Goal: Task Accomplishment & Management: Manage account settings

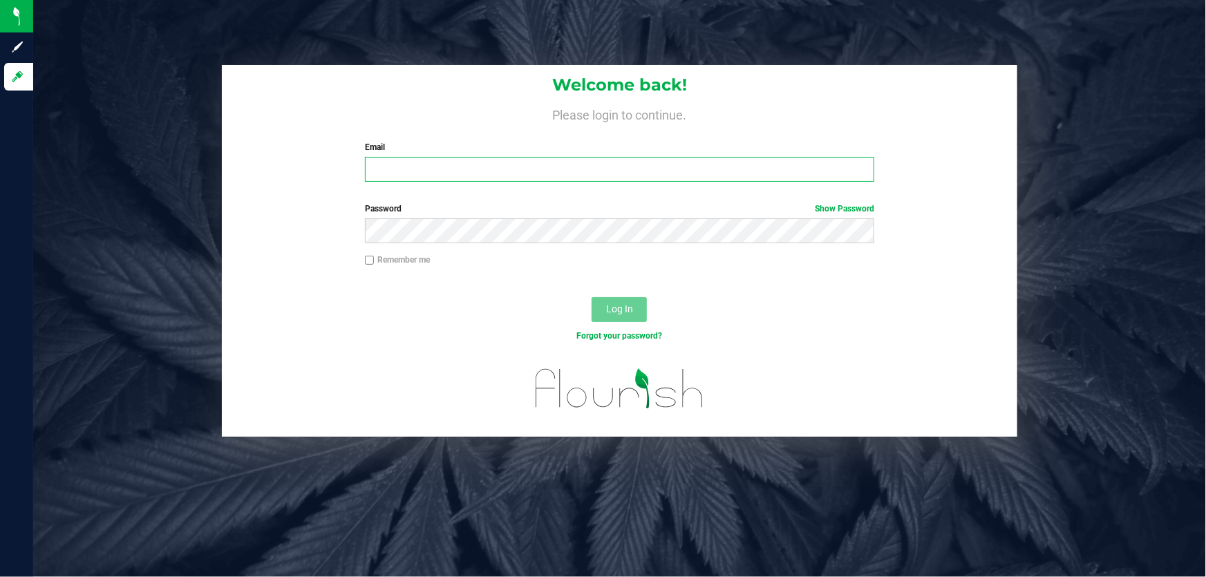
click at [467, 160] on input "Email" at bounding box center [620, 169] width 510 height 25
type input "[EMAIL_ADDRESS][DOMAIN_NAME]"
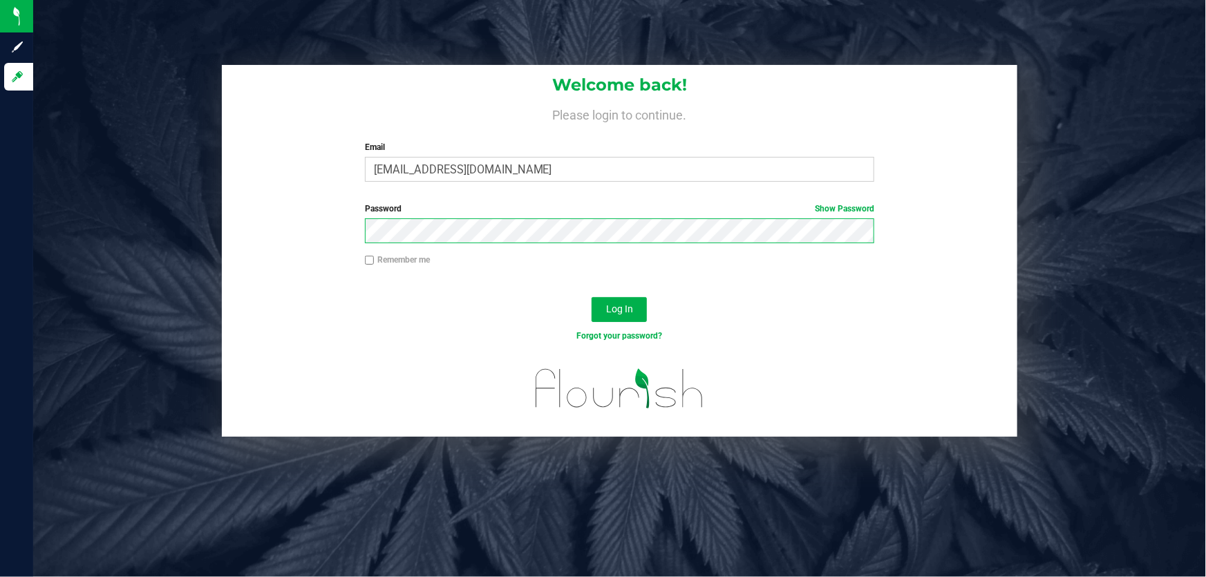
click at [592, 297] on button "Log In" at bounding box center [619, 309] width 55 height 25
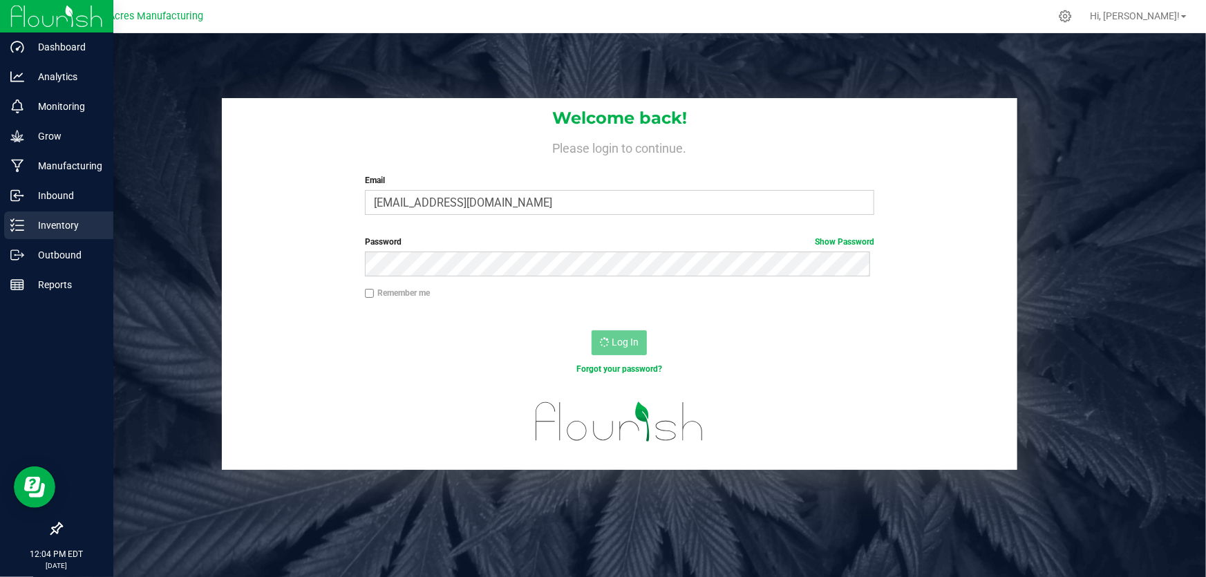
click at [15, 225] on icon at bounding box center [17, 225] width 14 height 14
click at [11, 227] on icon at bounding box center [17, 225] width 14 height 14
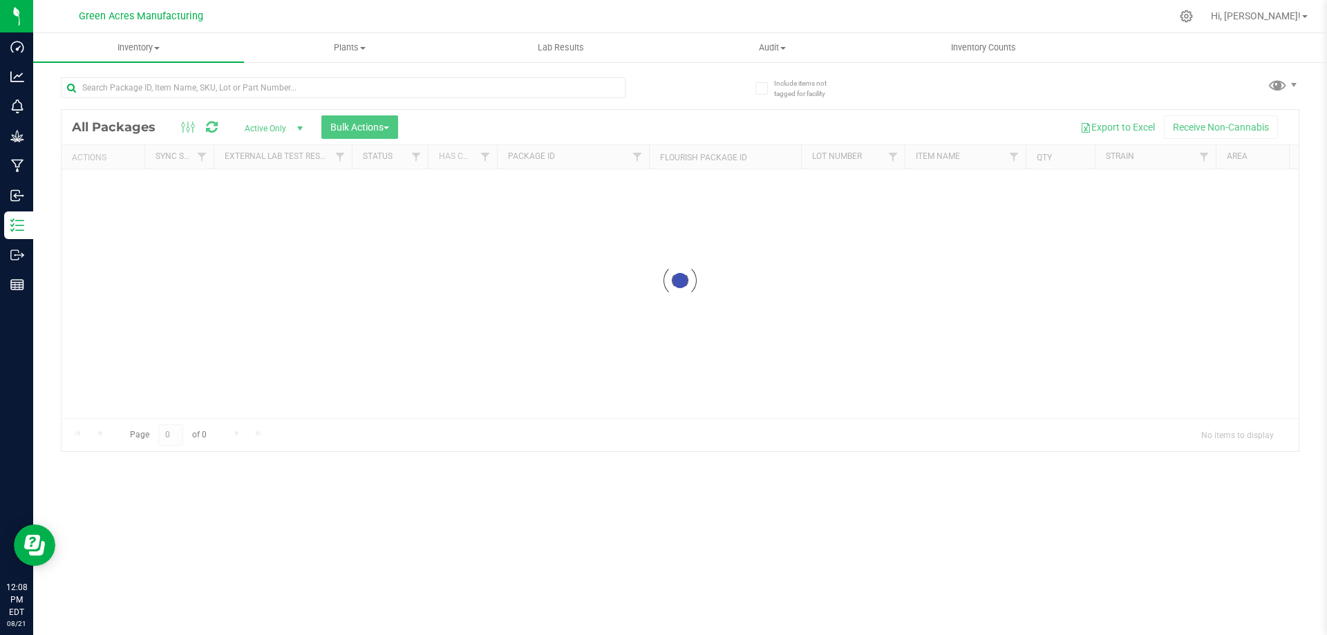
drag, startPoint x: 1205, startPoint y: 0, endPoint x: 972, endPoint y: 243, distance: 336.4
click at [972, 243] on div at bounding box center [680, 280] width 1237 height 341
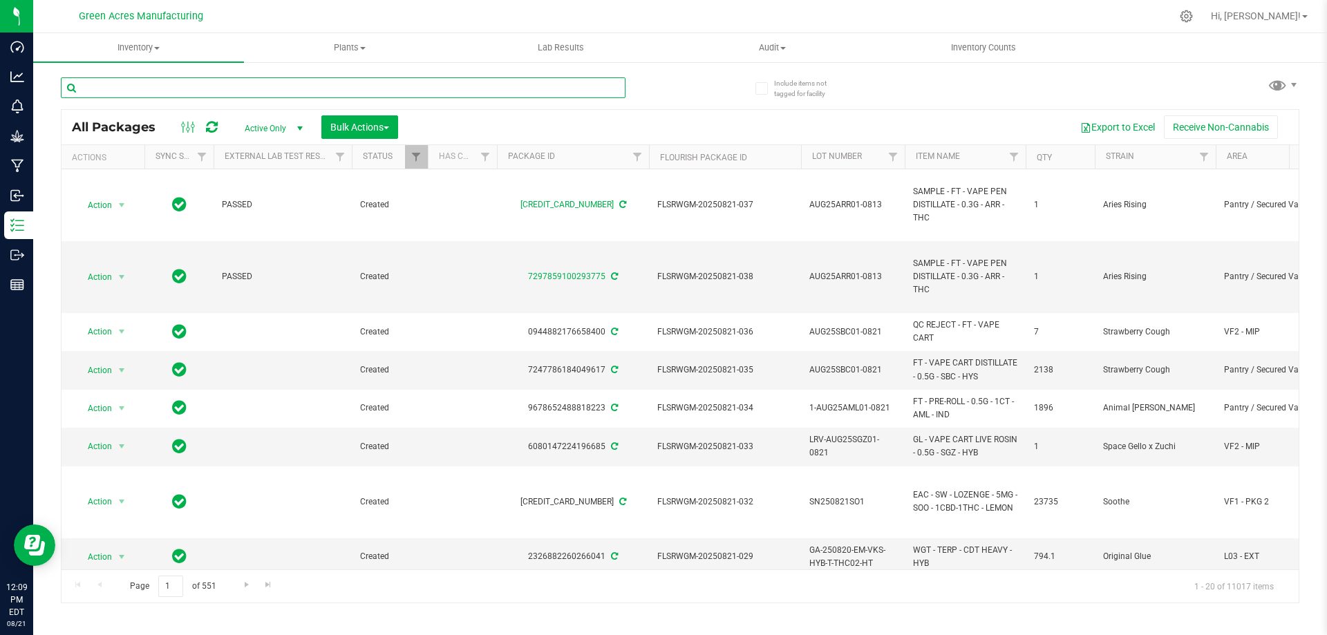
click at [216, 91] on input "text" at bounding box center [343, 87] width 565 height 21
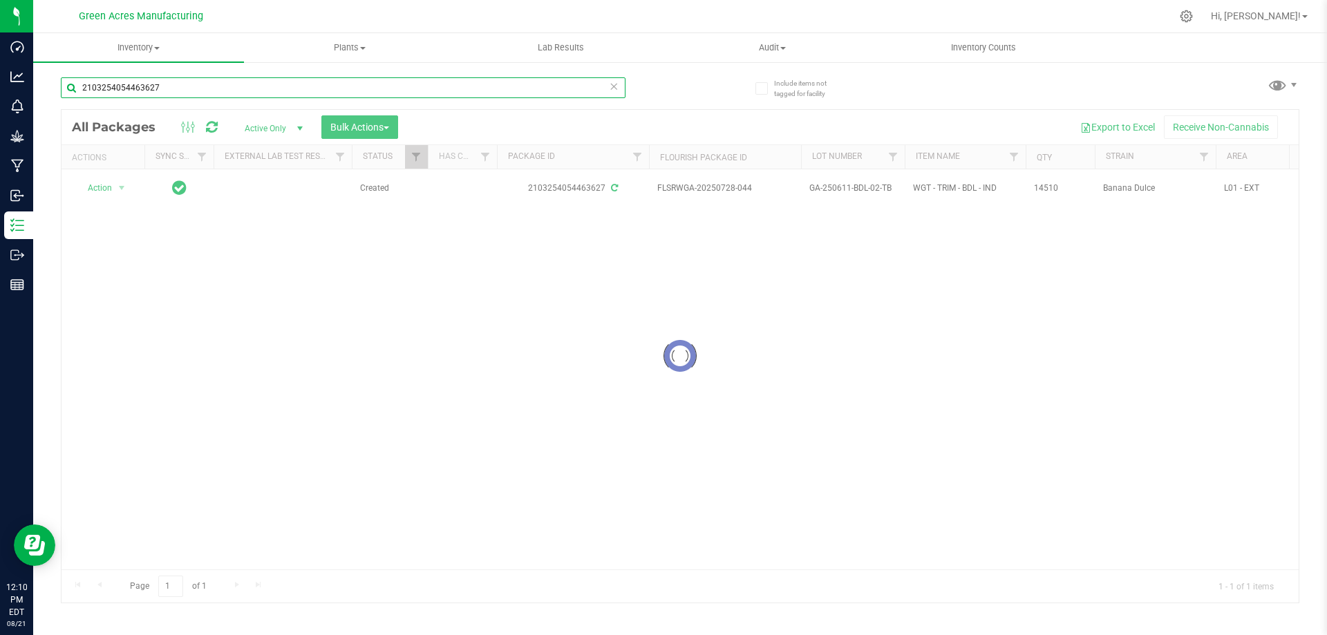
type input "2103254054463627"
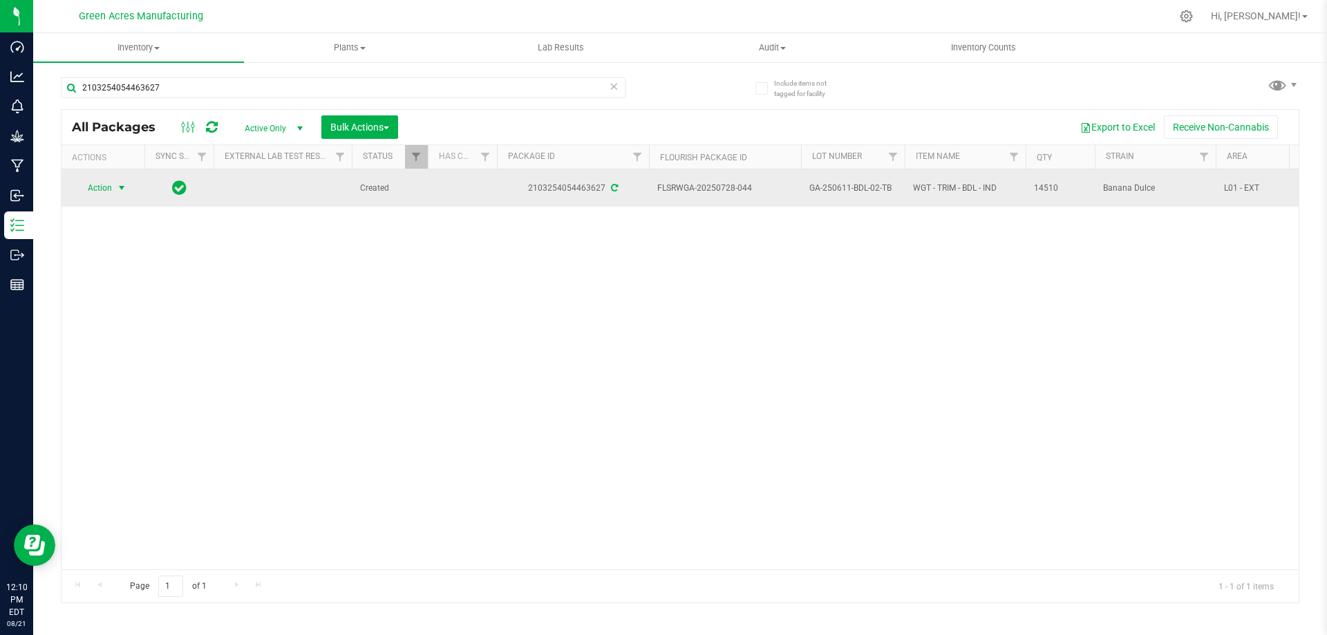
click at [106, 182] on span "Action" at bounding box center [93, 187] width 37 height 19
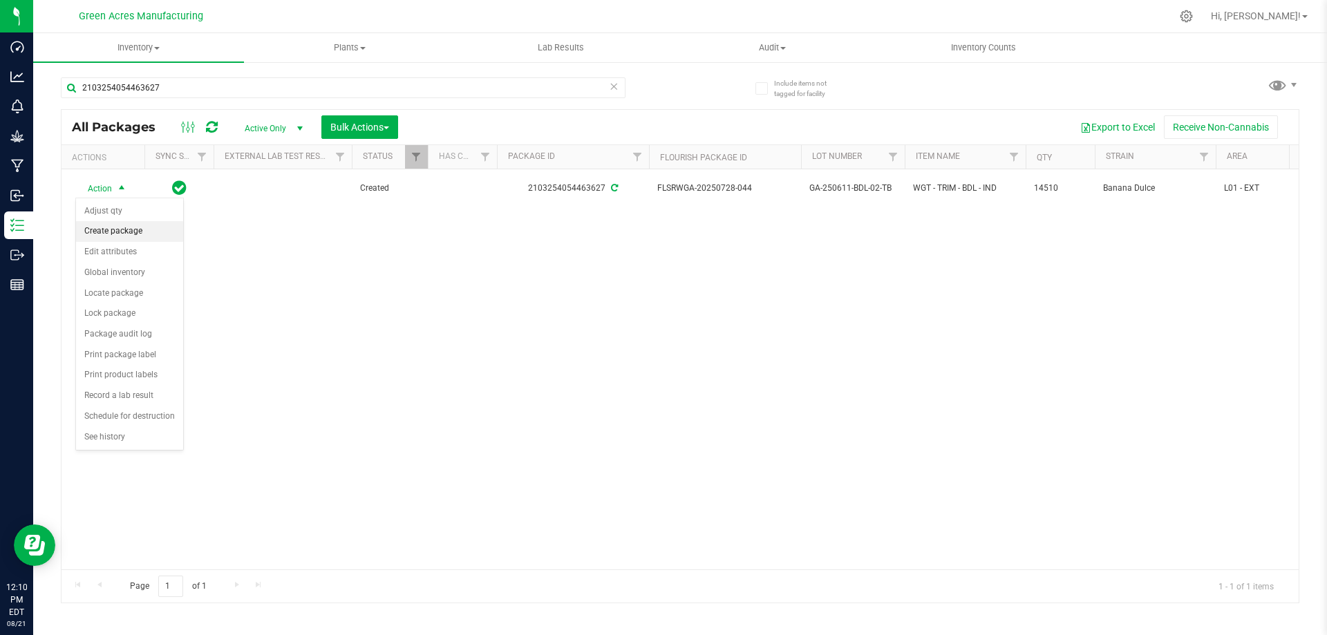
click at [126, 231] on li "Create package" at bounding box center [129, 231] width 107 height 21
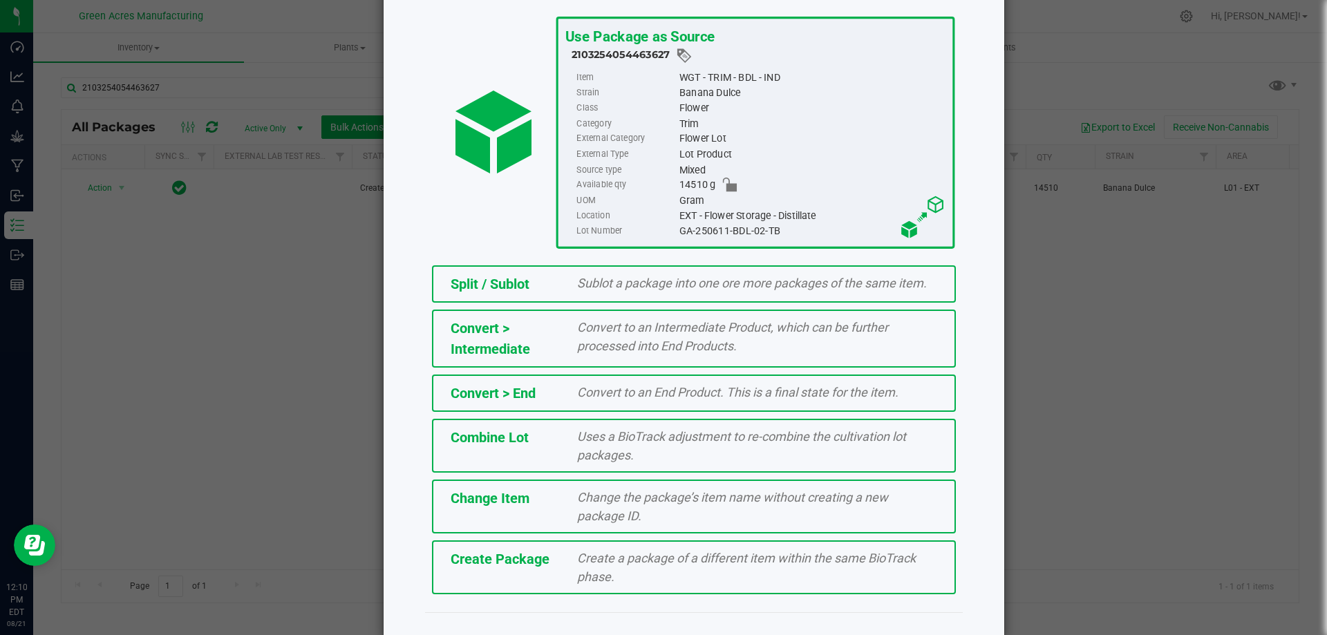
scroll to position [100, 0]
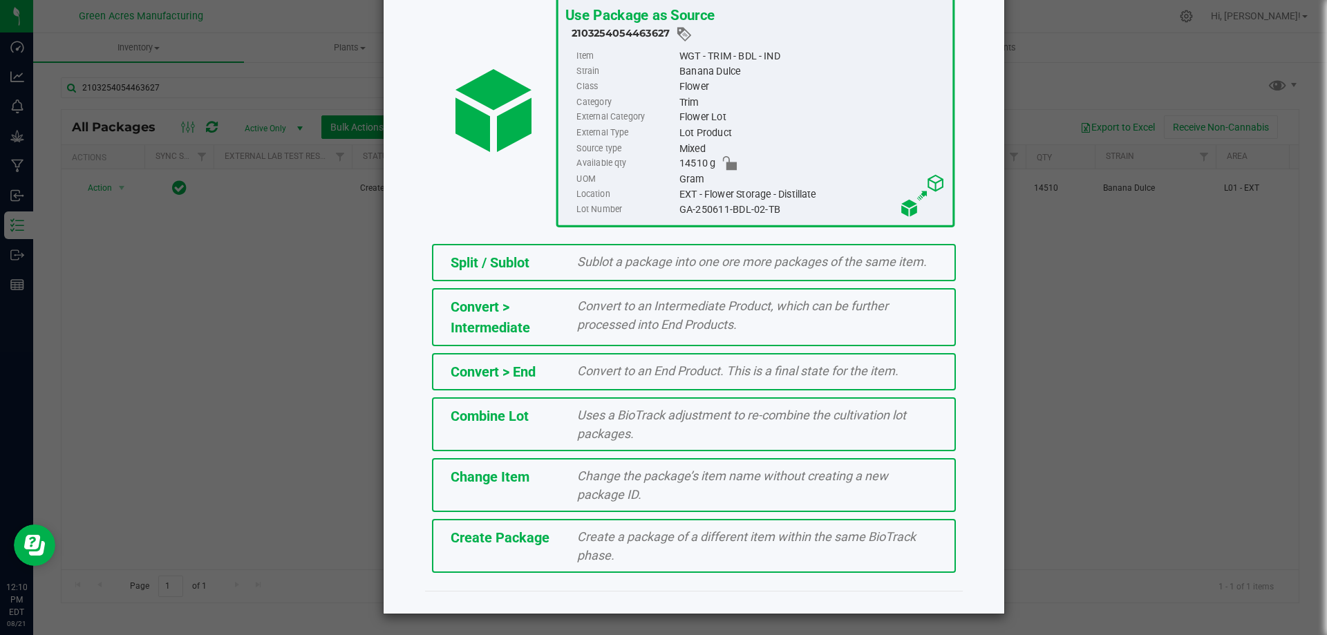
click at [684, 545] on div "Create a package of a different item within the same BioTrack phase." at bounding box center [757, 545] width 381 height 37
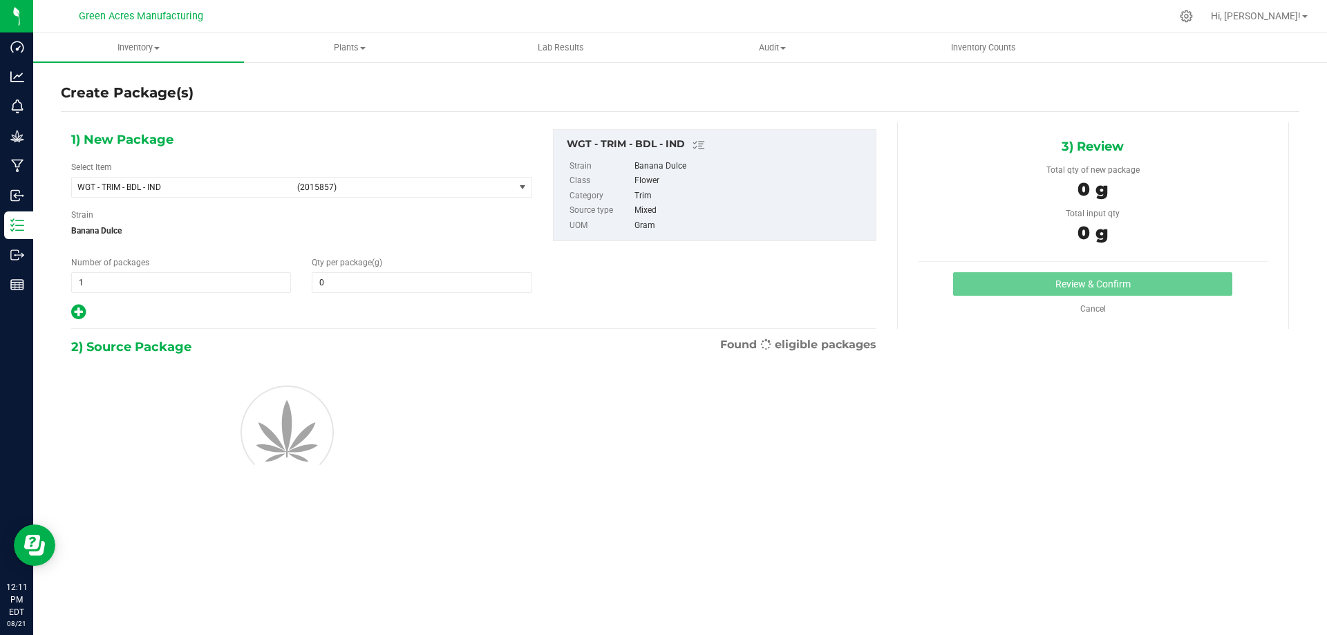
type input "0.0000"
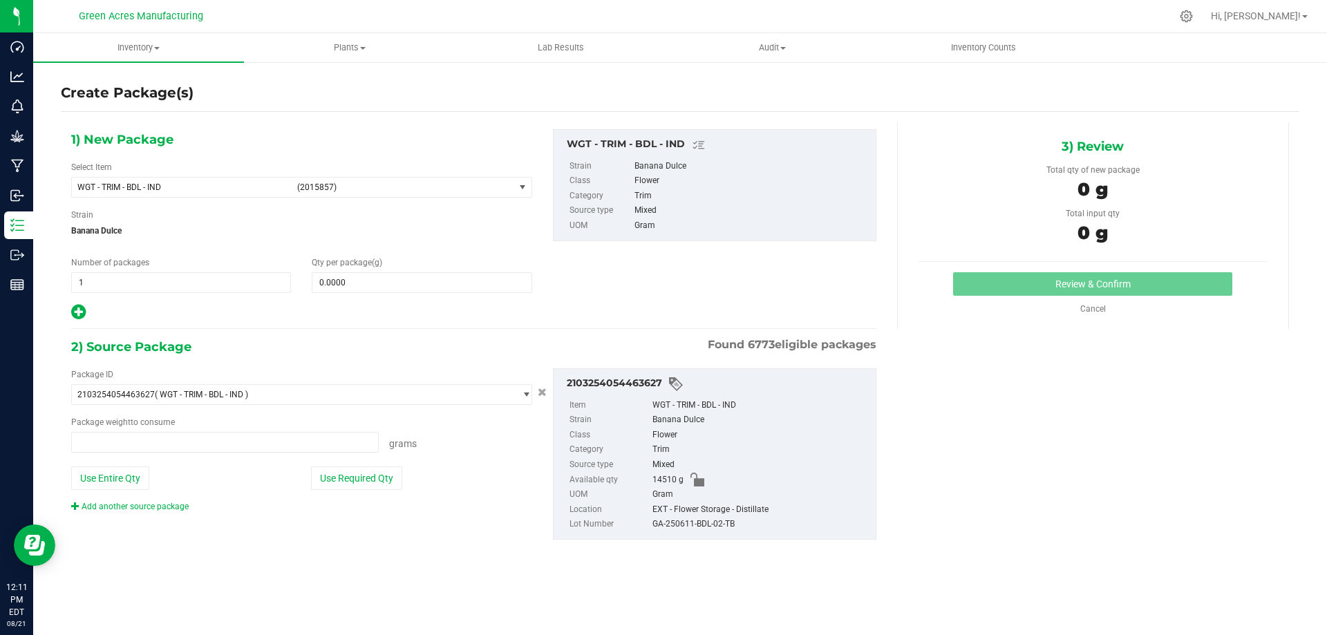
type input "0.0000 g"
click at [205, 178] on span "WGT - TRIM - BDL - IND (2015857)" at bounding box center [293, 187] width 442 height 19
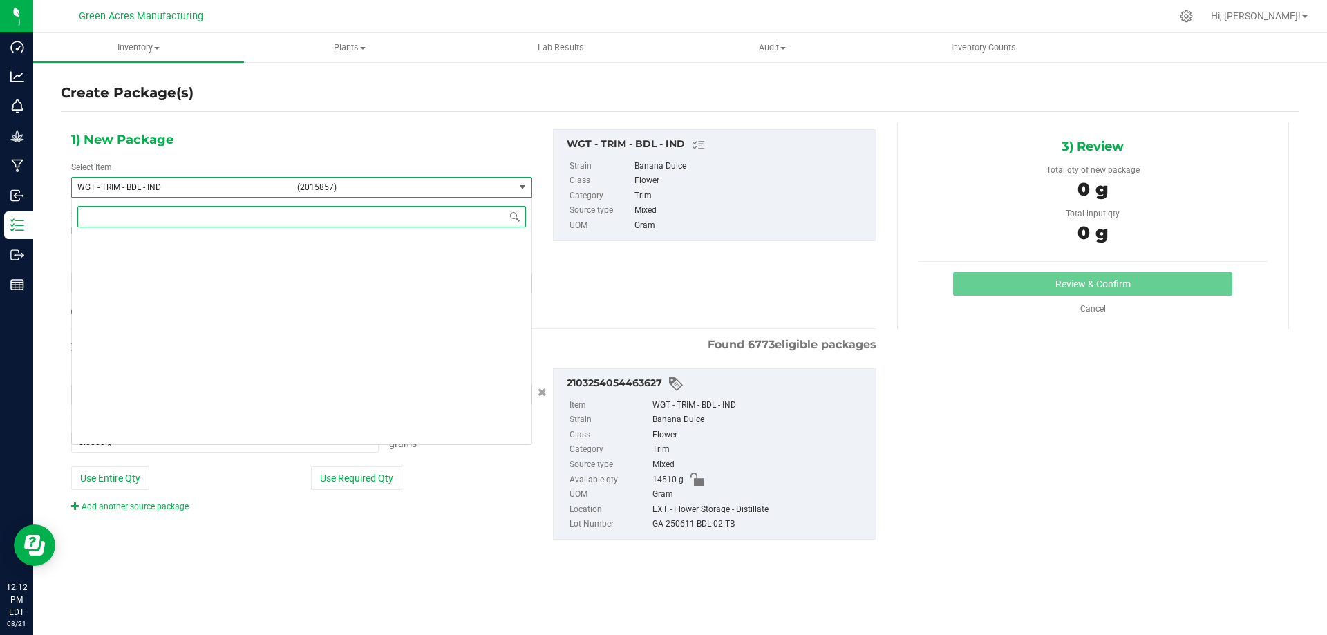
scroll to position [321338, 0]
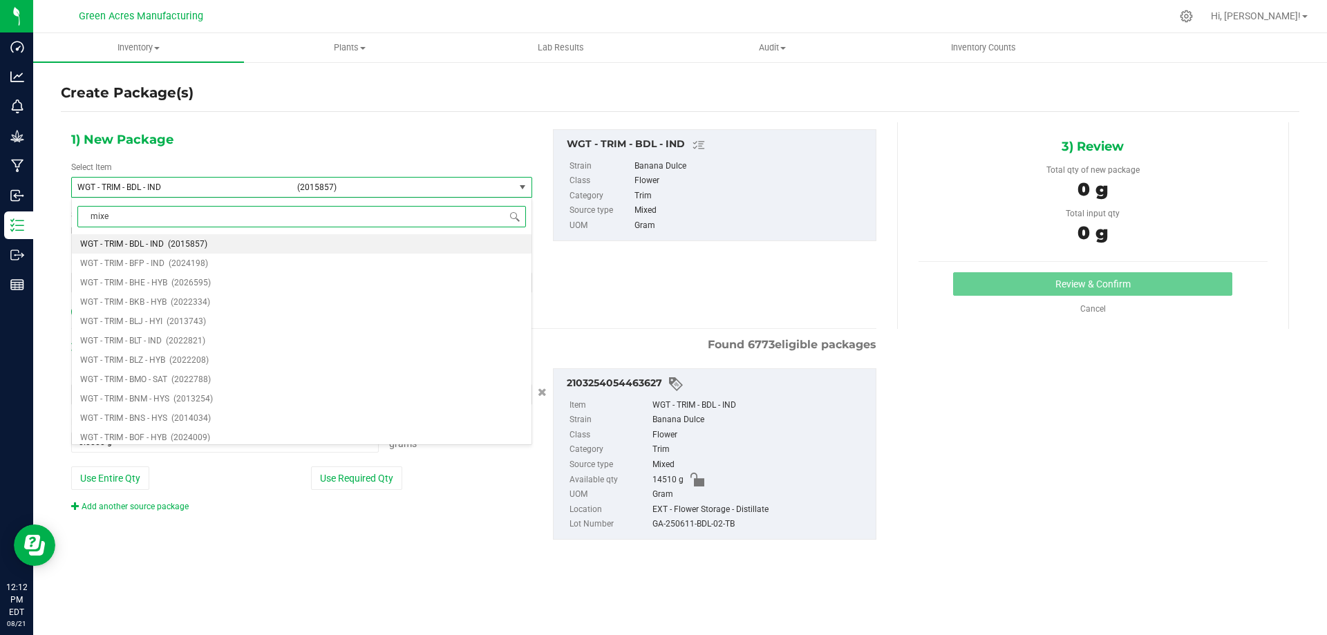
type input "mixed"
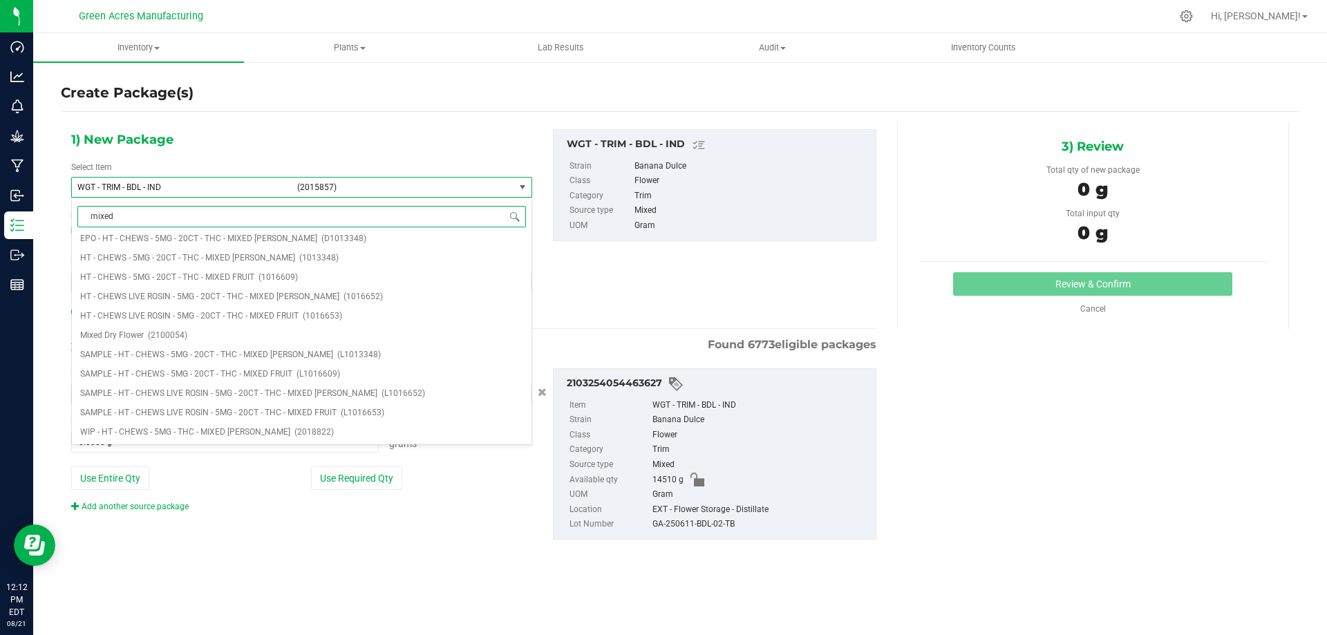
scroll to position [0, 0]
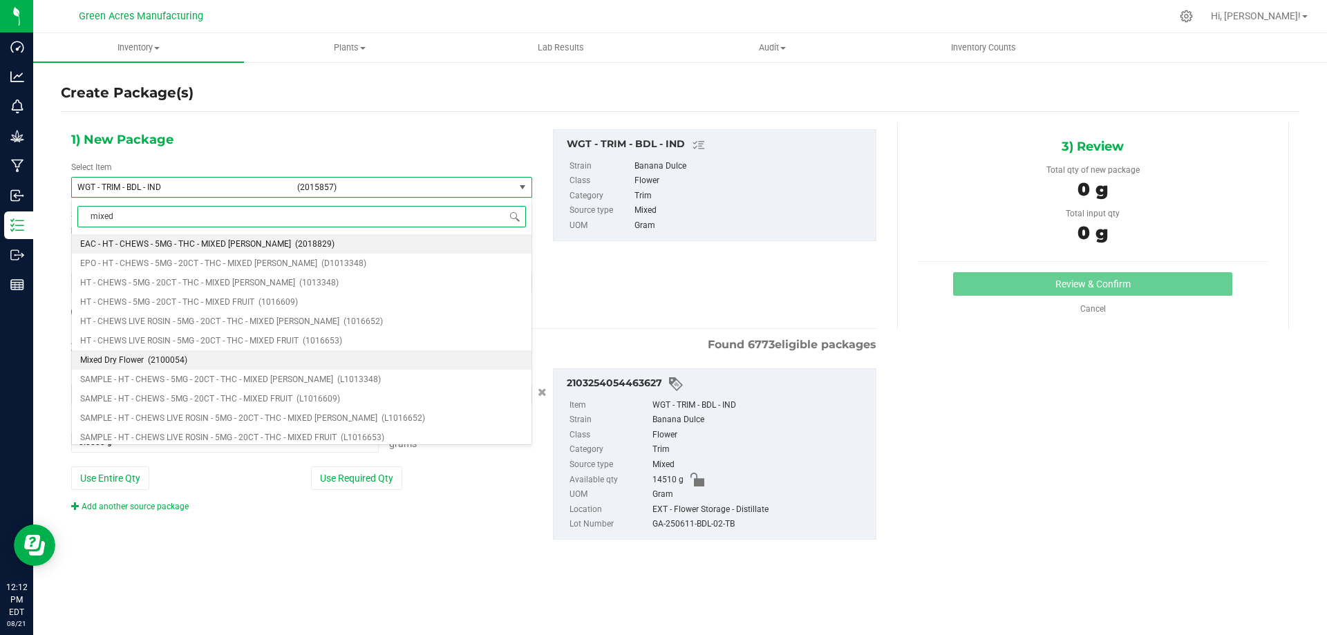
click at [169, 364] on span "(2100054)" at bounding box center [167, 360] width 39 height 10
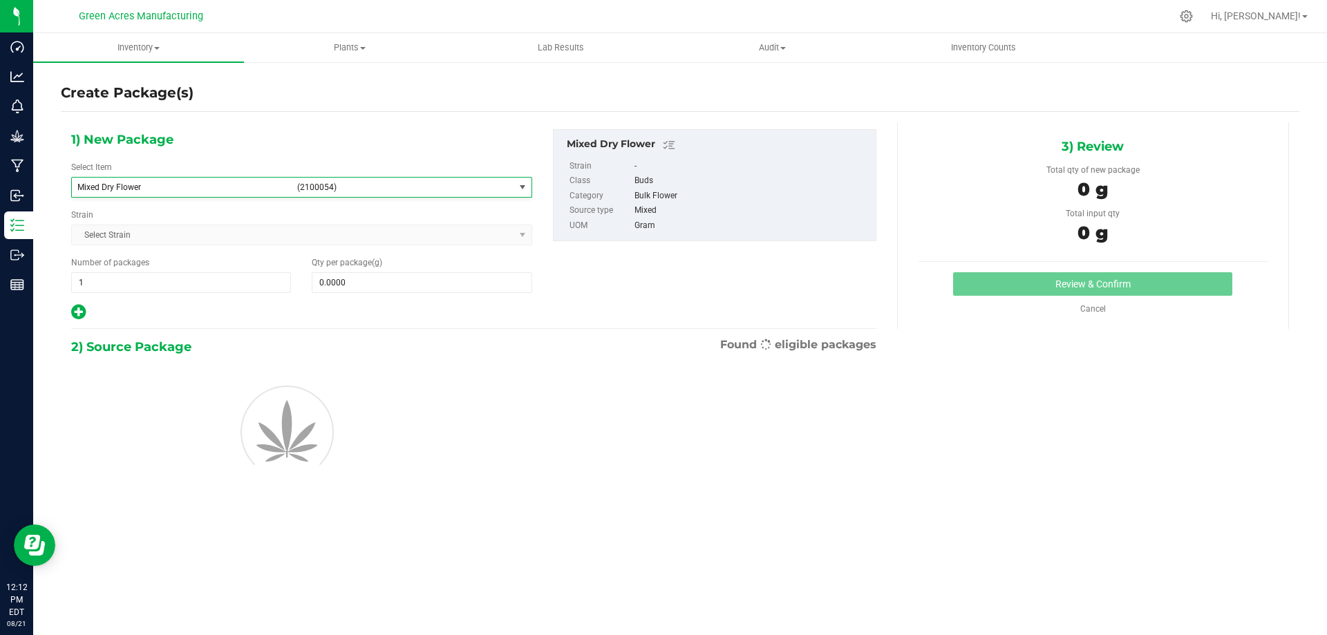
type input "0.0000"
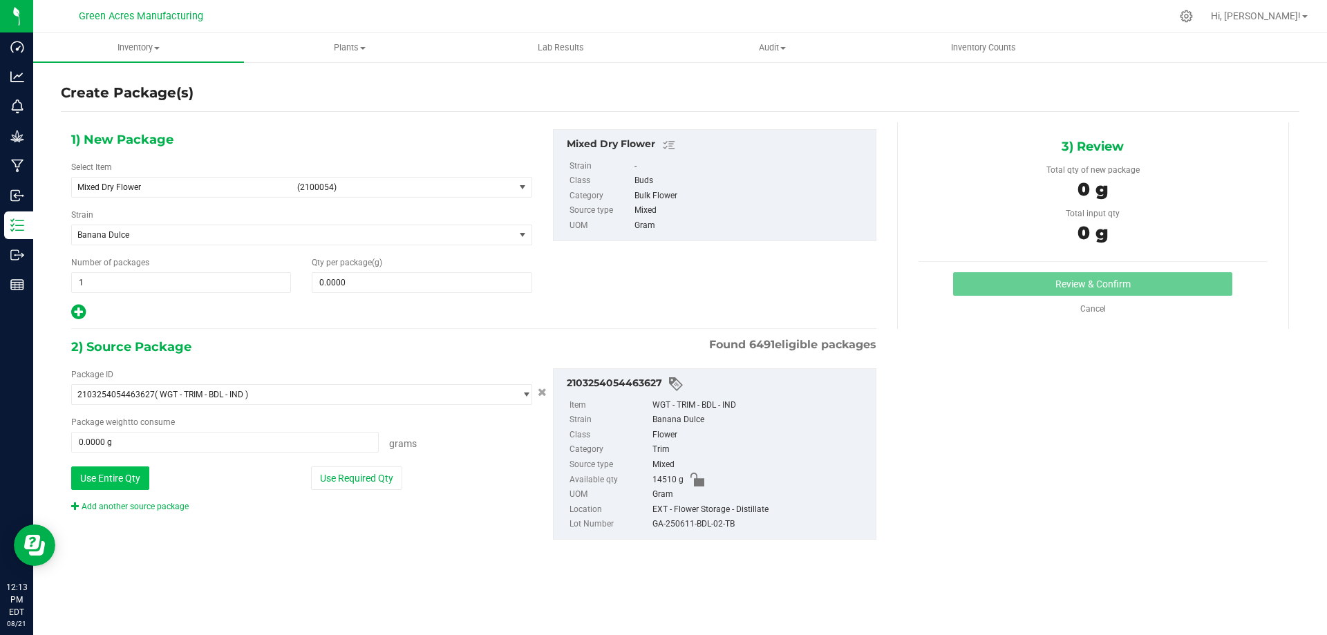
click at [131, 474] on button "Use Entire Qty" at bounding box center [110, 479] width 78 height 24
type input "14510.0000 g"
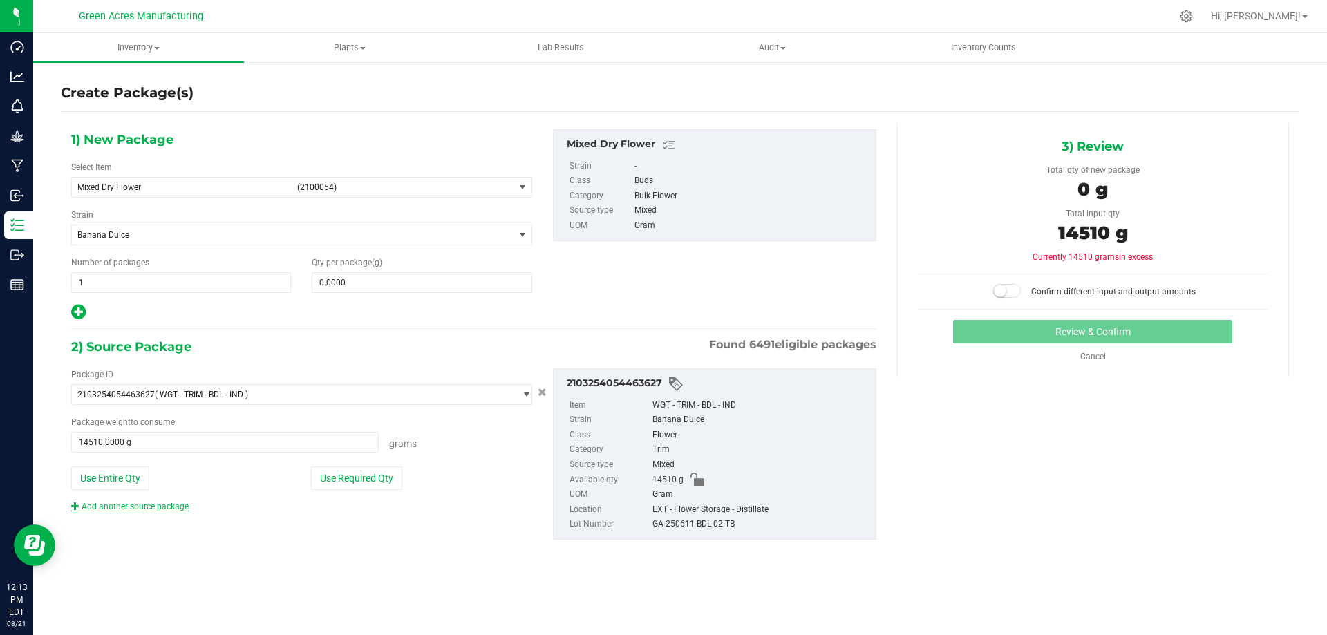
click at [139, 505] on link "Add another source package" at bounding box center [130, 507] width 118 height 10
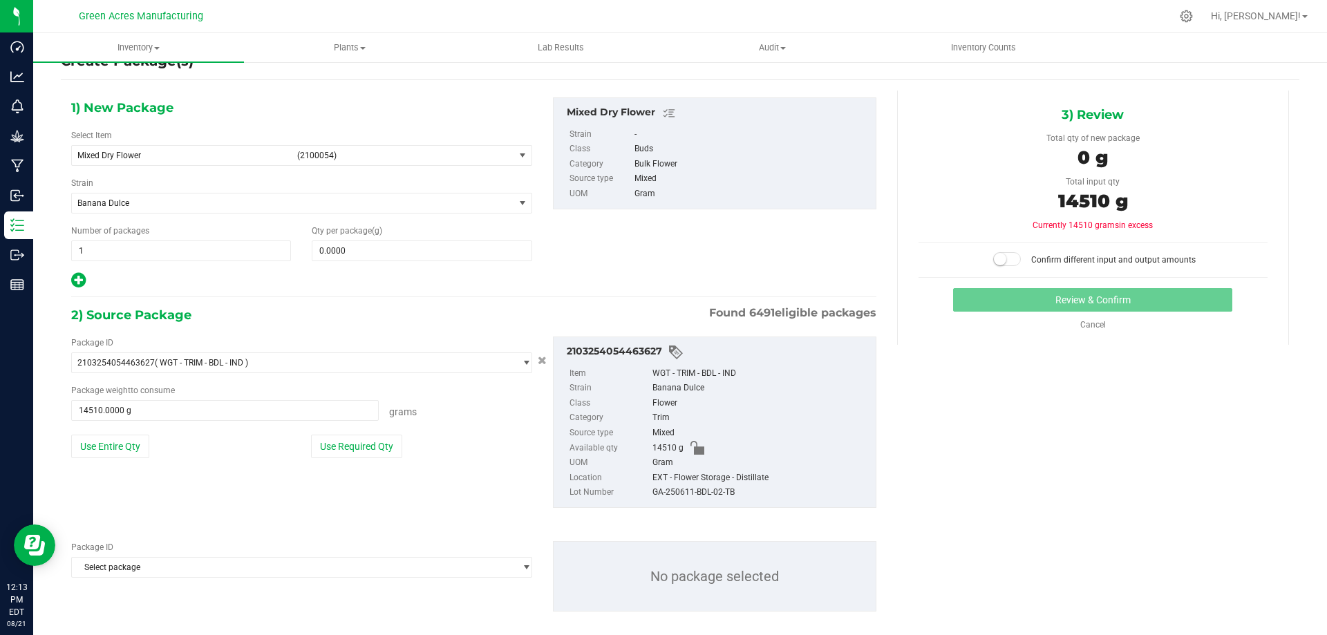
scroll to position [48, 0]
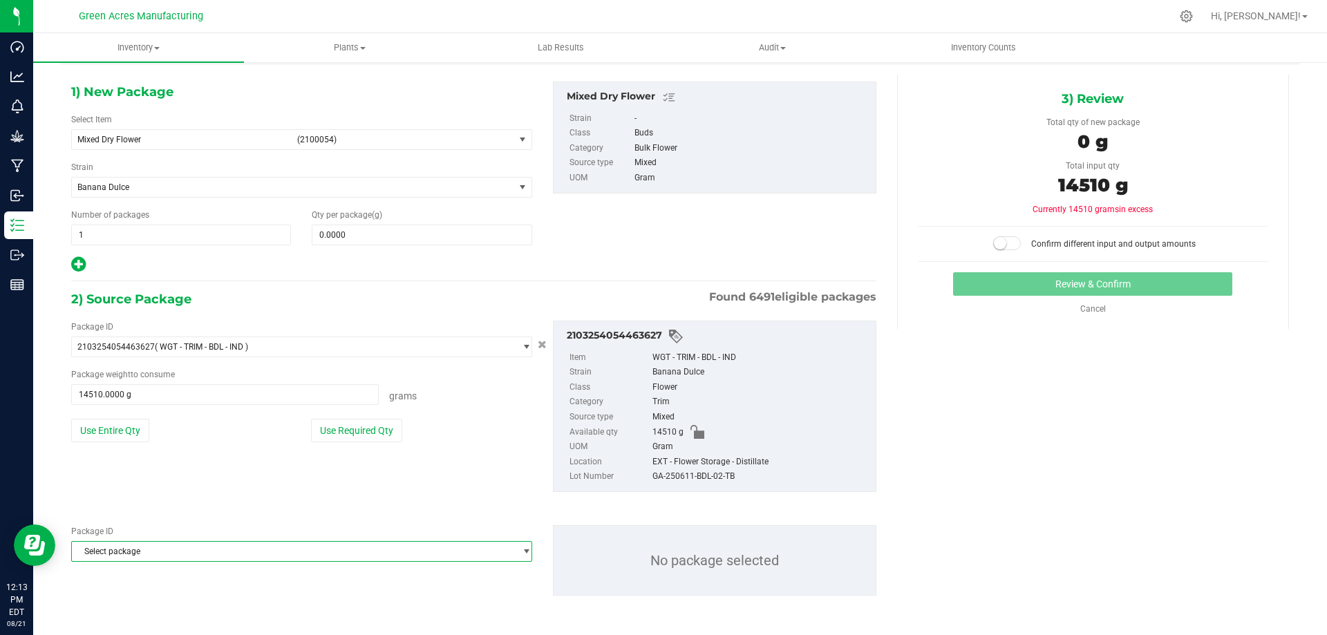
click at [218, 550] on span "Select package" at bounding box center [293, 551] width 442 height 19
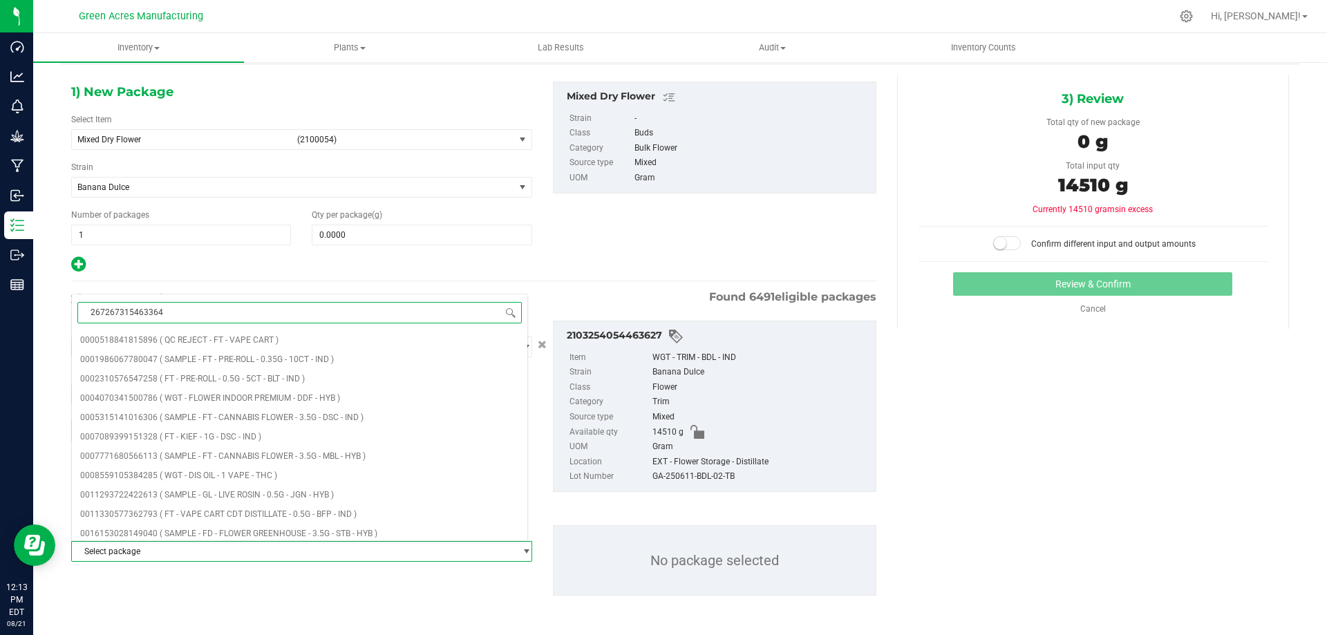
type input "2672673154633645"
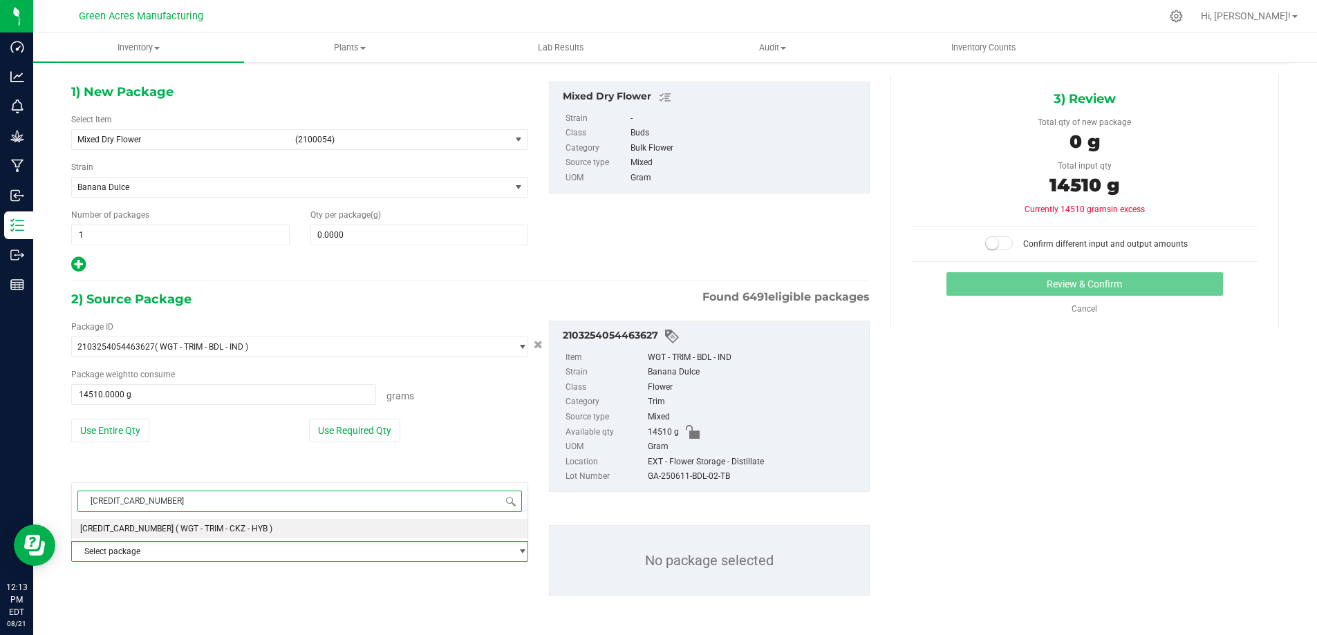
click at [214, 536] on li "2672673154633645 ( WGT - TRIM - CKZ - HYB )" at bounding box center [300, 528] width 456 height 19
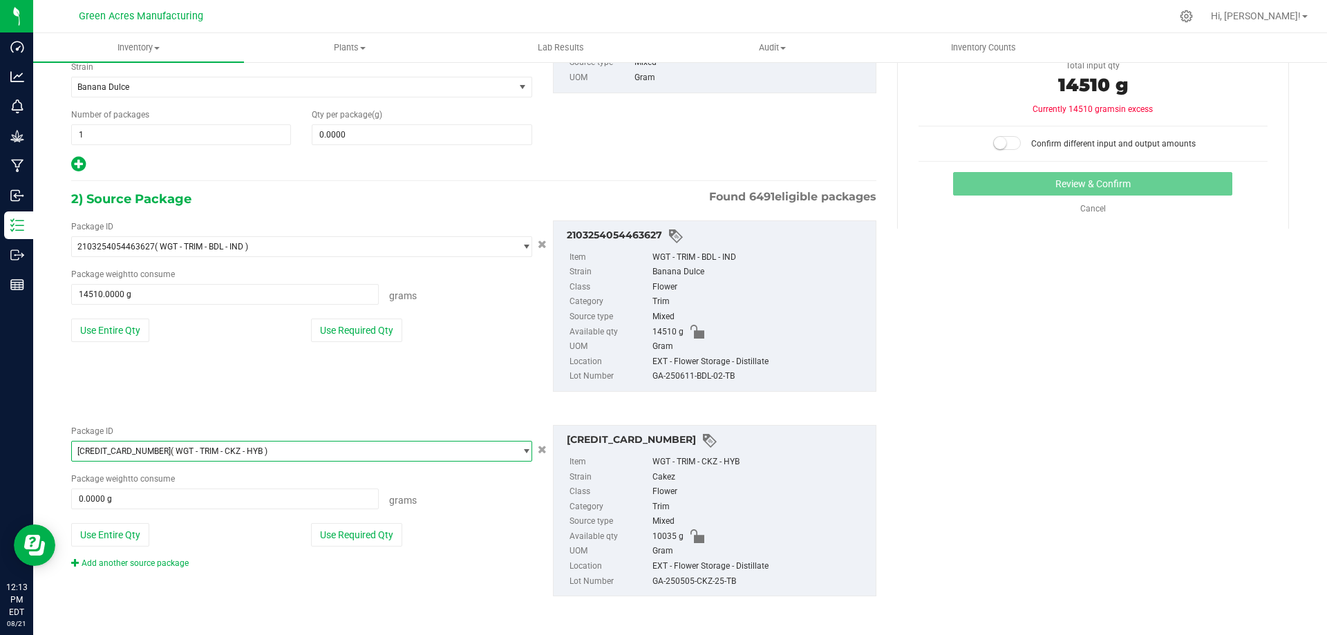
scroll to position [149, 0]
click at [111, 532] on button "Use Entire Qty" at bounding box center [110, 535] width 78 height 24
type input "10035.0000 g"
click at [140, 561] on link "Add another source package" at bounding box center [130, 563] width 118 height 10
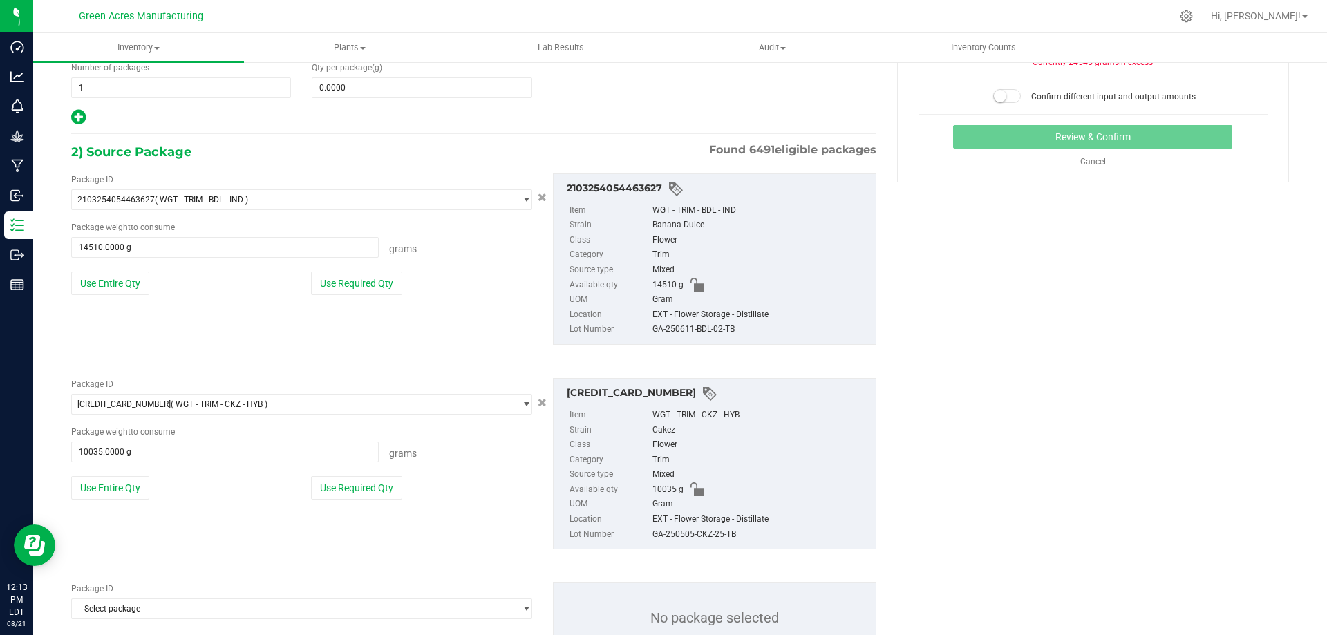
scroll to position [252, 0]
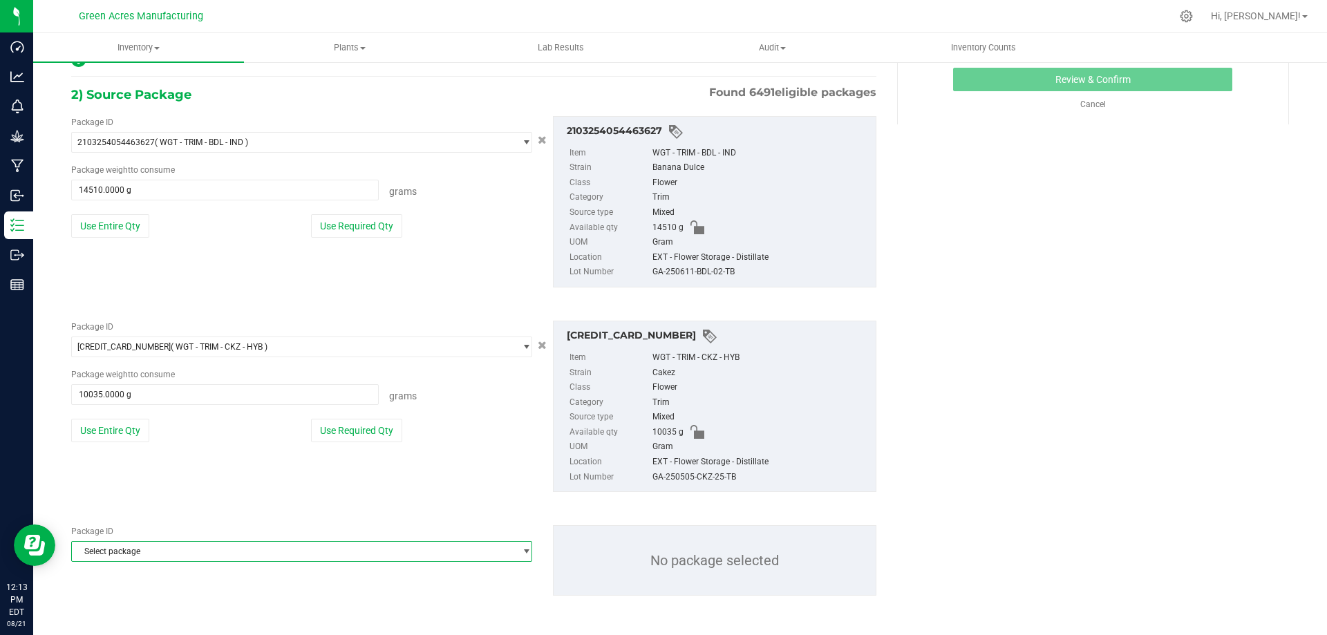
click at [180, 554] on span "Select package" at bounding box center [293, 551] width 442 height 19
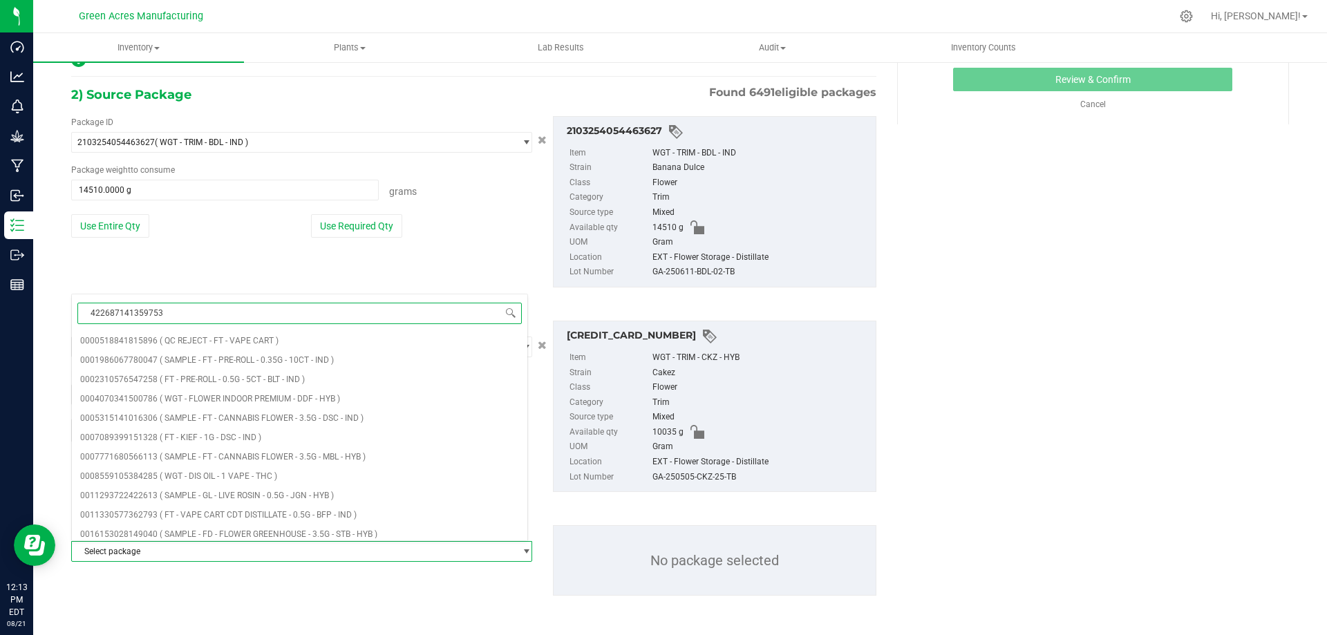
type input "4226871413597539"
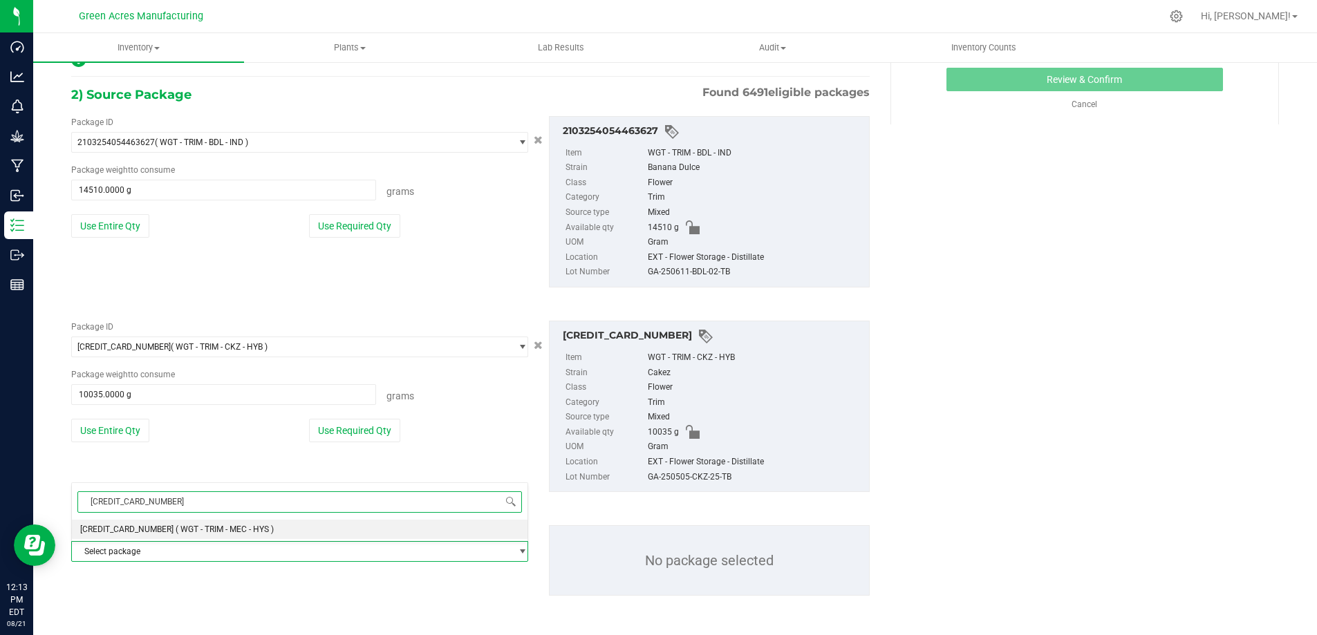
click at [176, 529] on span "( WGT - TRIM - MEC - HYS )" at bounding box center [225, 530] width 98 height 10
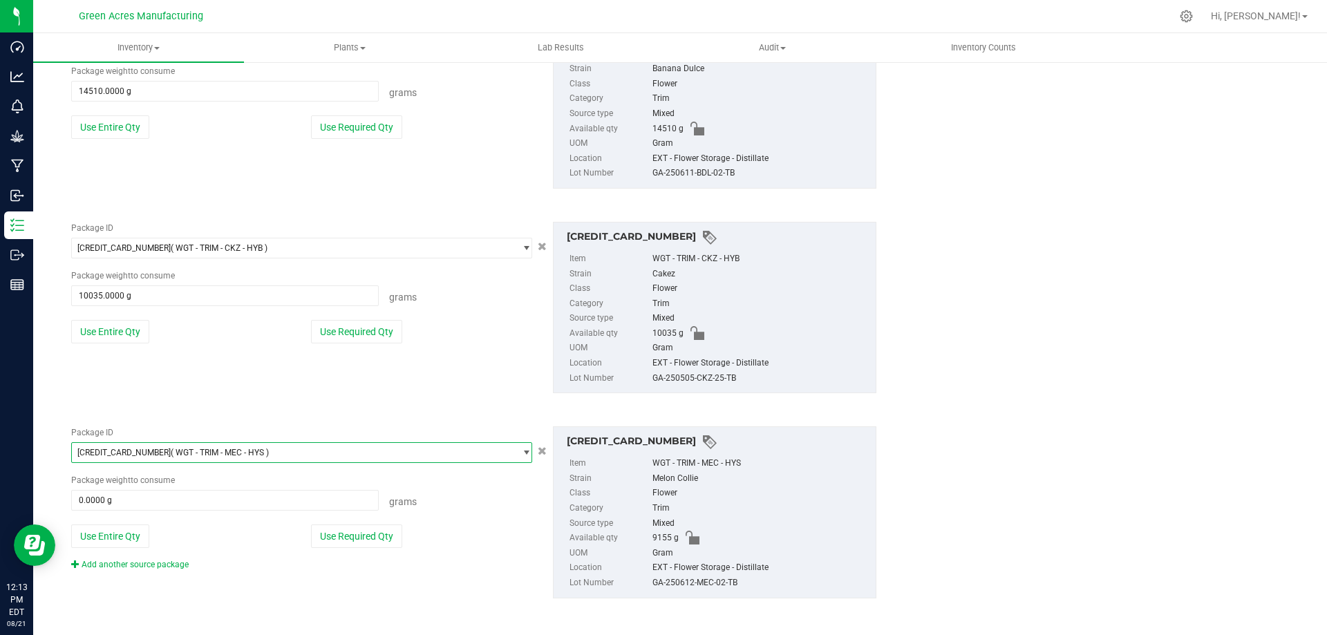
scroll to position [354, 0]
click at [113, 521] on div "Package ID 4226871413597539 ( WGT - TRIM - MEC - HYS ) 4212987371014106 4215482…" at bounding box center [302, 496] width 482 height 144
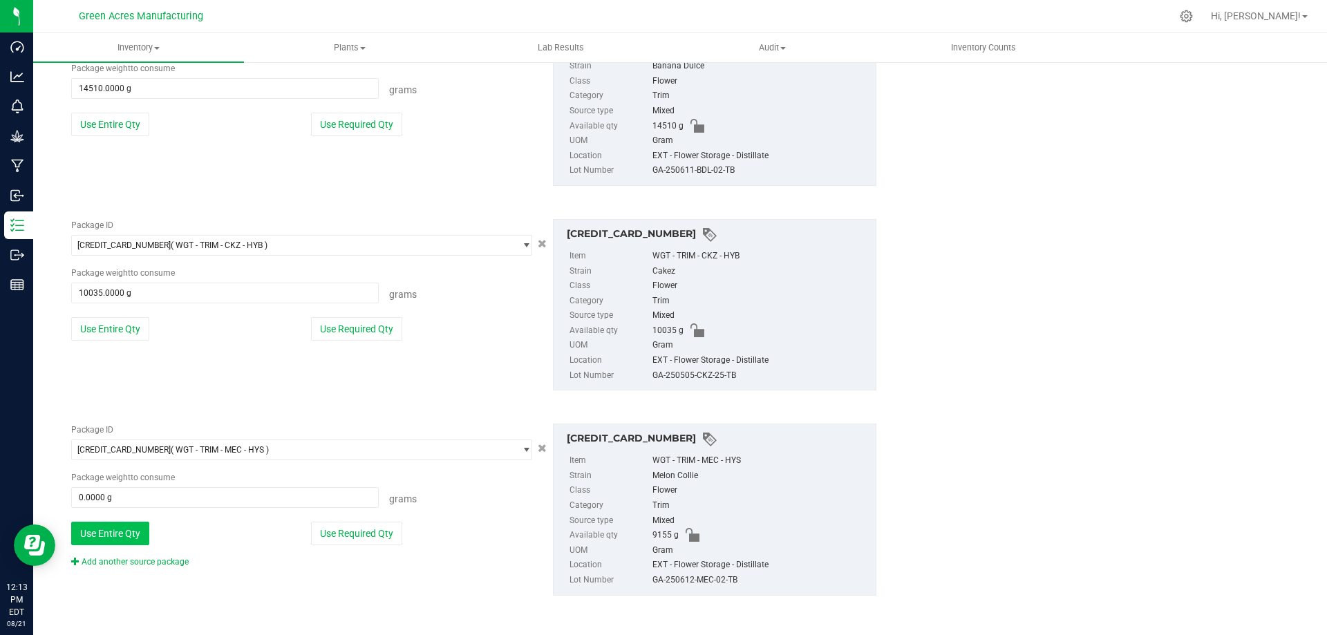
click at [119, 530] on button "Use Entire Qty" at bounding box center [110, 534] width 78 height 24
type input "9155.0000 g"
click at [157, 558] on link "Add another source package" at bounding box center [130, 562] width 118 height 10
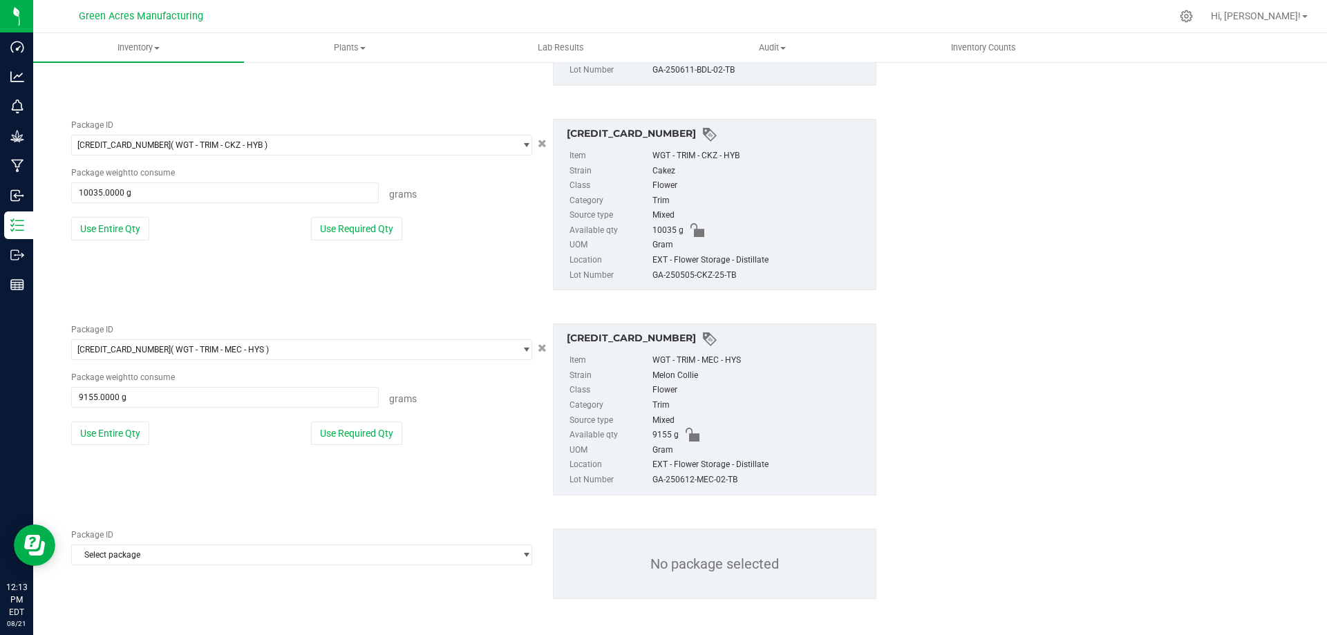
scroll to position [458, 0]
click at [127, 555] on span "Select package" at bounding box center [293, 551] width 442 height 19
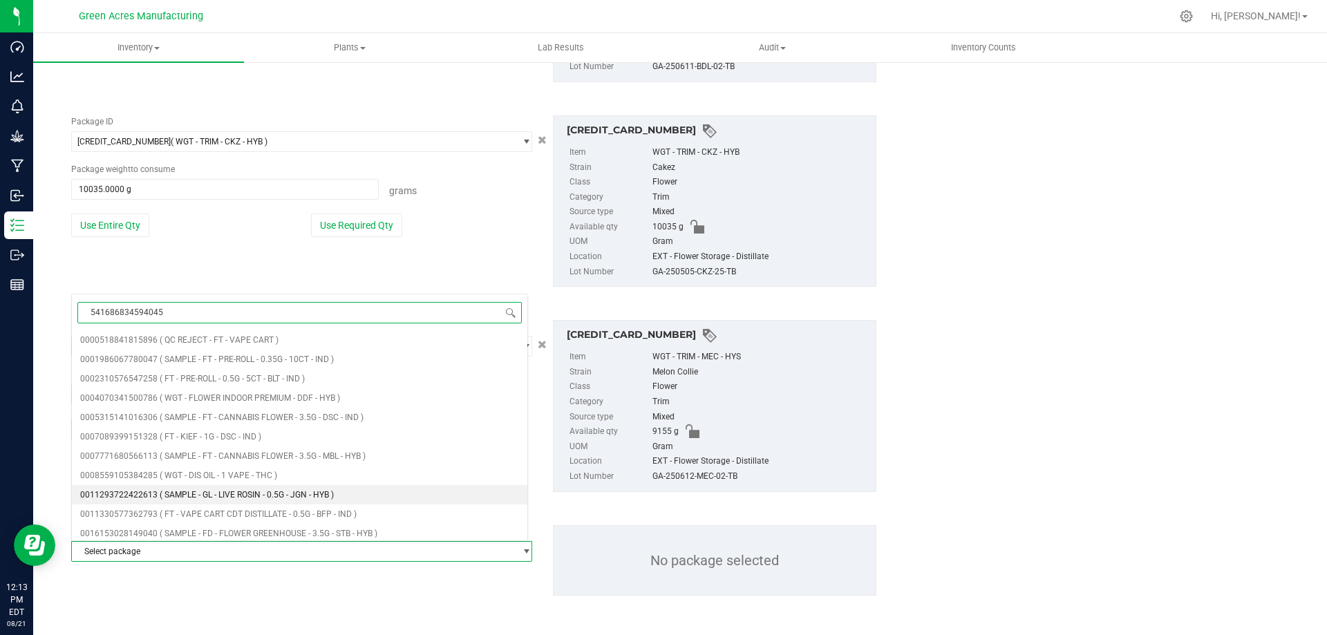
type input "5416868345940455"
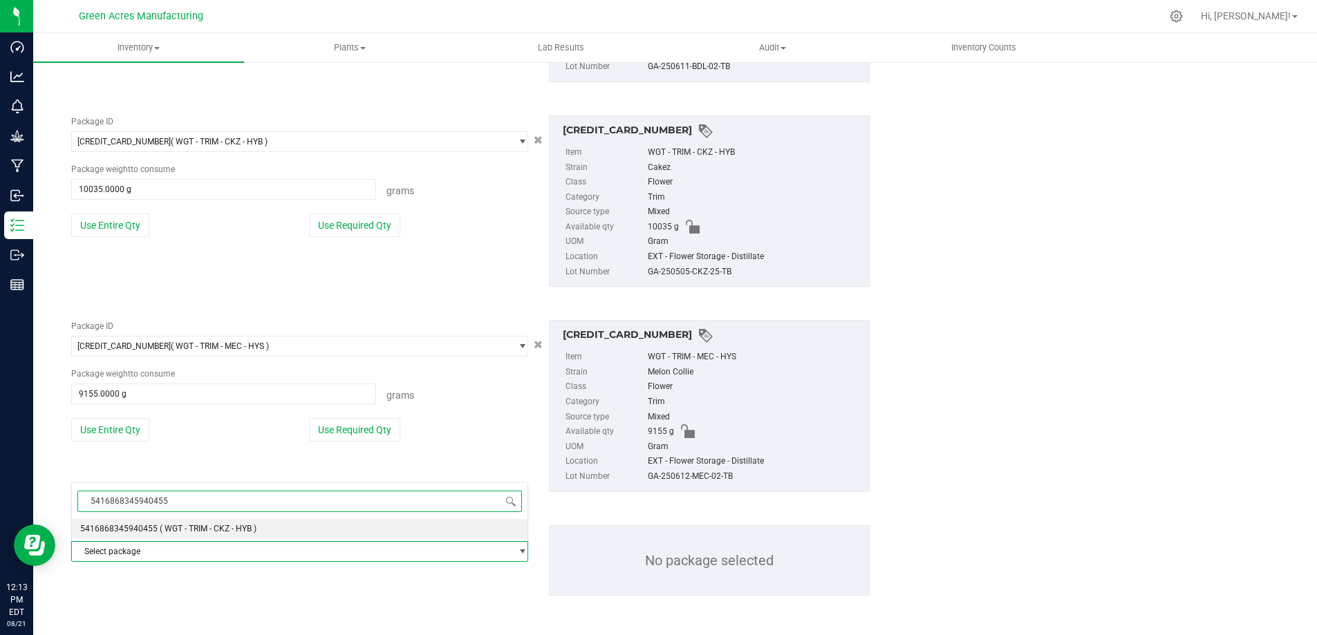
click at [227, 520] on li "5416868345940455 ( WGT - TRIM - CKZ - HYB )" at bounding box center [300, 528] width 456 height 19
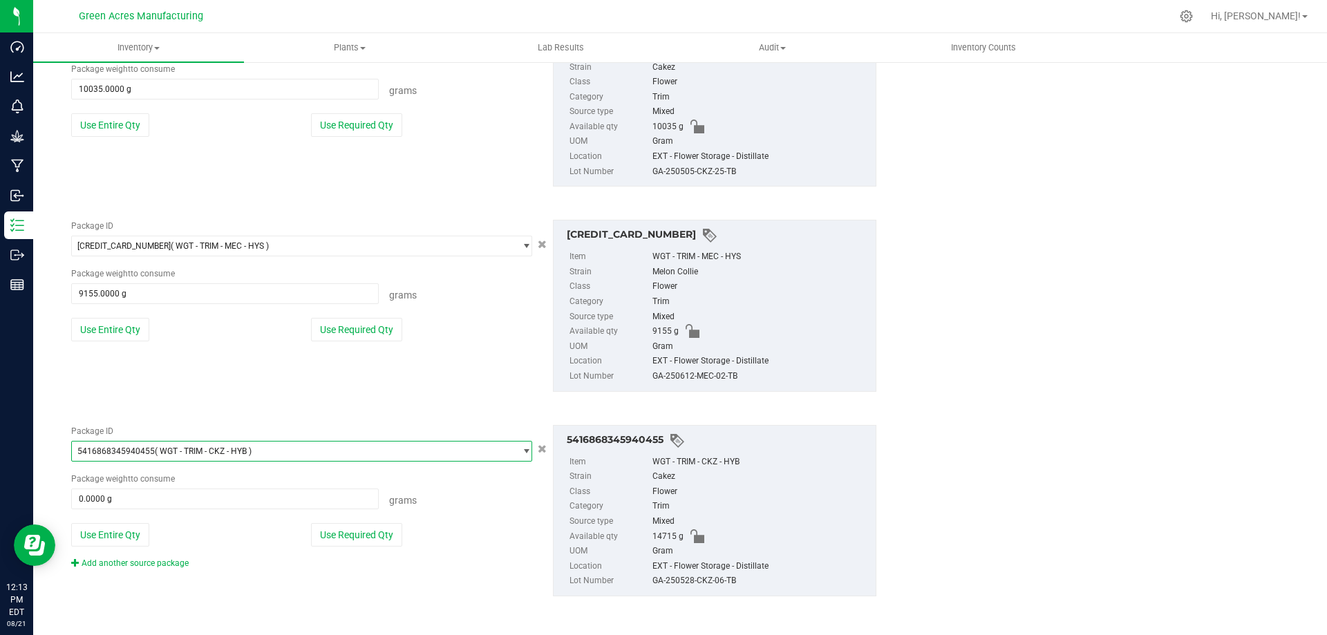
scroll to position [559, 0]
click at [110, 527] on button "Use Entire Qty" at bounding box center [110, 535] width 78 height 24
type input "14715.0000 g"
click at [169, 561] on link "Add another source package" at bounding box center [130, 563] width 118 height 10
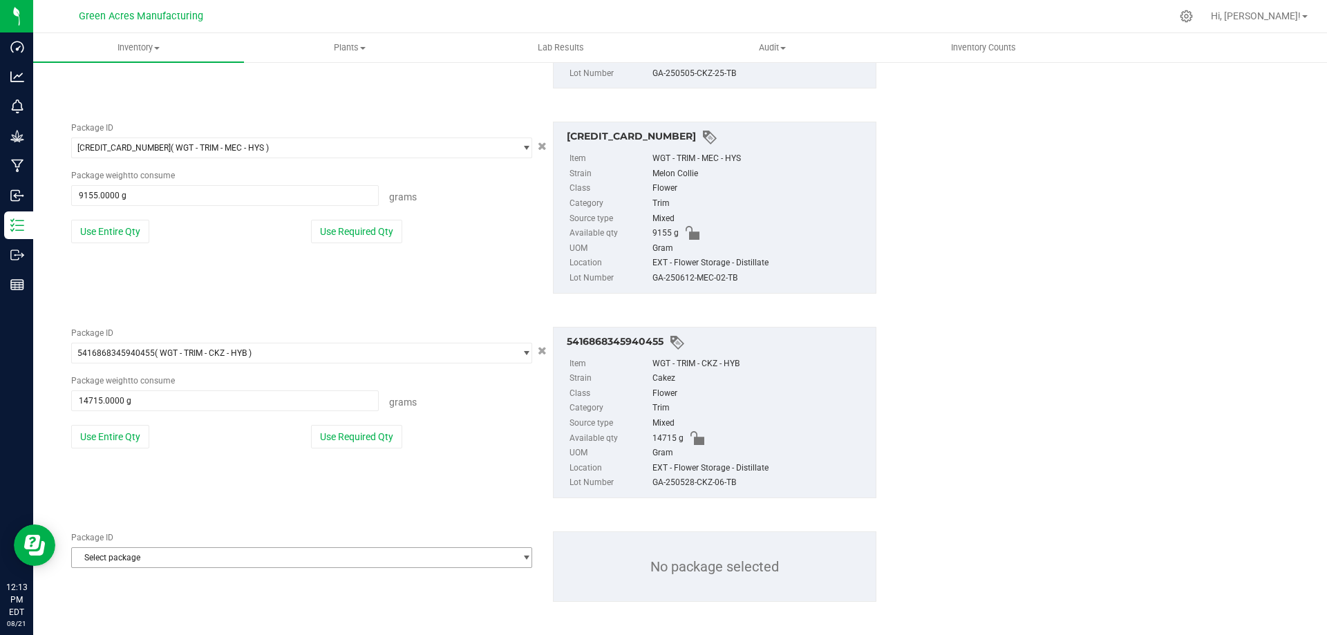
scroll to position [662, 0]
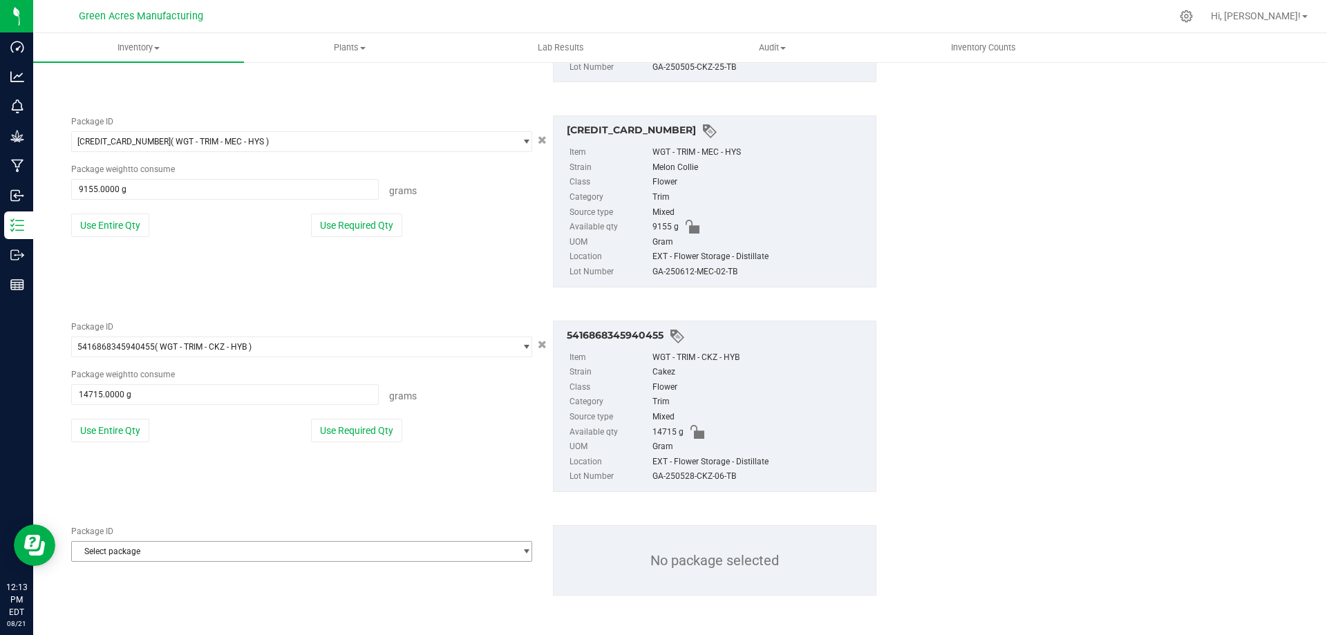
click at [217, 547] on span "Select package" at bounding box center [293, 551] width 442 height 19
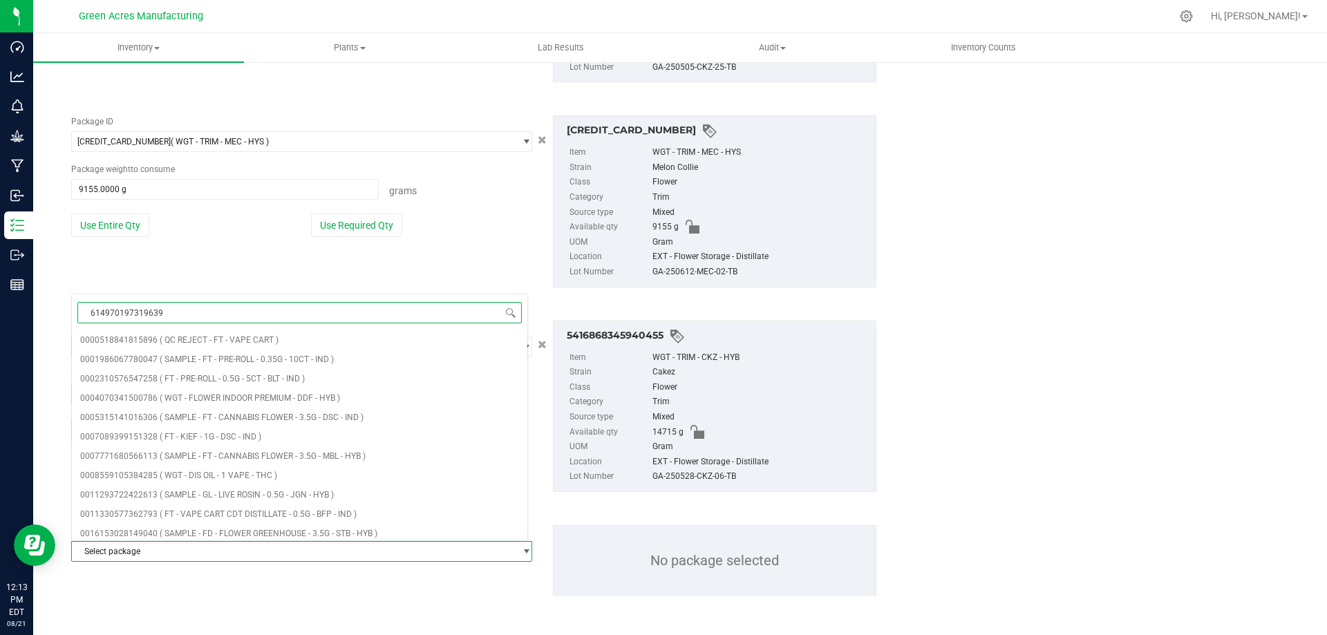
type input "6149701973196399"
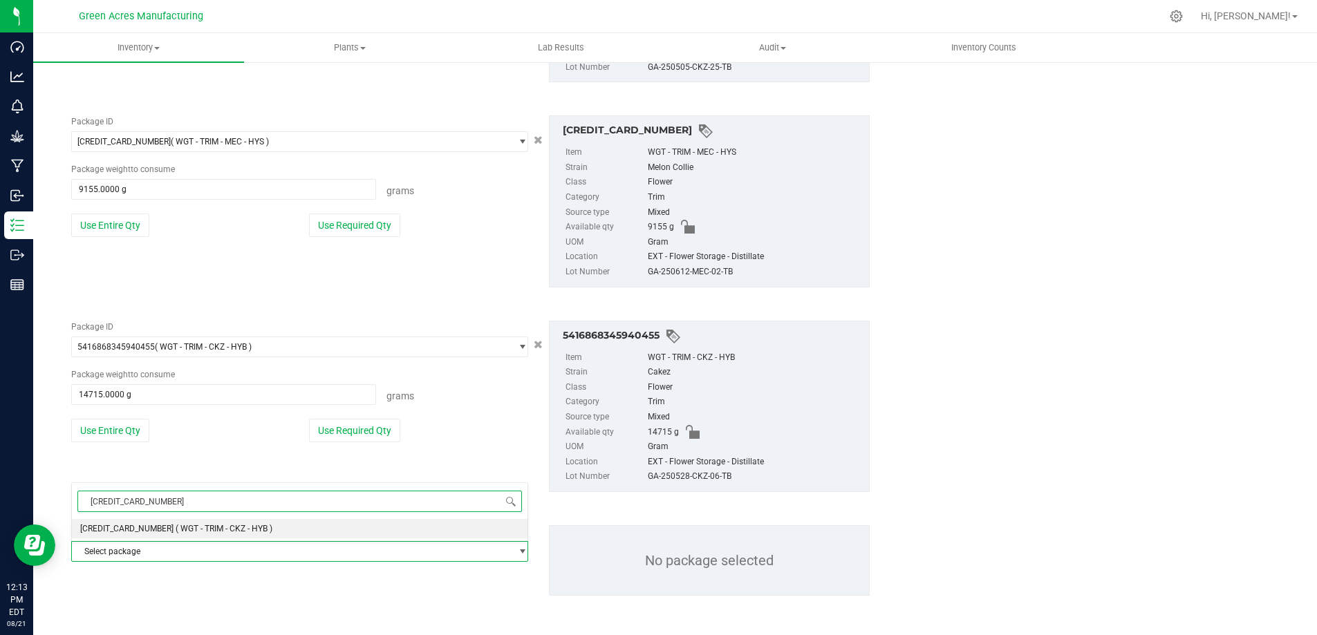
click at [226, 530] on span "( WGT - TRIM - CKZ - HYB )" at bounding box center [224, 529] width 97 height 10
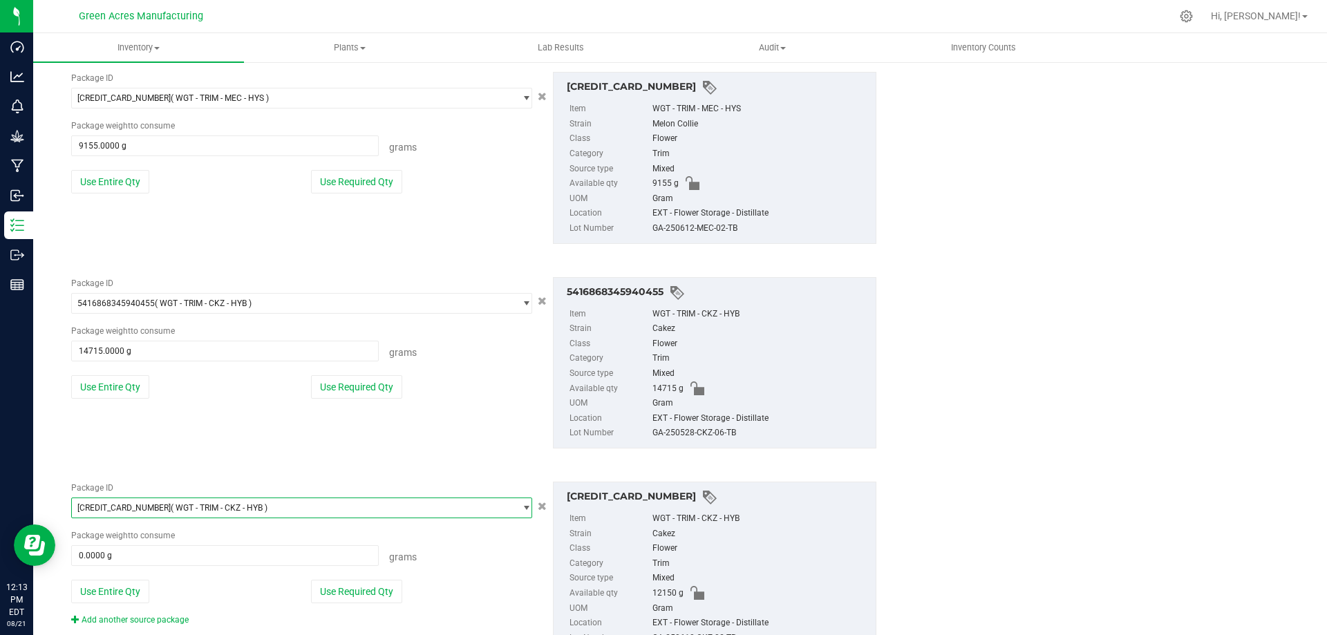
scroll to position [763, 0]
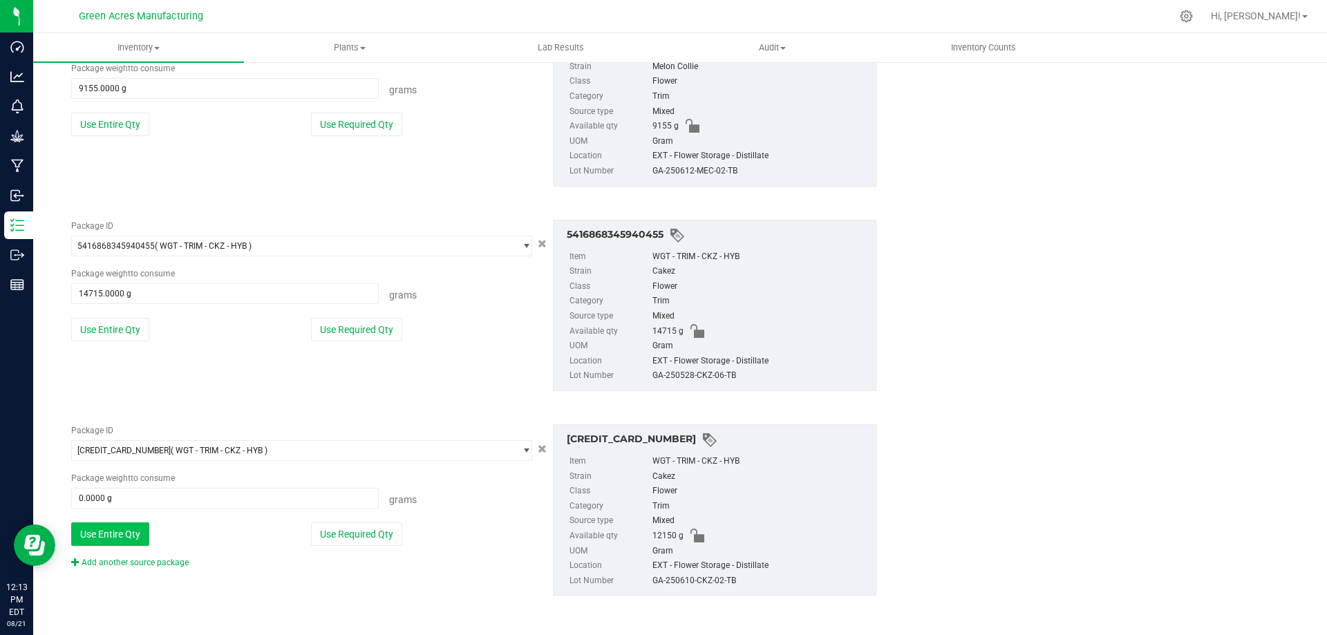
click at [109, 525] on button "Use Entire Qty" at bounding box center [110, 535] width 78 height 24
type input "12150.0000 g"
click at [170, 563] on link "Add another source package" at bounding box center [130, 563] width 118 height 10
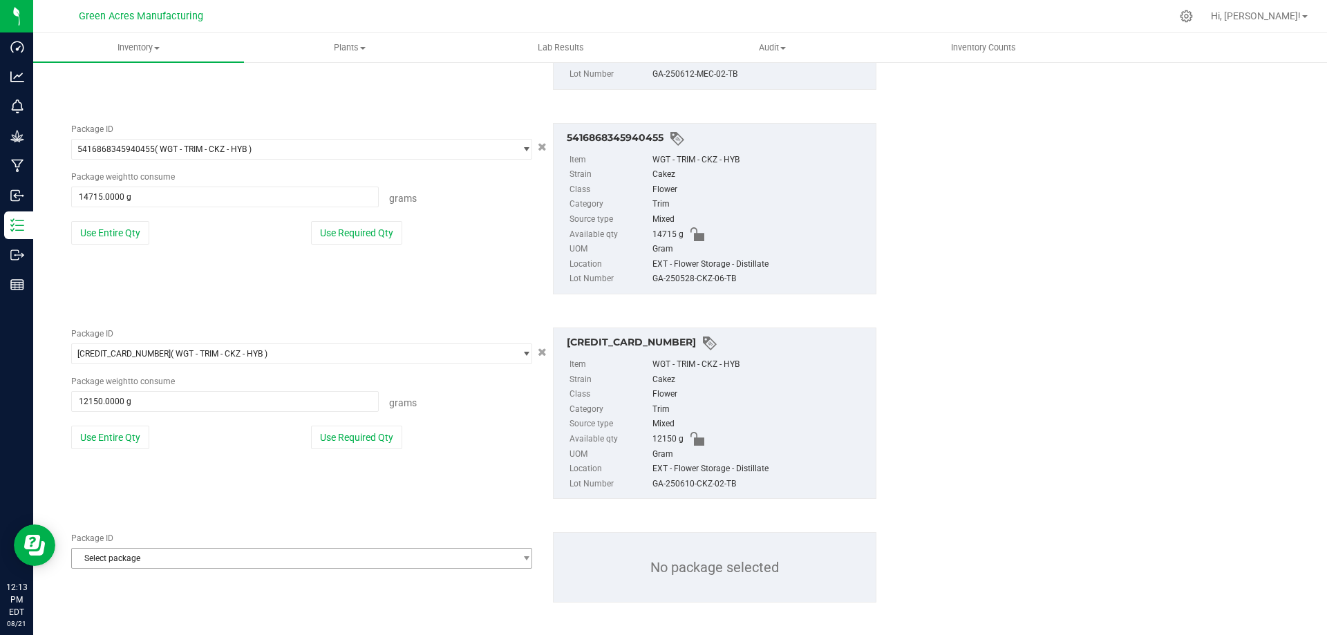
scroll to position [867, 0]
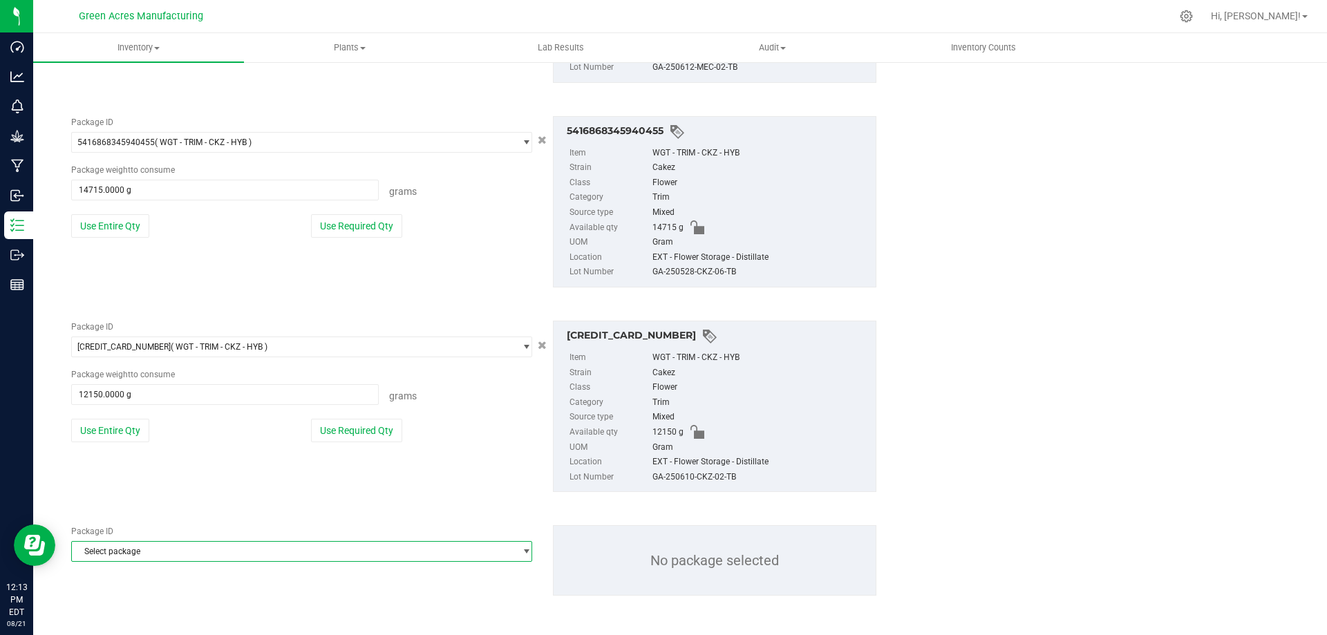
click at [204, 547] on span "Select package" at bounding box center [293, 551] width 442 height 19
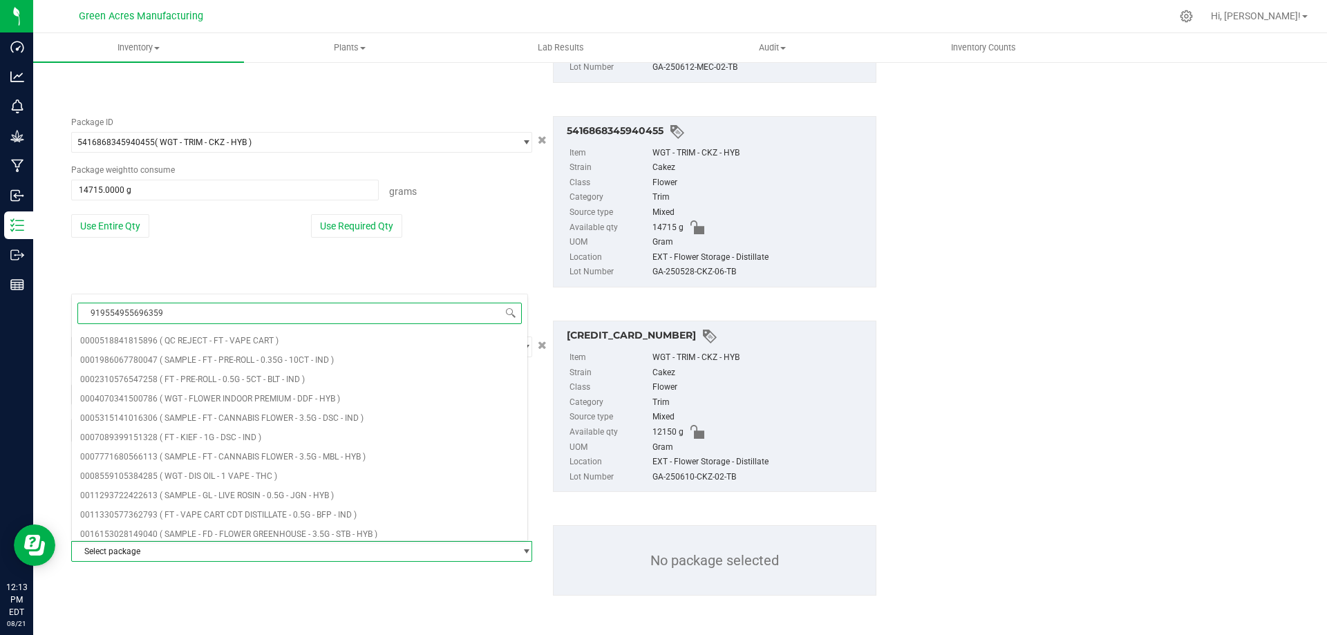
type input "9195549556963593"
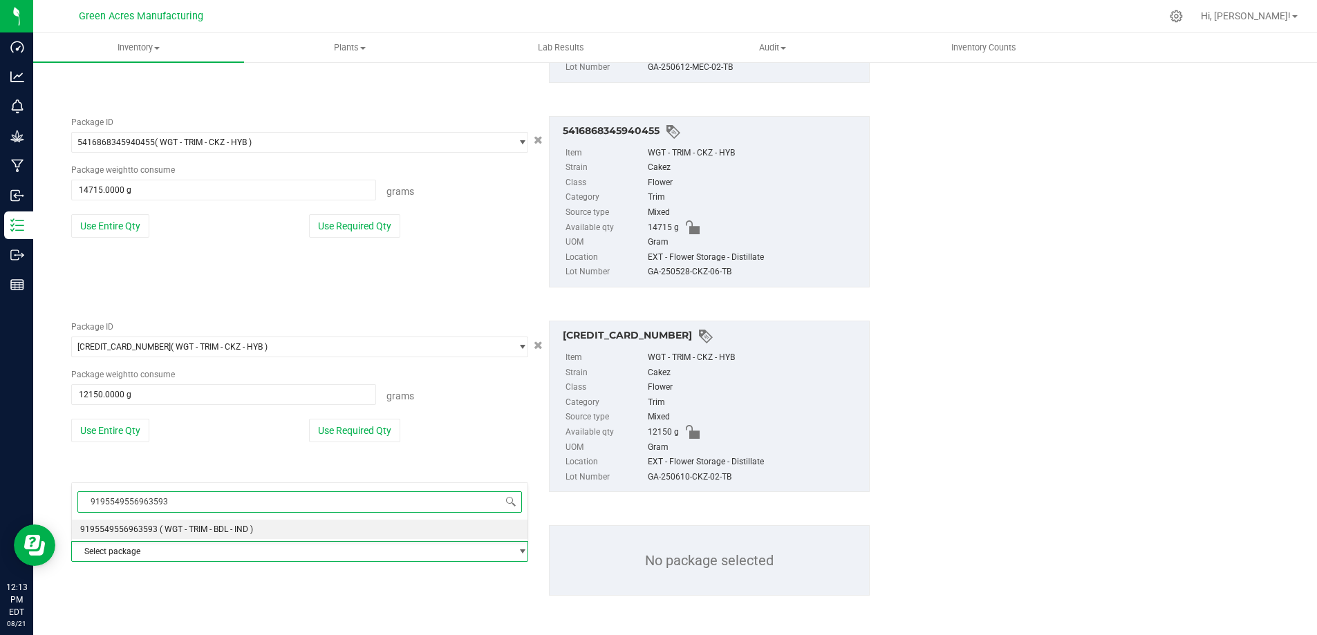
click at [205, 534] on span "( WGT - TRIM - BDL - IND )" at bounding box center [206, 530] width 93 height 10
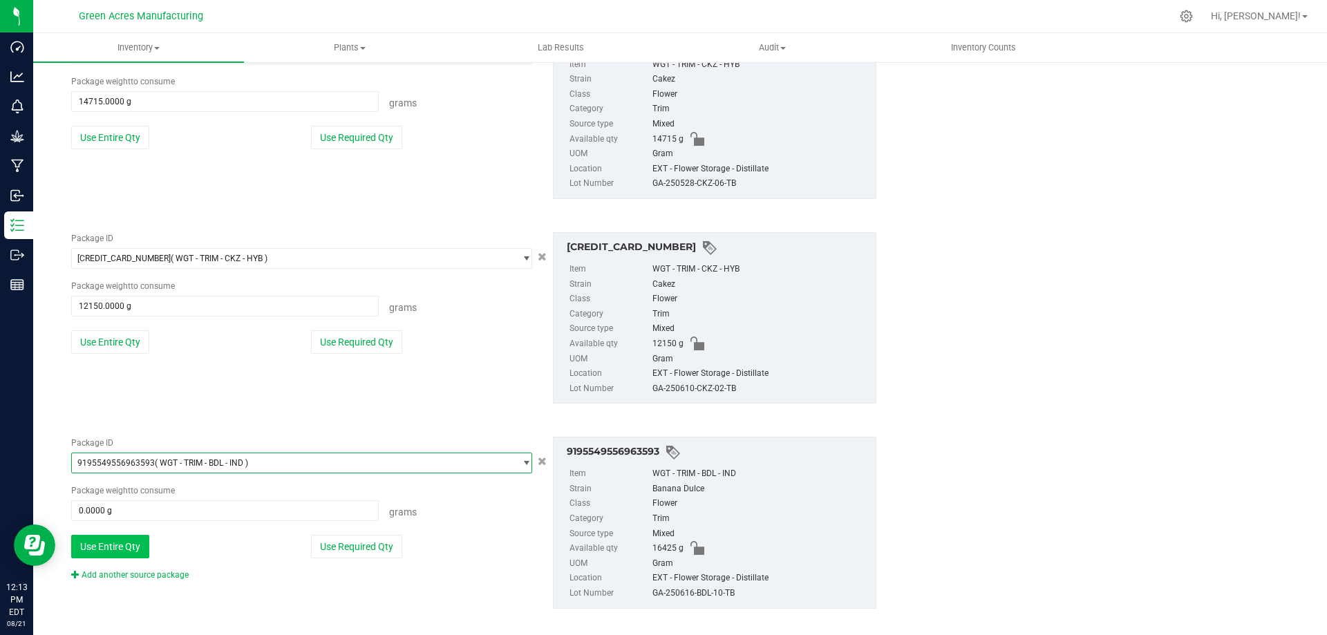
scroll to position [968, 0]
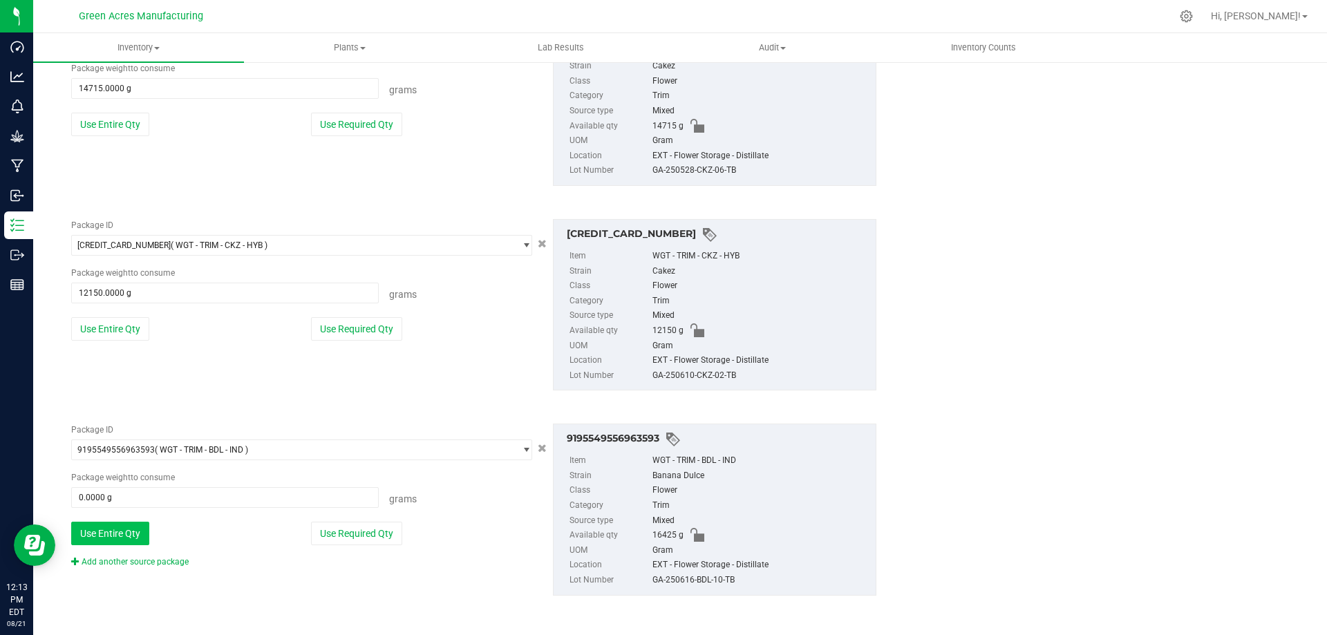
click at [110, 538] on button "Use Entire Qty" at bounding box center [110, 534] width 78 height 24
type input "16425.0000 g"
click at [154, 568] on div "Add another source package" at bounding box center [140, 562] width 138 height 12
click at [154, 563] on link "Add another source package" at bounding box center [130, 562] width 118 height 10
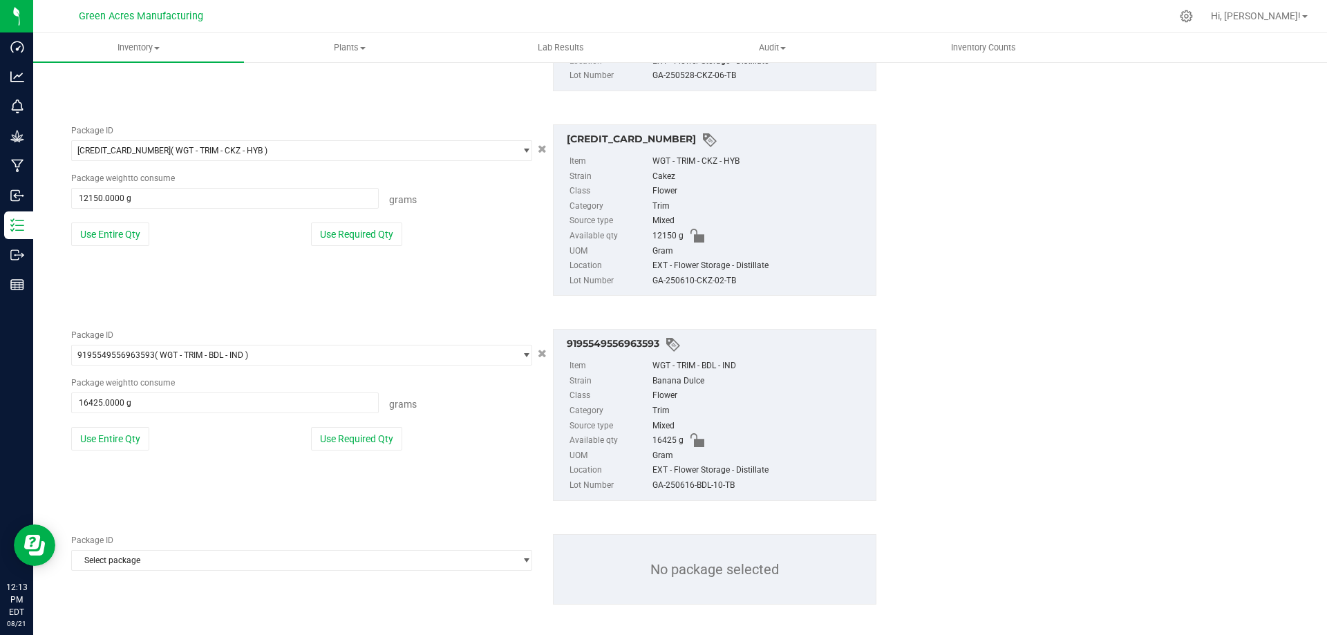
scroll to position [1072, 0]
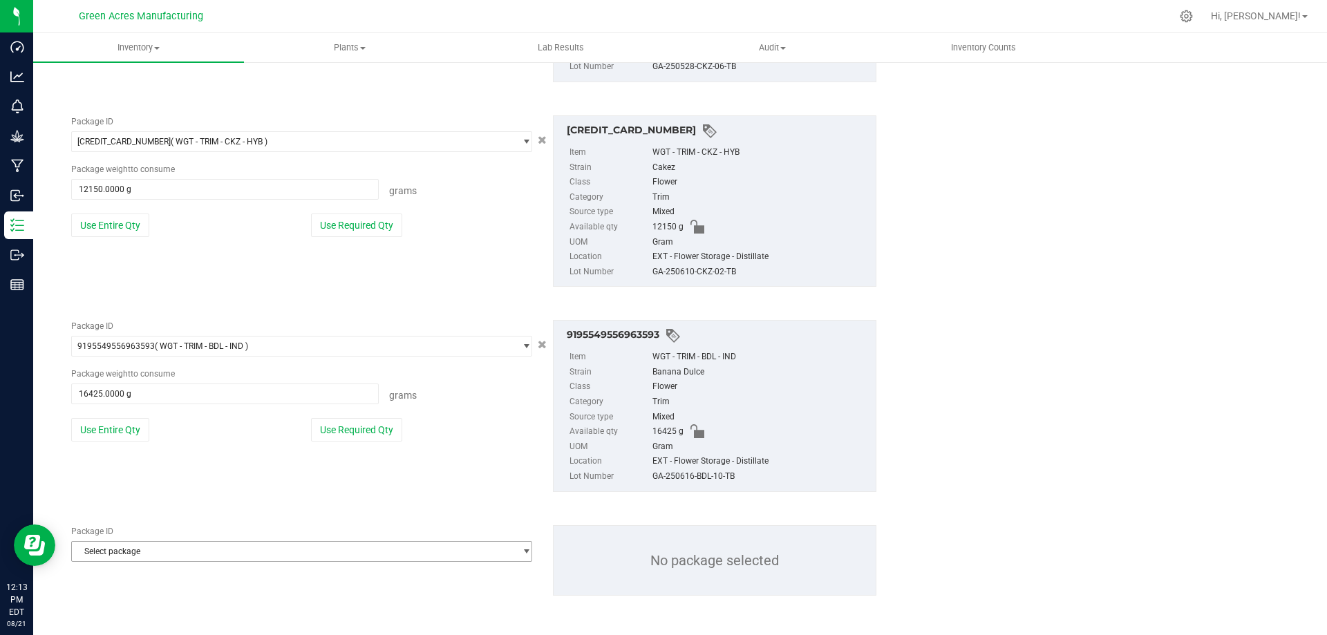
click at [216, 556] on span "Select package" at bounding box center [293, 551] width 442 height 19
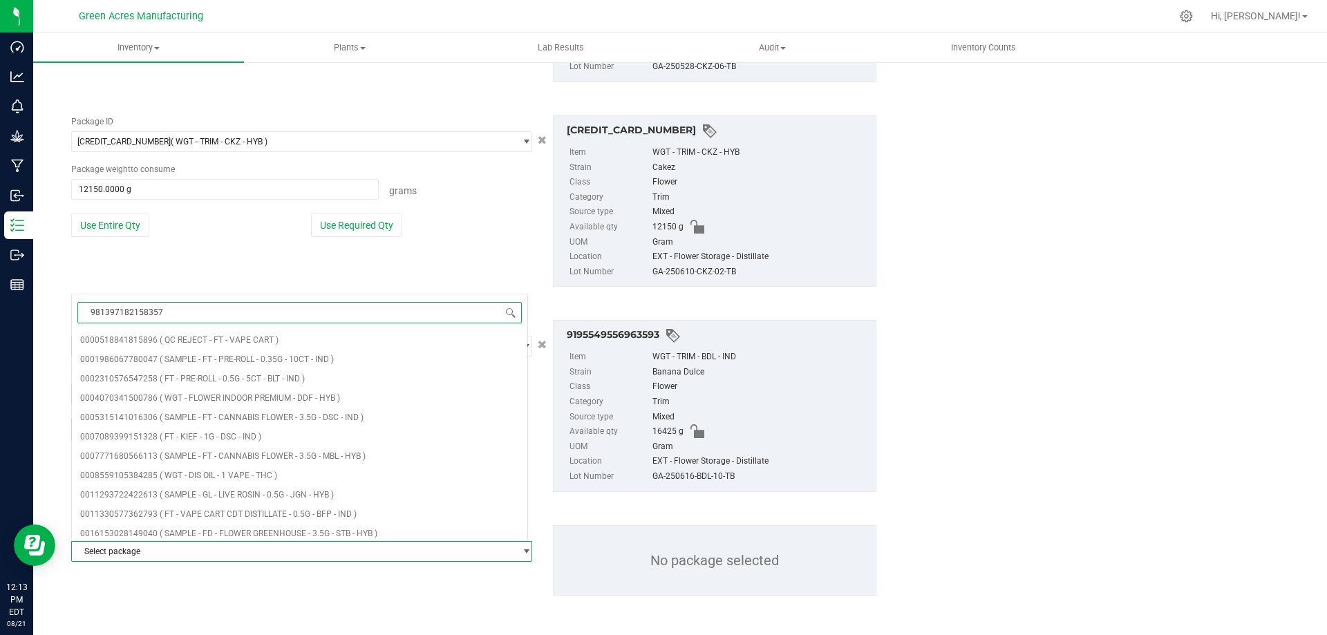
type input "9813971821583576"
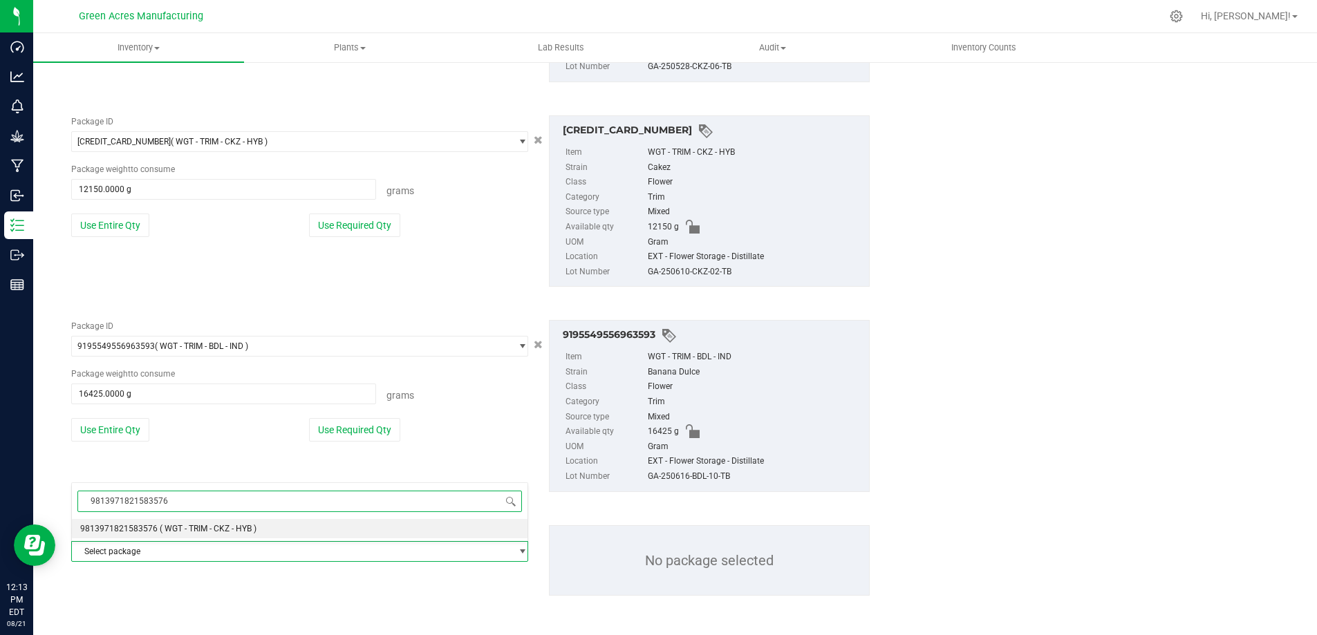
click at [215, 530] on span "( WGT - TRIM - CKZ - HYB )" at bounding box center [208, 529] width 97 height 10
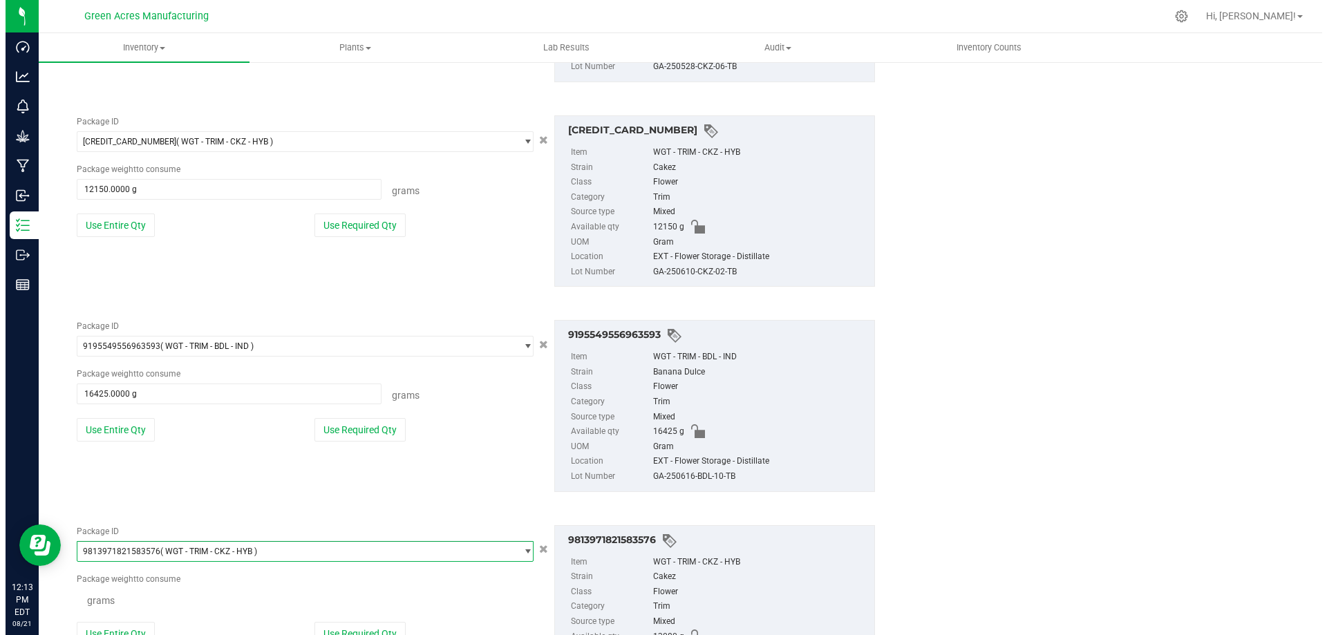
scroll to position [123255, 0]
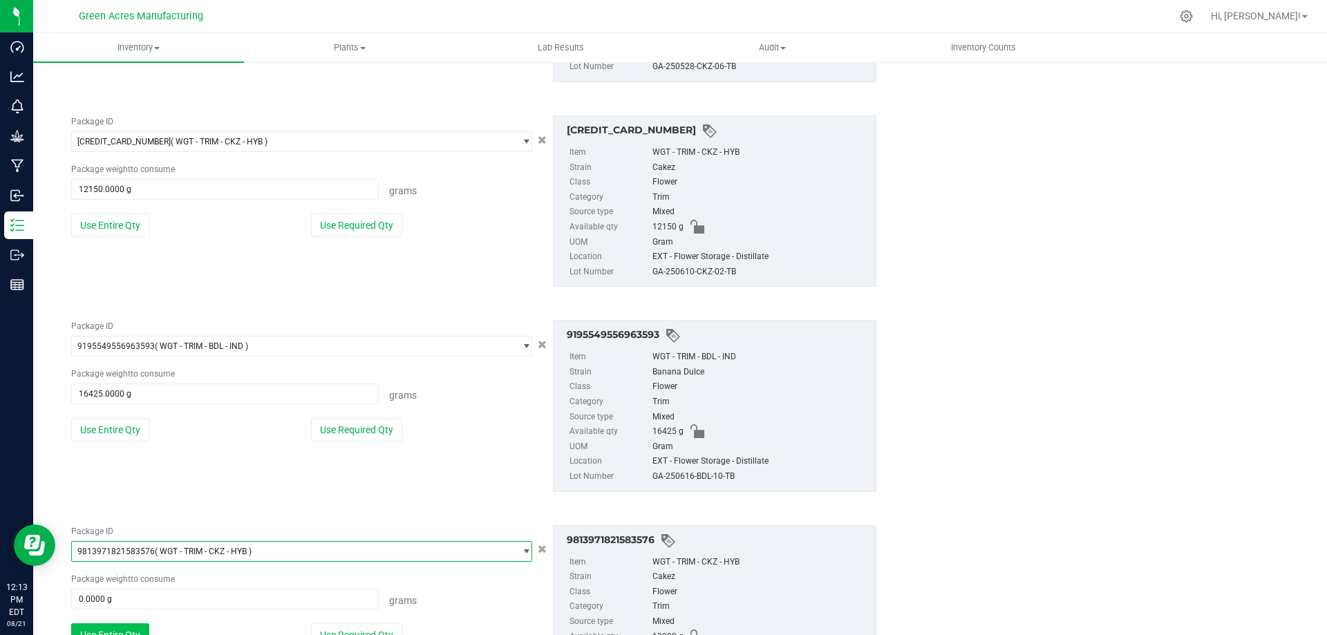
click at [129, 577] on button "Use Entire Qty" at bounding box center [110, 636] width 78 height 24
type input "13080.0000 g"
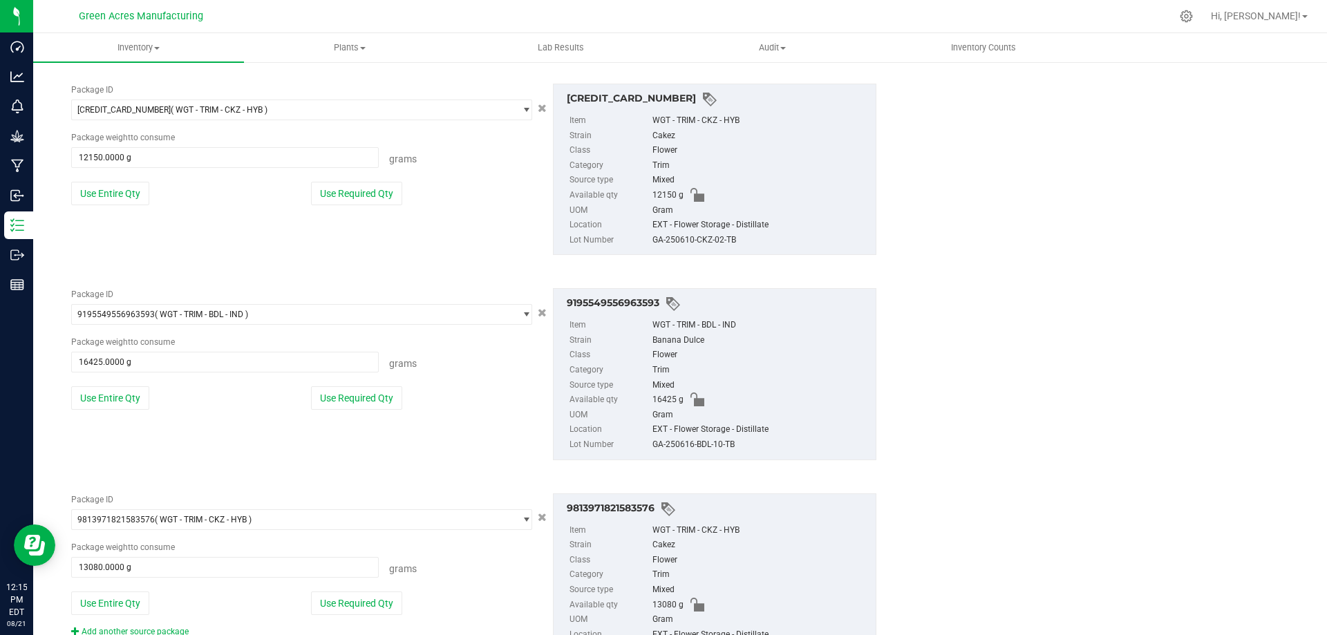
scroll to position [1173, 0]
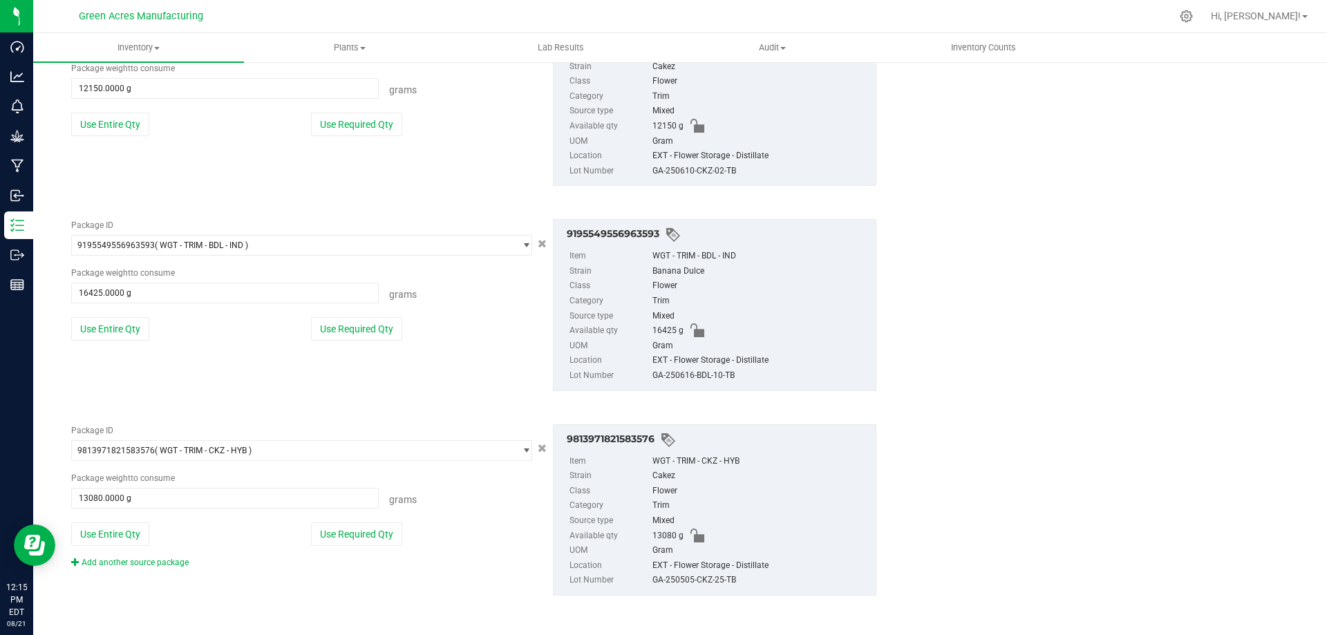
click at [683, 172] on div "GA-250610-CKZ-02-TB" at bounding box center [761, 171] width 216 height 15
copy div "GA-250610-CKZ-02-TB"
click at [703, 374] on div "GA-250616-BDL-10-TB" at bounding box center [761, 375] width 216 height 15
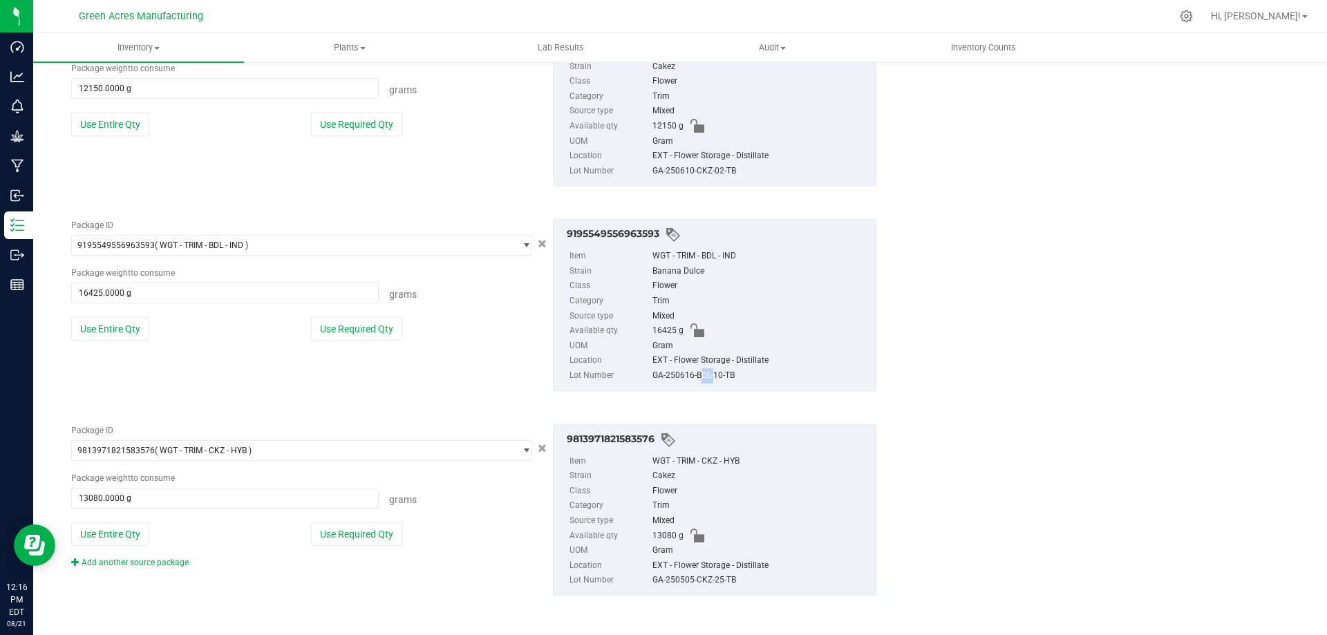
click at [703, 374] on div "GA-250616-BDL-10-TB" at bounding box center [761, 375] width 216 height 15
copy div "GA-250616-BDL-10-TB"
click at [700, 377] on div "GA-250616-BDL-10-TB" at bounding box center [761, 375] width 216 height 15
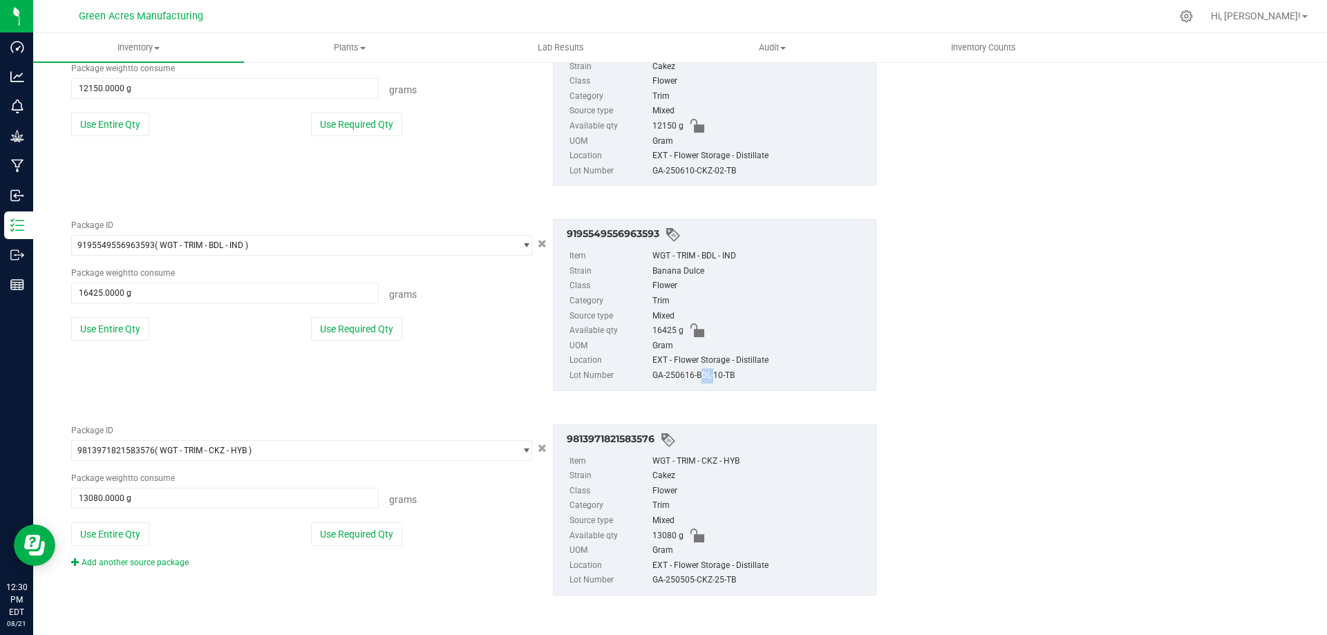
click at [700, 377] on div "GA-250616-BDL-10-TB" at bounding box center [761, 375] width 216 height 15
click at [710, 577] on div "GA-250505-CKZ-25-TB" at bounding box center [761, 580] width 216 height 15
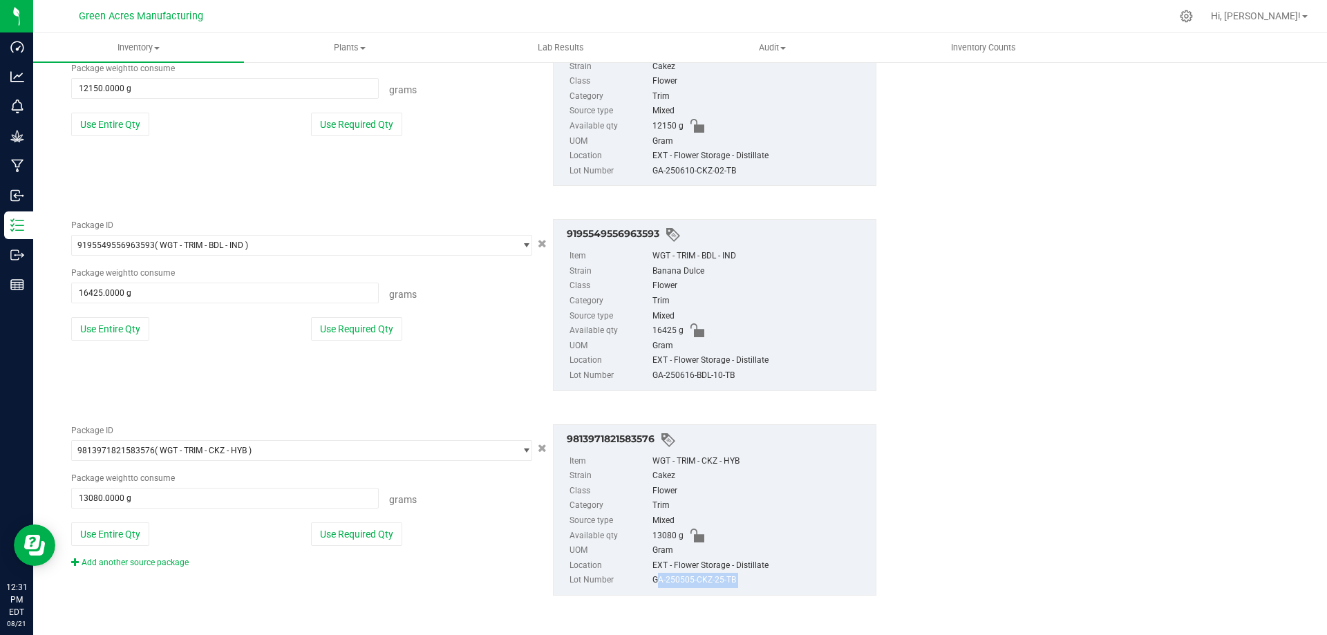
copy div "GA-250505-CKZ-25-TB"
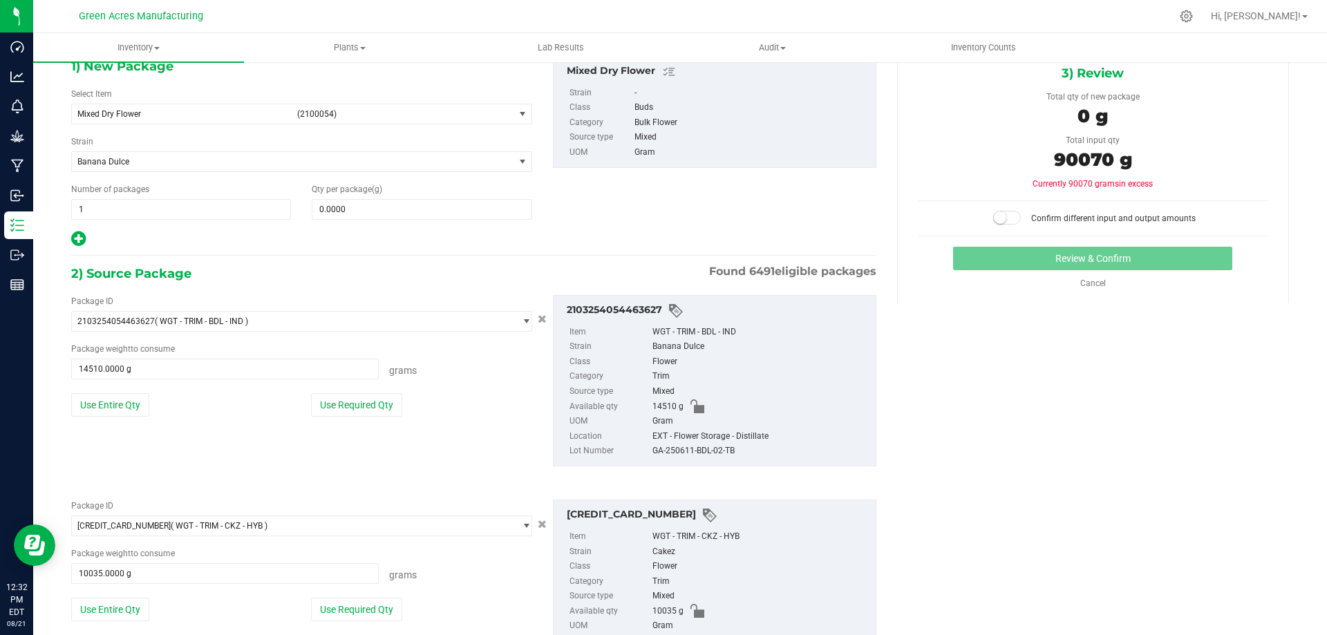
scroll to position [0, 0]
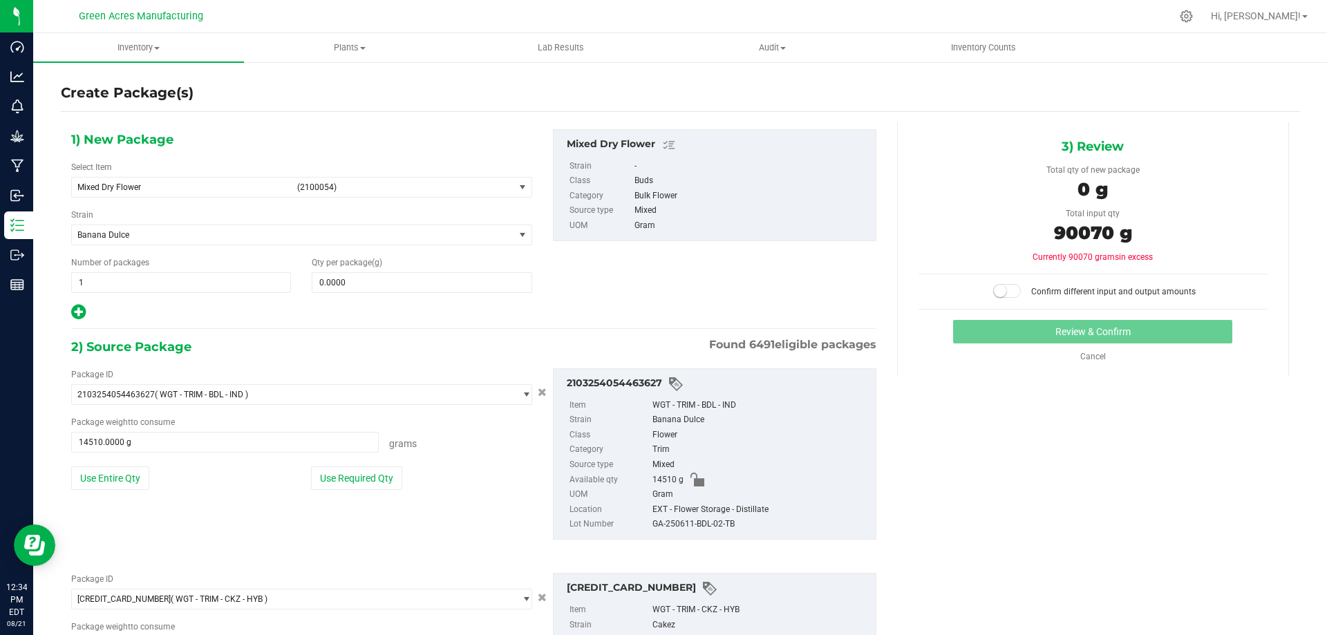
click at [424, 271] on div "Qty per package (g) 0.0000 0" at bounding box center [421, 274] width 241 height 37
click at [426, 277] on span at bounding box center [422, 282] width 220 height 21
type input "90070"
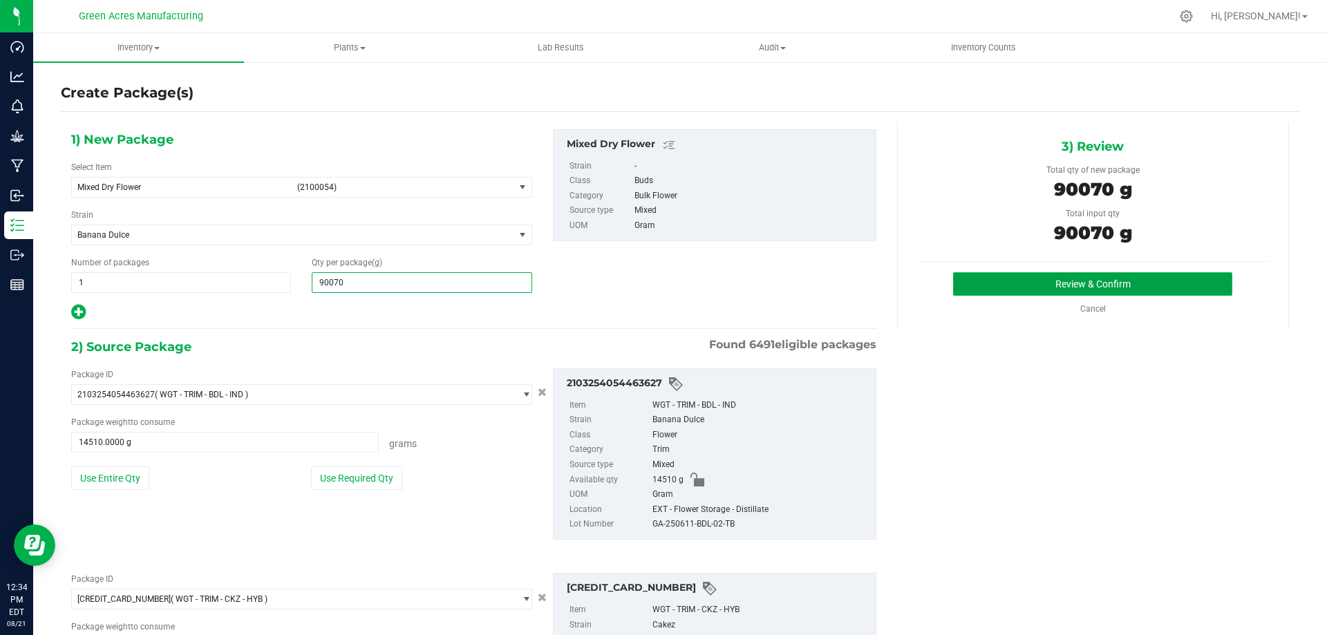
type input "90,070.0000"
click at [999, 285] on button "Review & Confirm" at bounding box center [1092, 284] width 279 height 24
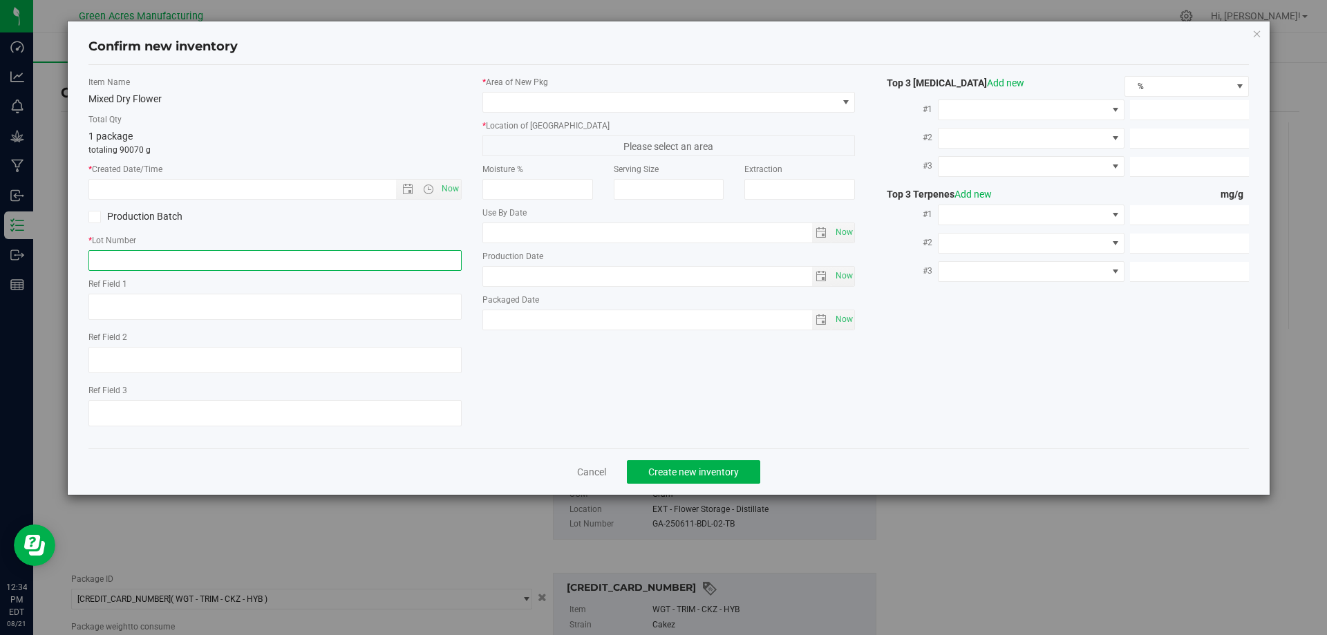
click at [355, 254] on input "text" at bounding box center [274, 260] width 373 height 21
paste input "GA-250821-ETH-HYB-D-THCA21"
type input "GA-250821-ETH-HYB-D-THCA21"
click at [453, 191] on span "Now" at bounding box center [450, 189] width 24 height 20
type input "8/21/2025 12:34 PM"
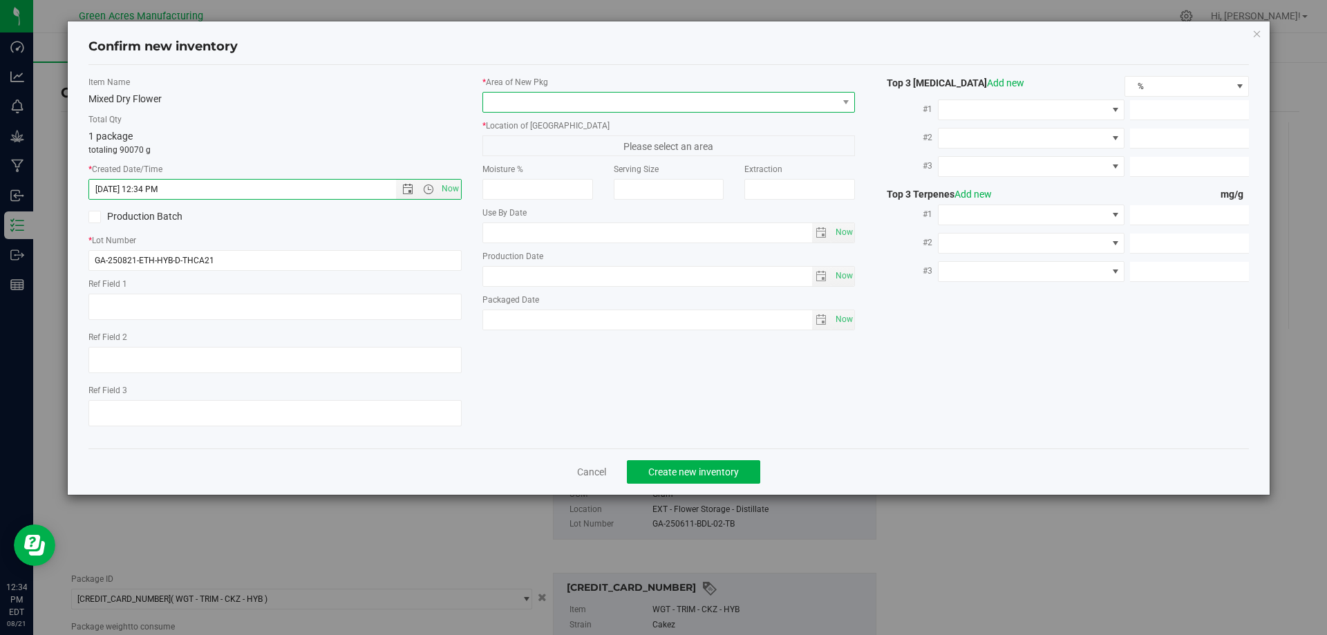
click at [541, 104] on span at bounding box center [660, 102] width 355 height 19
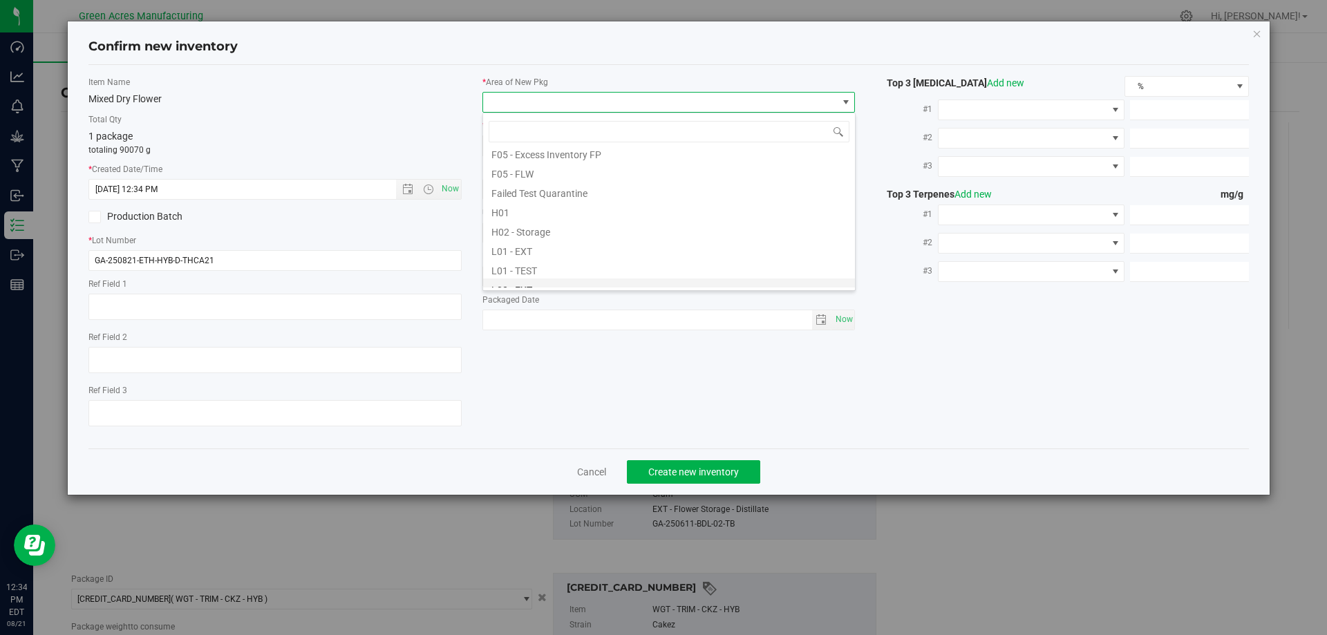
scroll to position [207, 0]
click at [533, 281] on li "L04 - EXT" at bounding box center [669, 280] width 372 height 19
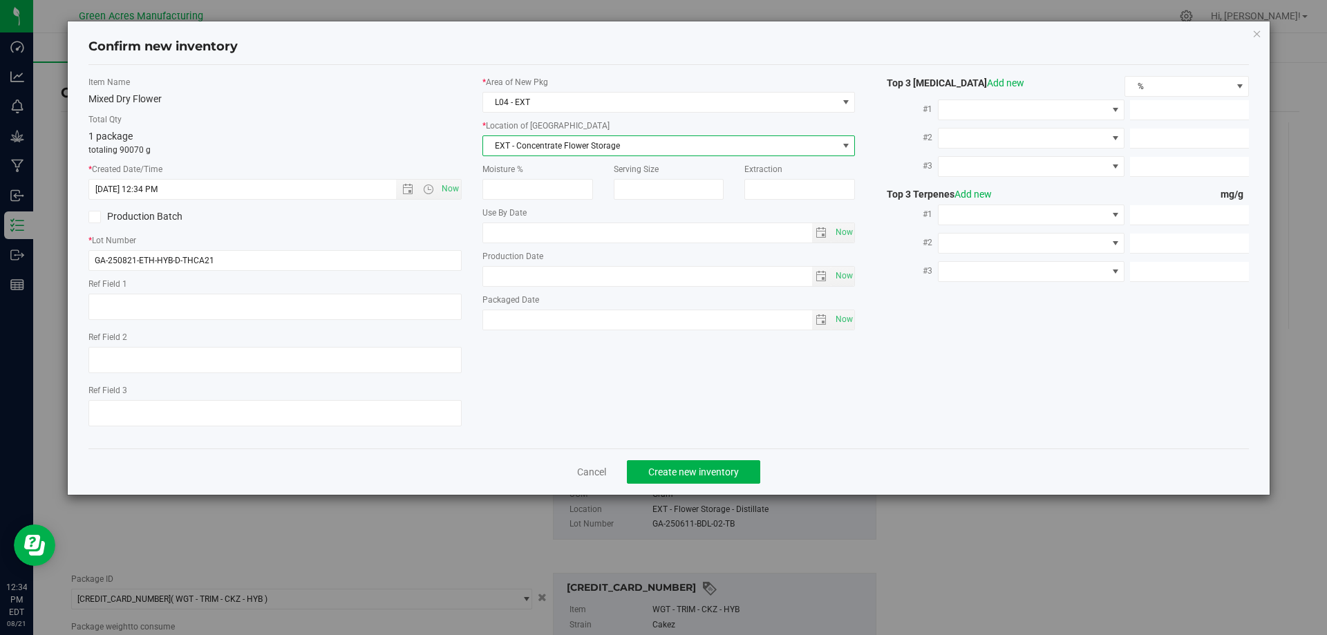
click at [563, 147] on span "EXT - Concentrate Flower Storage" at bounding box center [660, 145] width 355 height 19
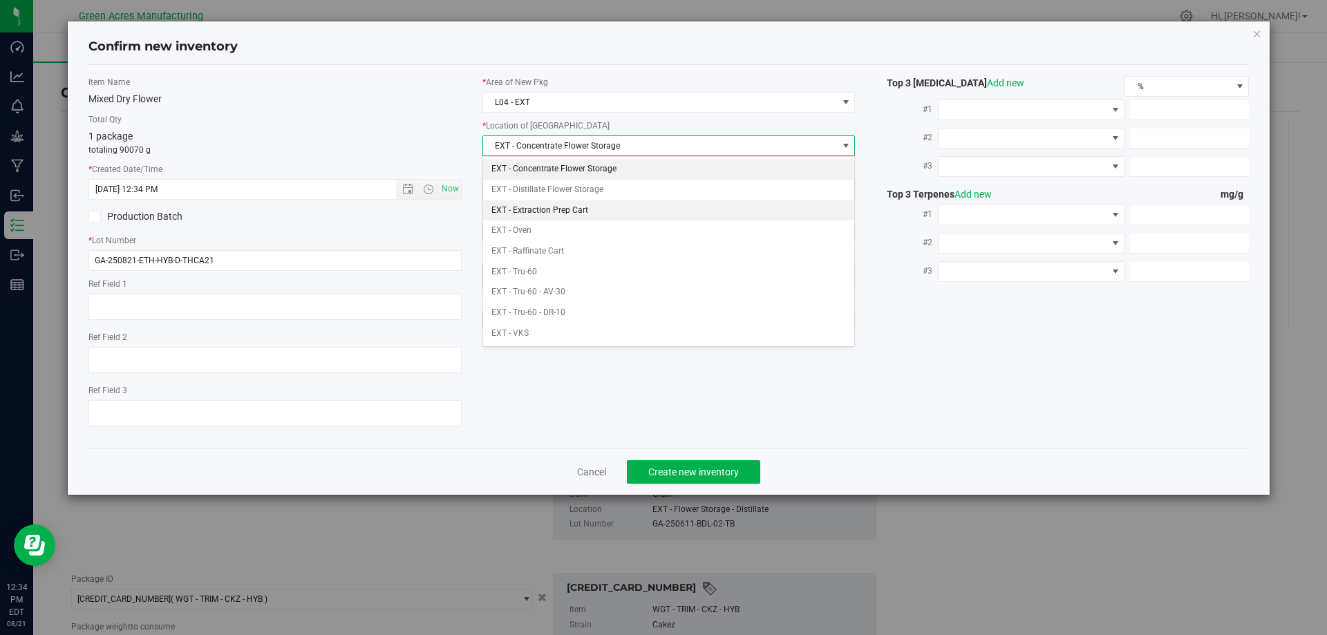
click at [564, 211] on li "EXT - Extraction Prep Cart" at bounding box center [669, 210] width 372 height 21
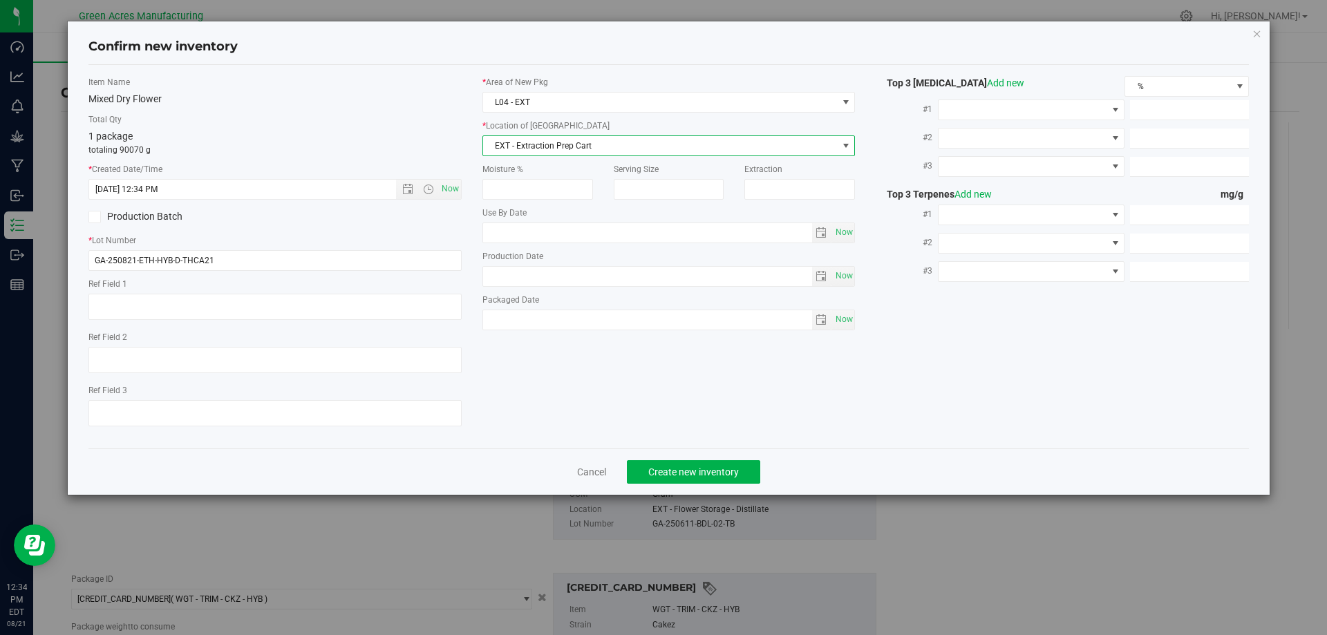
click at [355, 127] on div "Total Qty 1 package totaling 90070 g" at bounding box center [274, 134] width 373 height 43
click at [458, 182] on span "Now" at bounding box center [450, 189] width 24 height 20
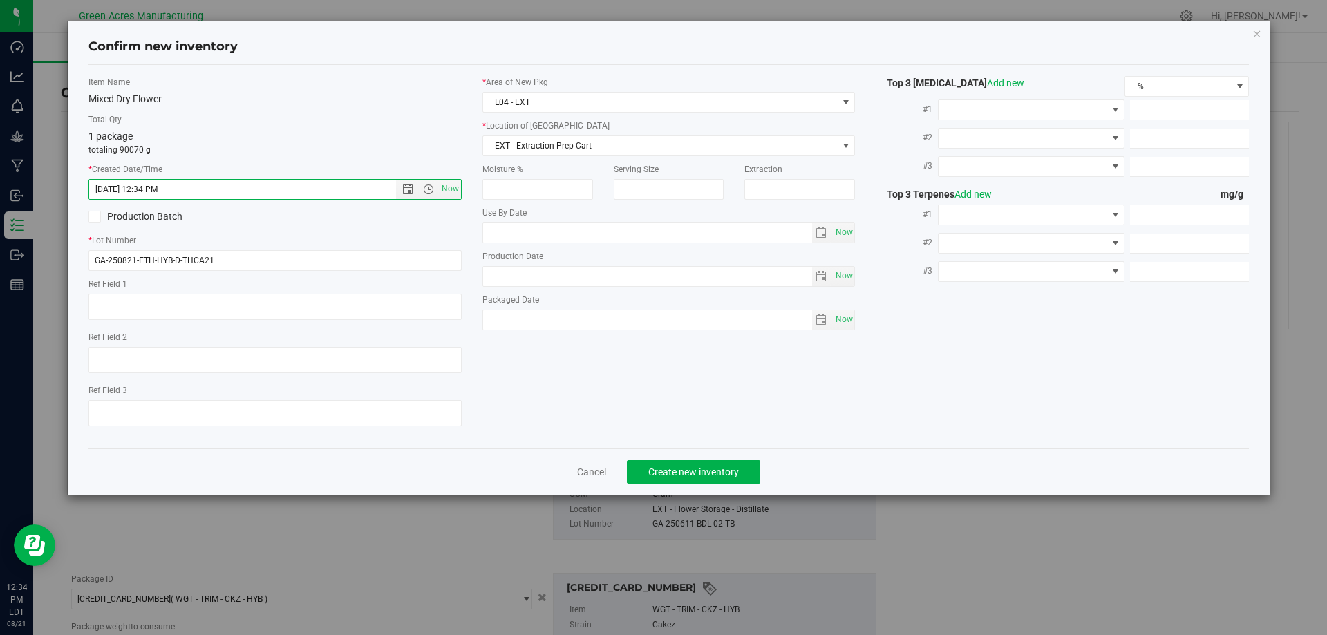
click at [403, 126] on div "Total Qty 1 package totaling 90070 g" at bounding box center [274, 134] width 373 height 43
click at [362, 104] on div "Mixed Dry Flower" at bounding box center [274, 99] width 373 height 15
click at [729, 460] on button "Create new inventory" at bounding box center [693, 472] width 133 height 24
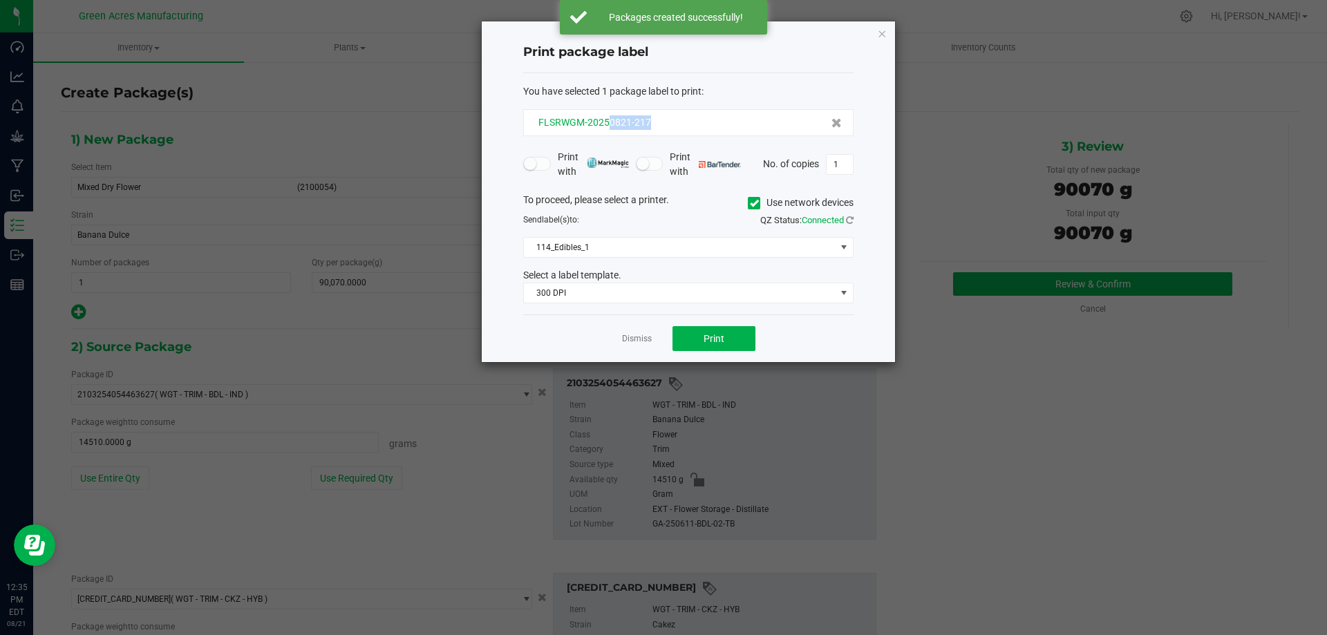
drag, startPoint x: 672, startPoint y: 130, endPoint x: 610, endPoint y: 129, distance: 61.5
click at [610, 129] on div "FLSRWGM-20250821-217" at bounding box center [688, 122] width 330 height 27
copy span "0821-217"
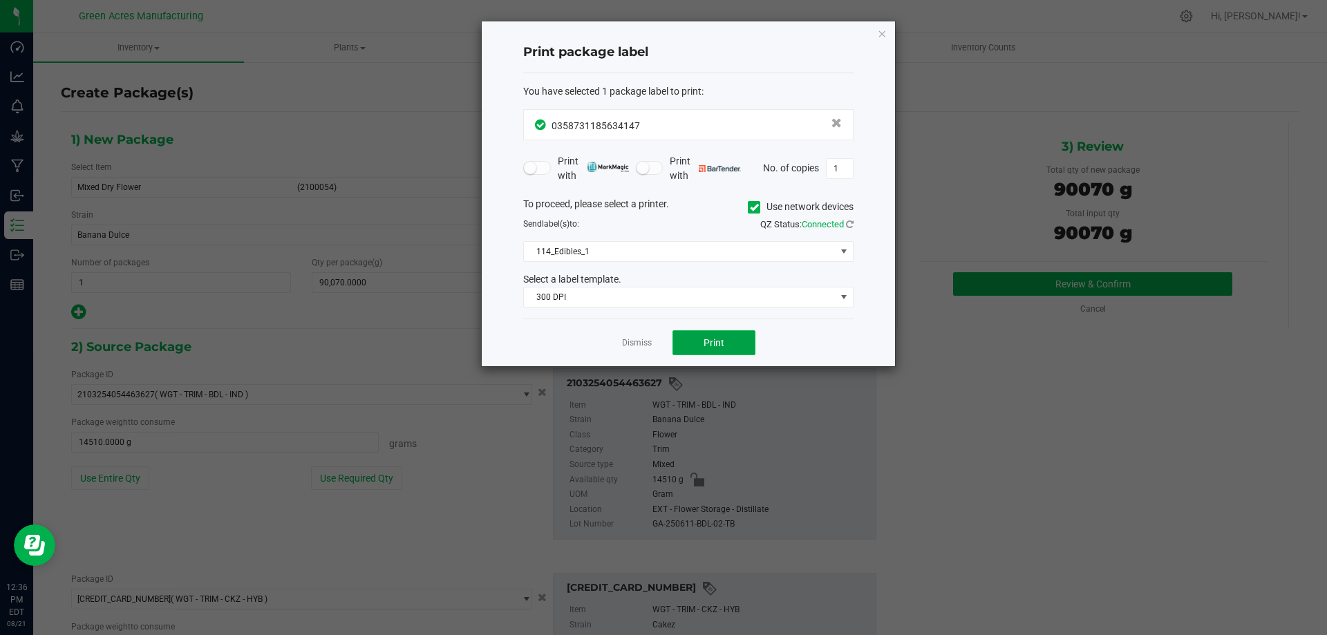
click at [715, 333] on button "Print" at bounding box center [714, 342] width 83 height 25
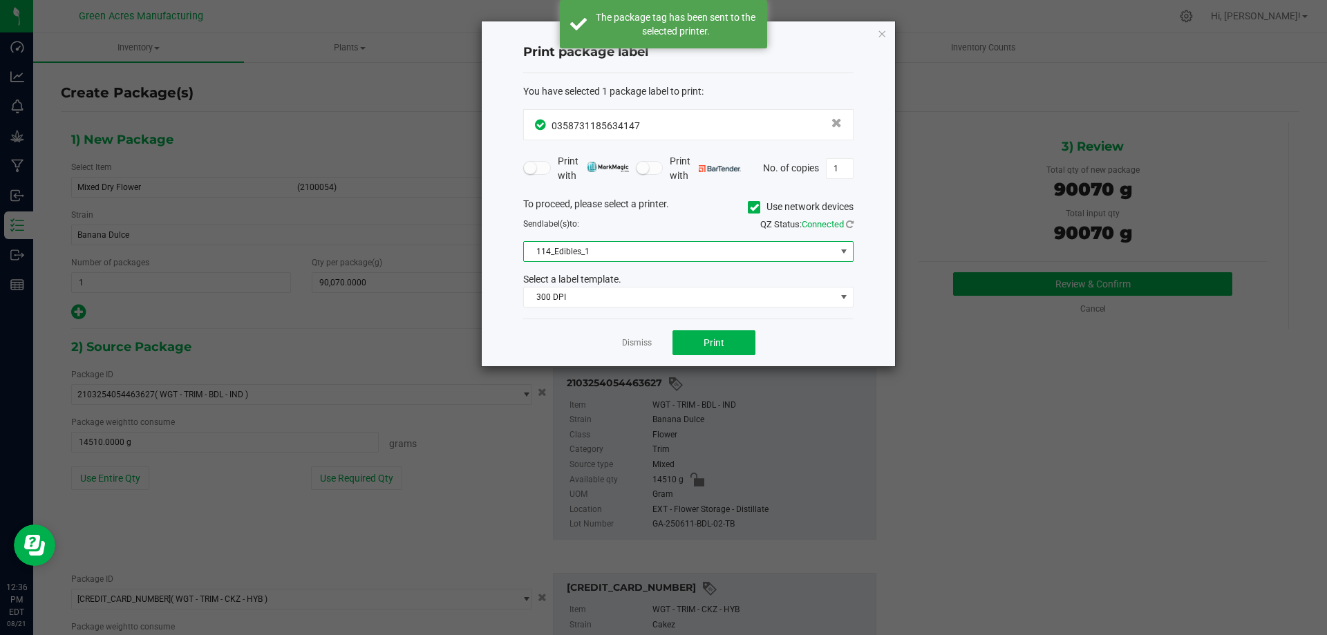
click at [687, 250] on span "114_Edibles_1" at bounding box center [680, 251] width 312 height 19
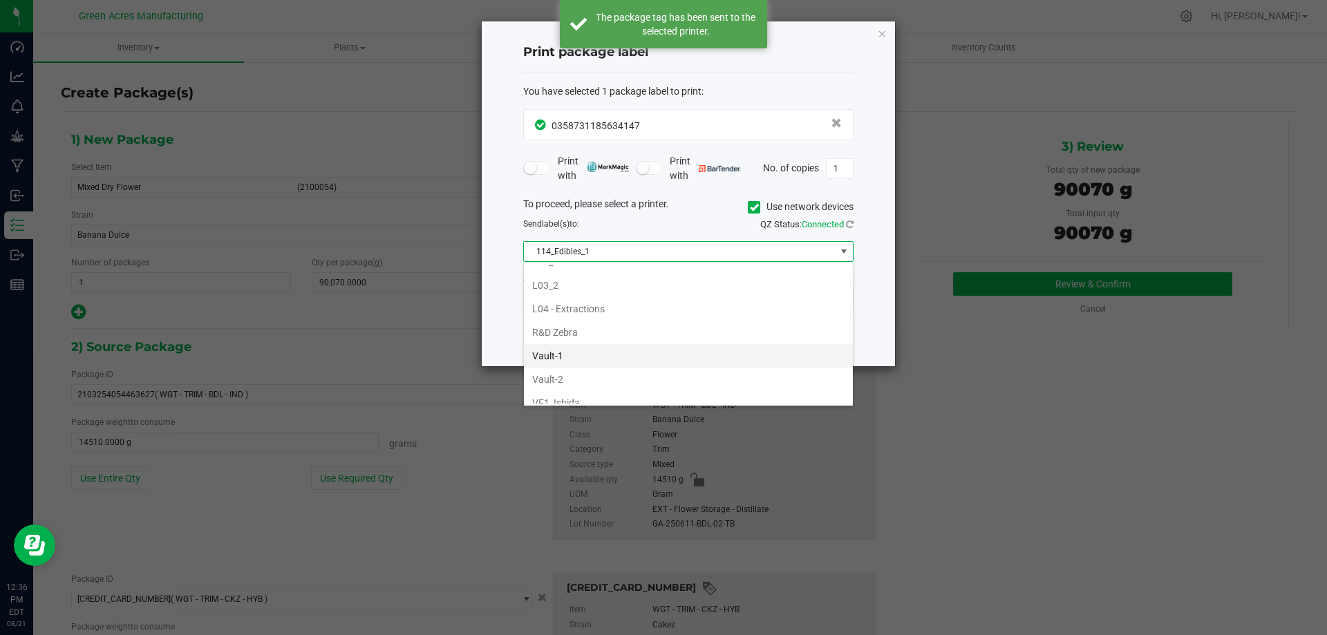
scroll to position [484, 0]
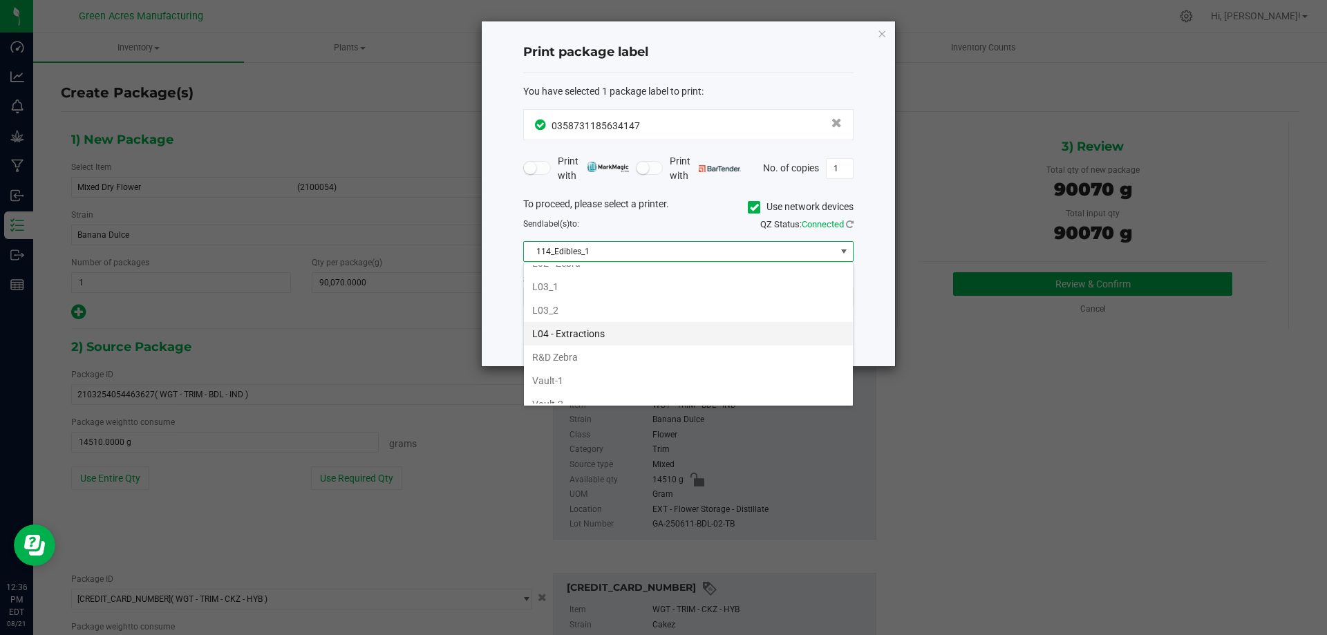
click at [596, 328] on li "L04 - Extractions" at bounding box center [688, 334] width 329 height 24
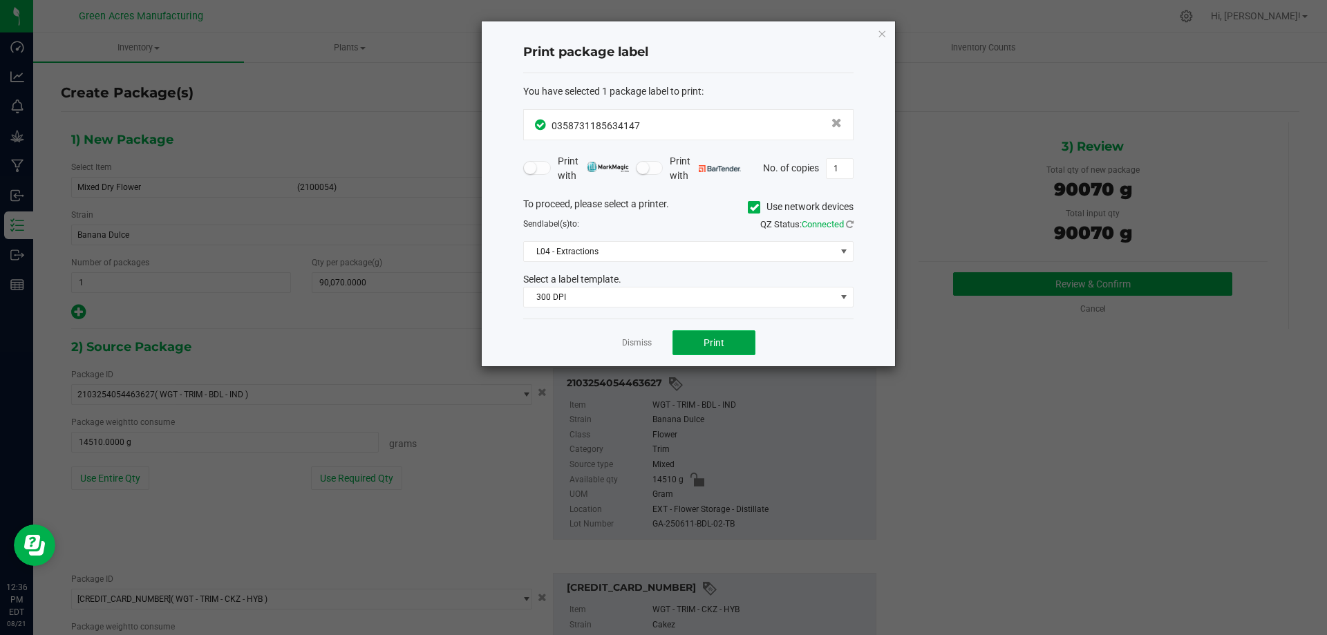
click at [710, 334] on button "Print" at bounding box center [714, 342] width 83 height 25
click at [729, 343] on button "Print" at bounding box center [714, 342] width 83 height 25
click at [832, 167] on input "1" at bounding box center [840, 168] width 26 height 19
type input "3"
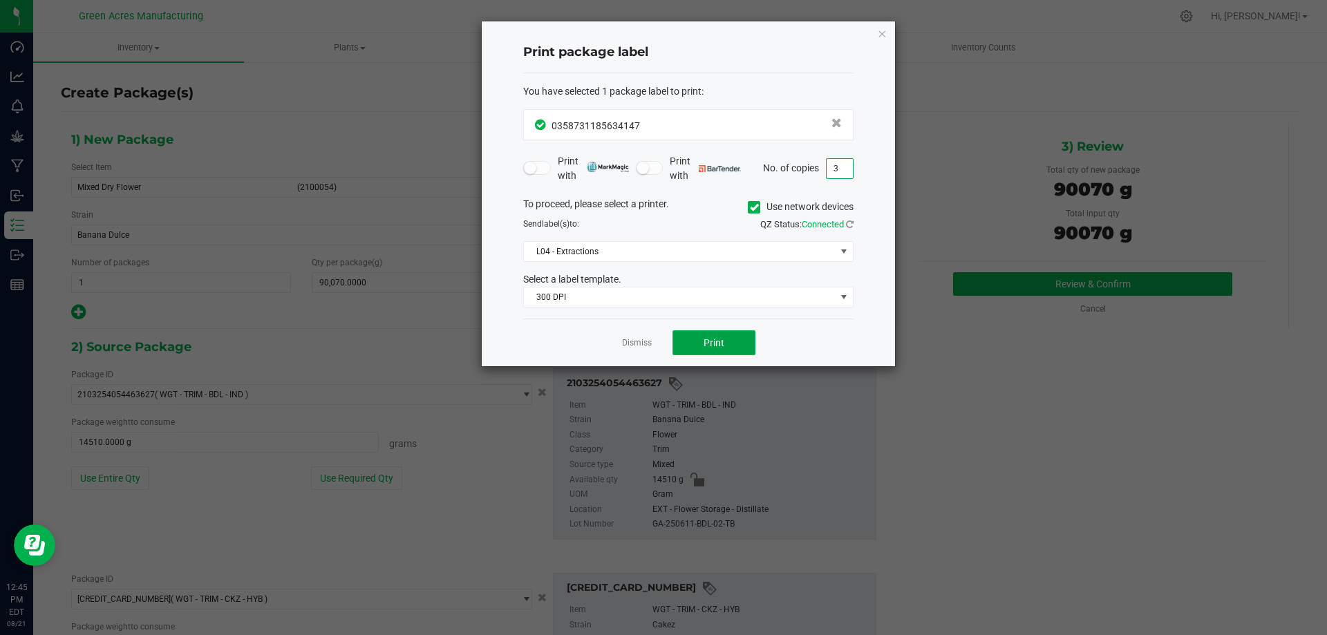
click at [710, 336] on button "Print" at bounding box center [714, 342] width 83 height 25
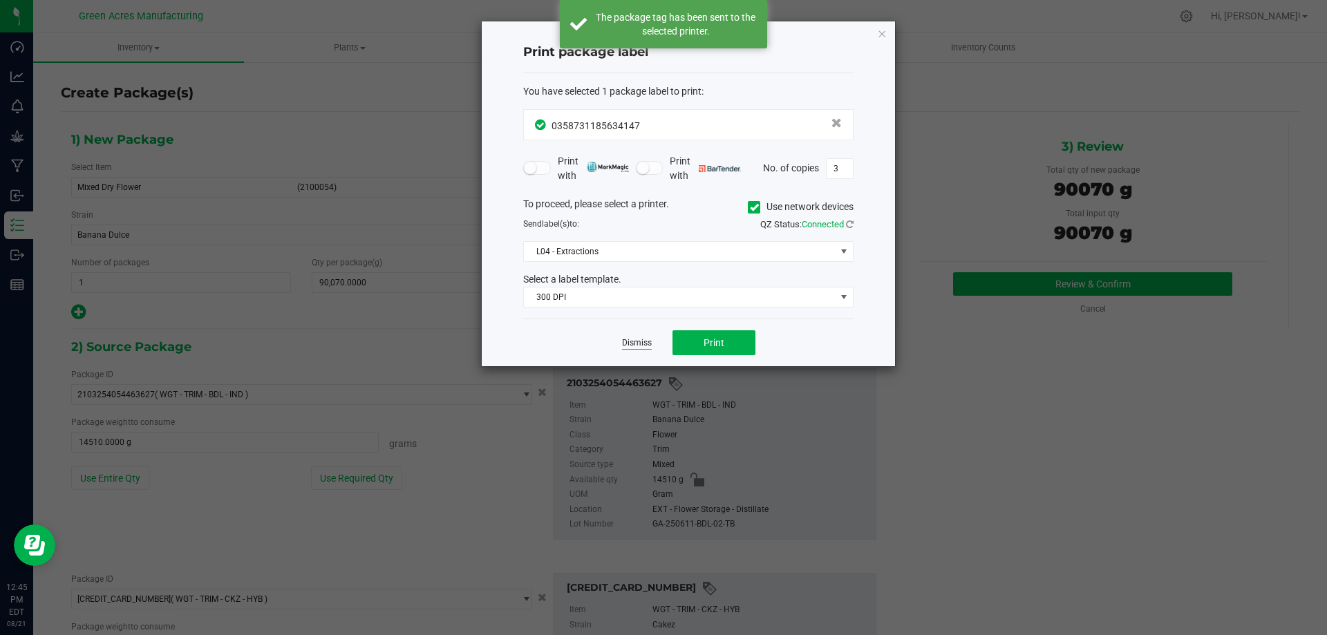
click at [633, 339] on link "Dismiss" at bounding box center [637, 343] width 30 height 12
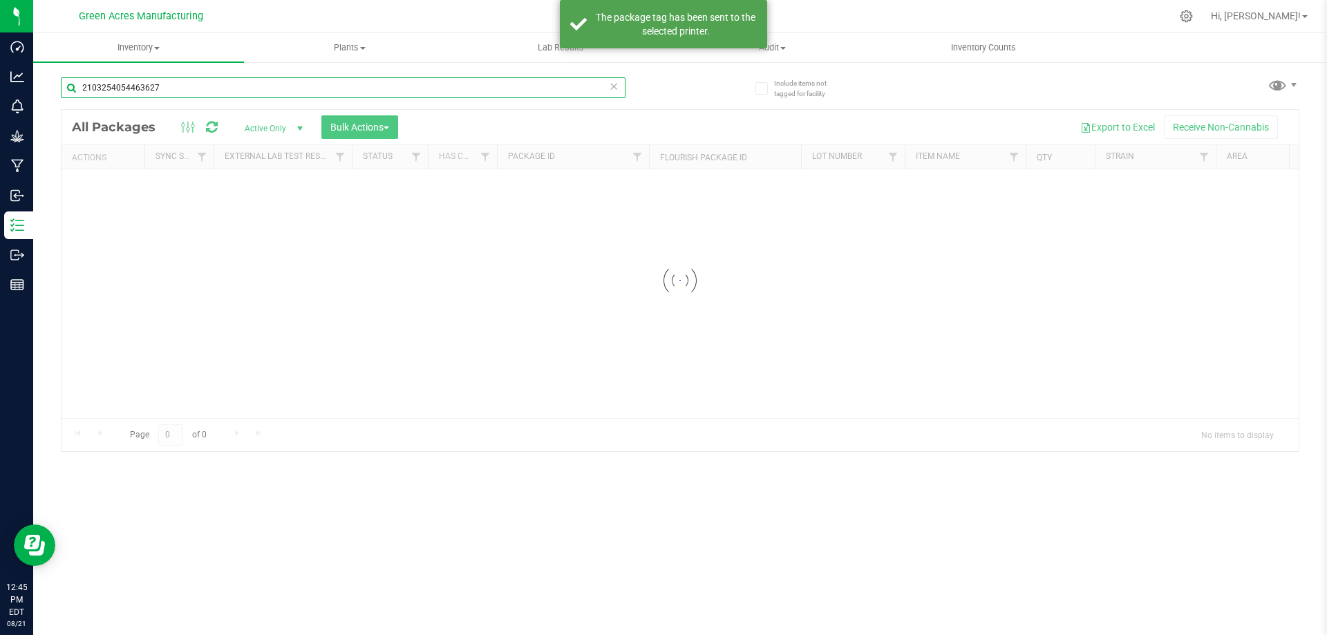
click at [266, 92] on input "2103254054463627" at bounding box center [343, 87] width 565 height 21
paste input "GA-250820-ETH-HYB-D-THCA20"
type input "GA-250820-ETH-HYB-D-THCA20"
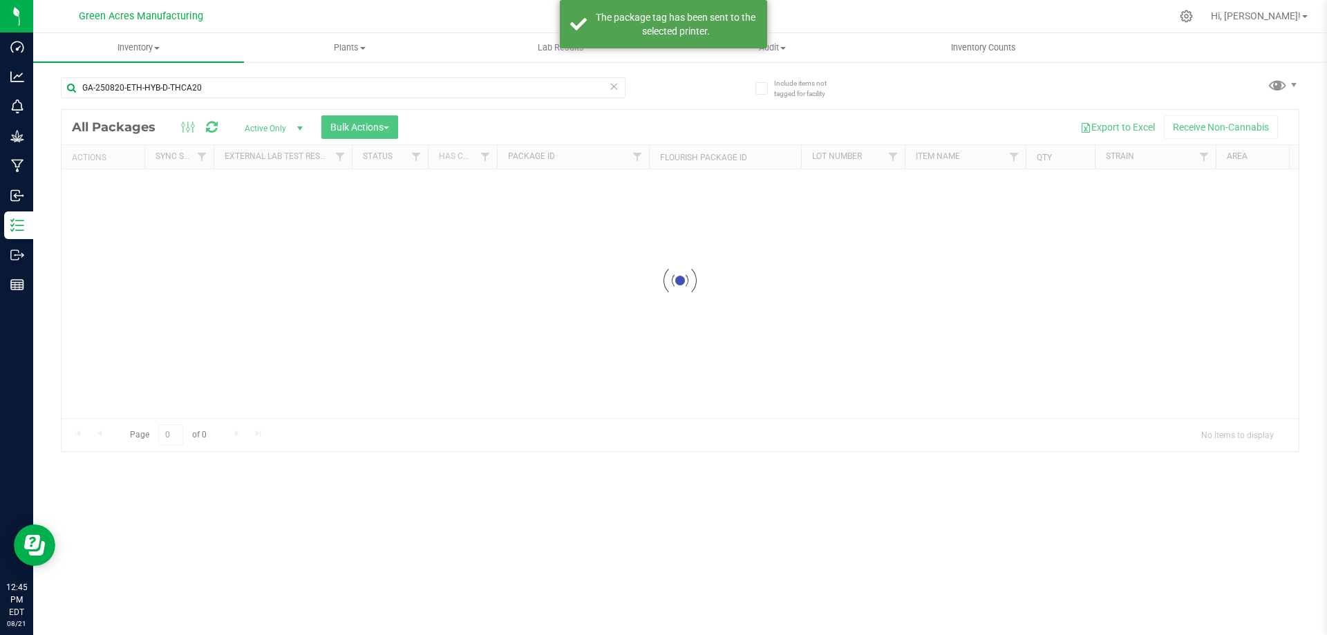
click at [162, 271] on div at bounding box center [680, 280] width 1237 height 341
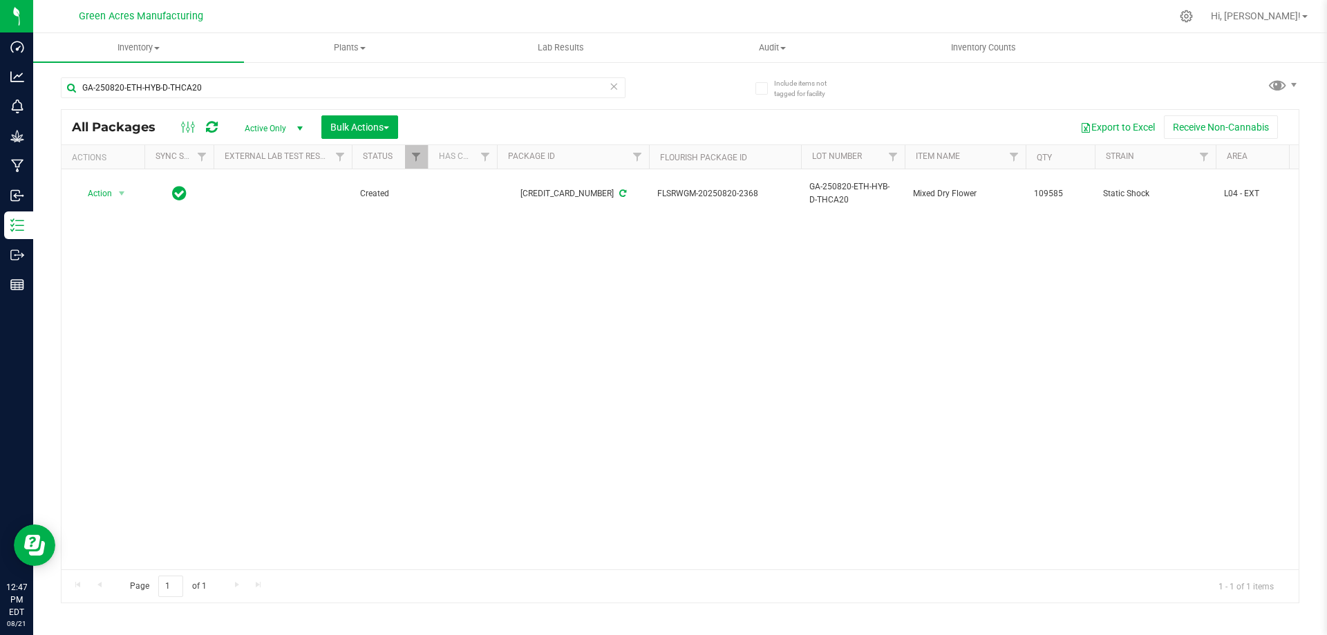
click at [683, 312] on div "Action Action Adjust qty Create package Edit attributes Global inventory Locate…" at bounding box center [680, 369] width 1237 height 400
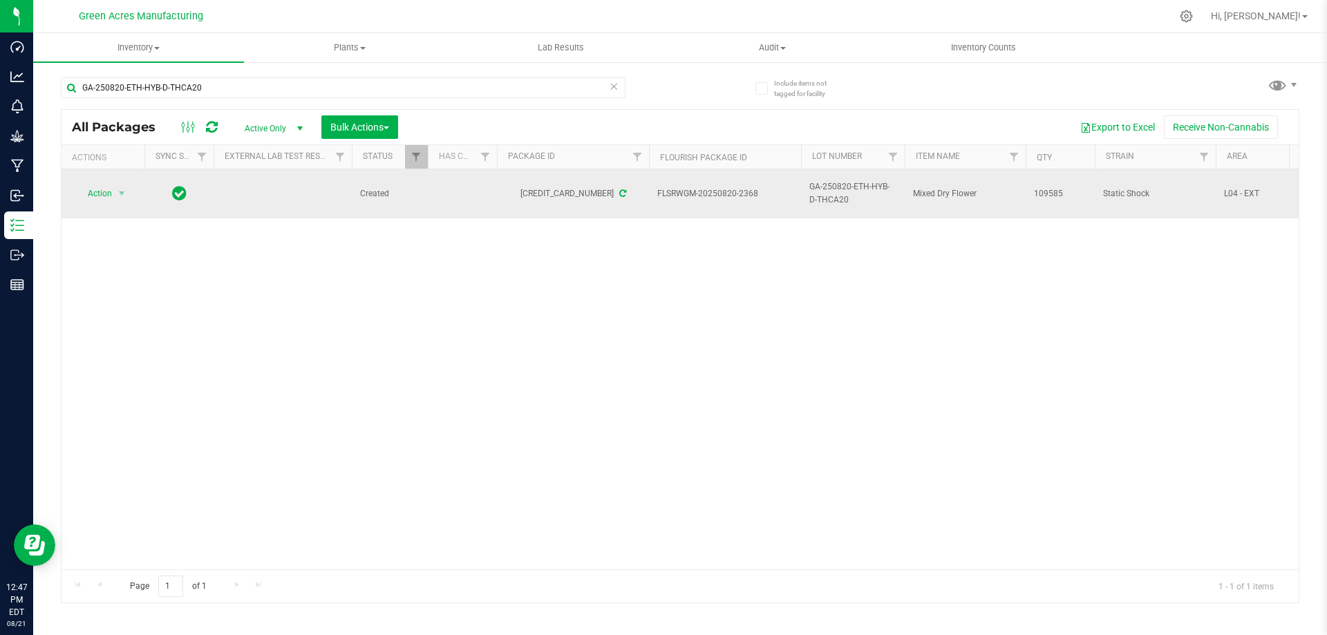
click at [97, 172] on td "Action Action Adjust qty Create package Edit attributes Global inventory Locate…" at bounding box center [103, 193] width 83 height 49
click at [107, 189] on span "Action" at bounding box center [93, 193] width 37 height 19
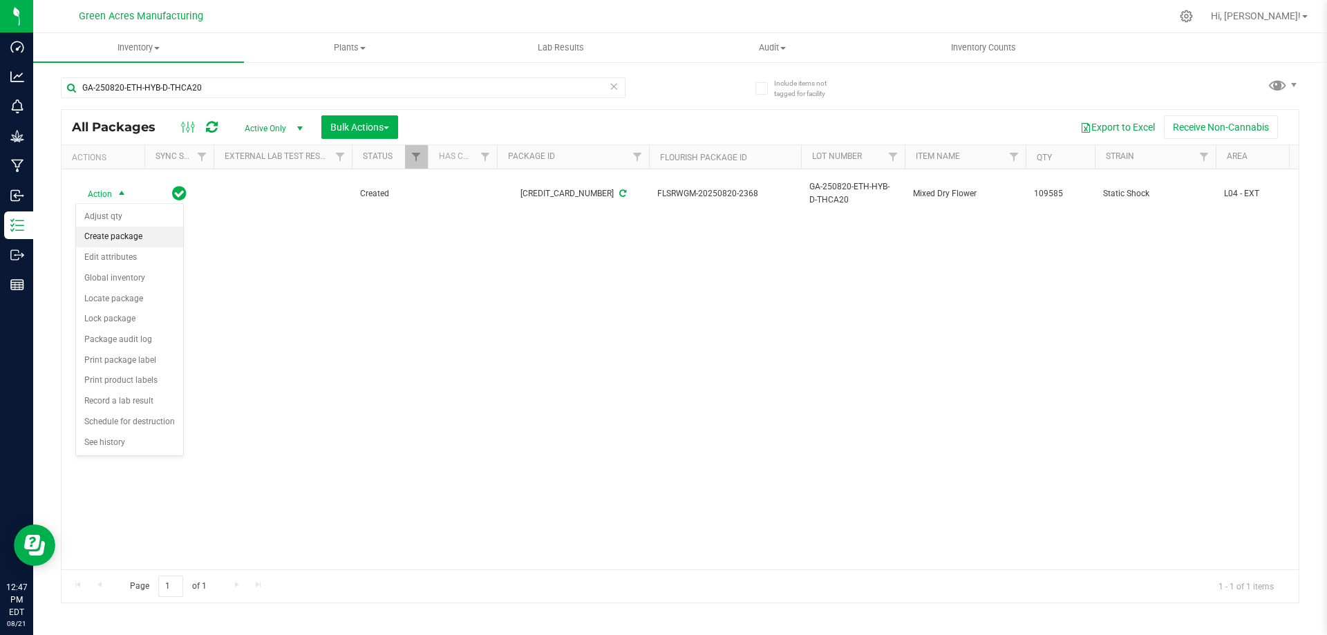
click at [124, 231] on li "Create package" at bounding box center [129, 237] width 107 height 21
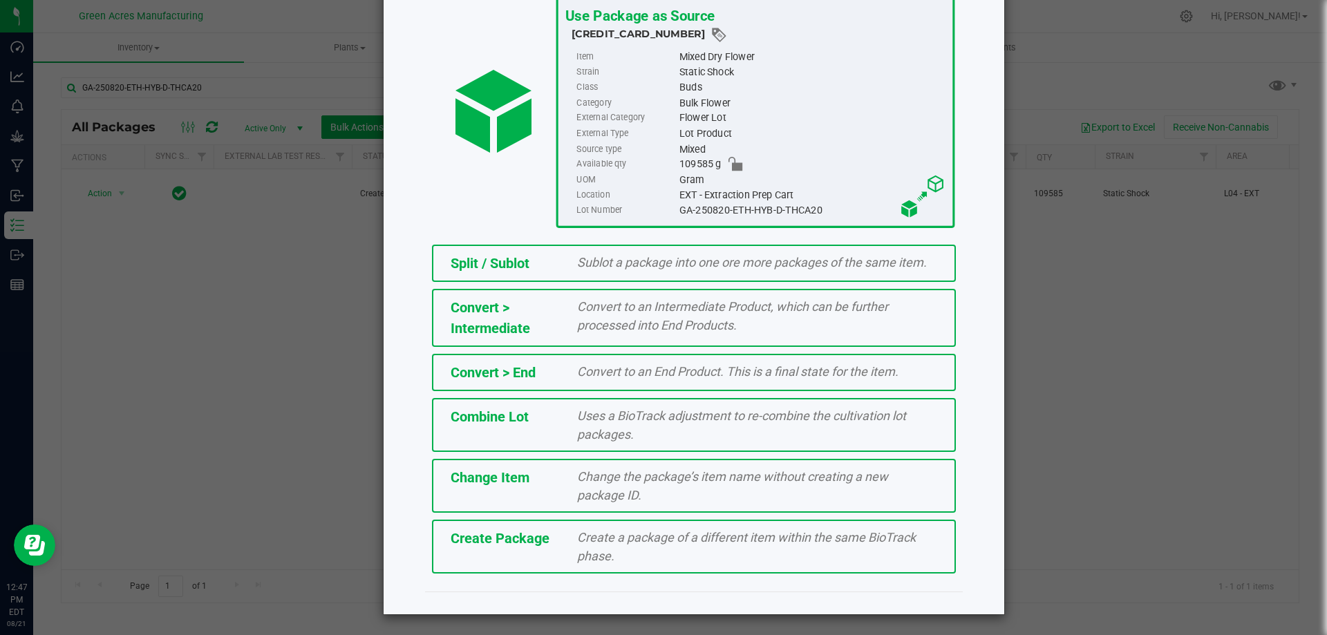
scroll to position [100, 0]
click at [699, 543] on span "Create a package of a different item within the same BioTrack phase." at bounding box center [746, 546] width 339 height 33
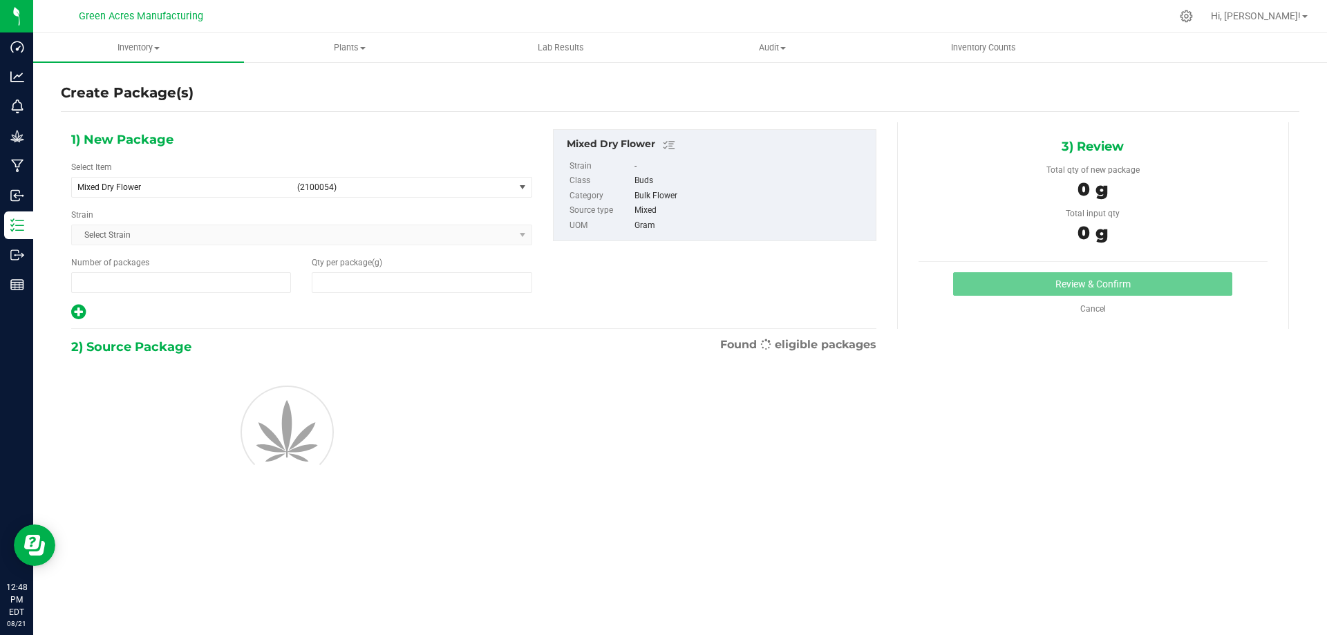
type input "1"
type input "0.0000"
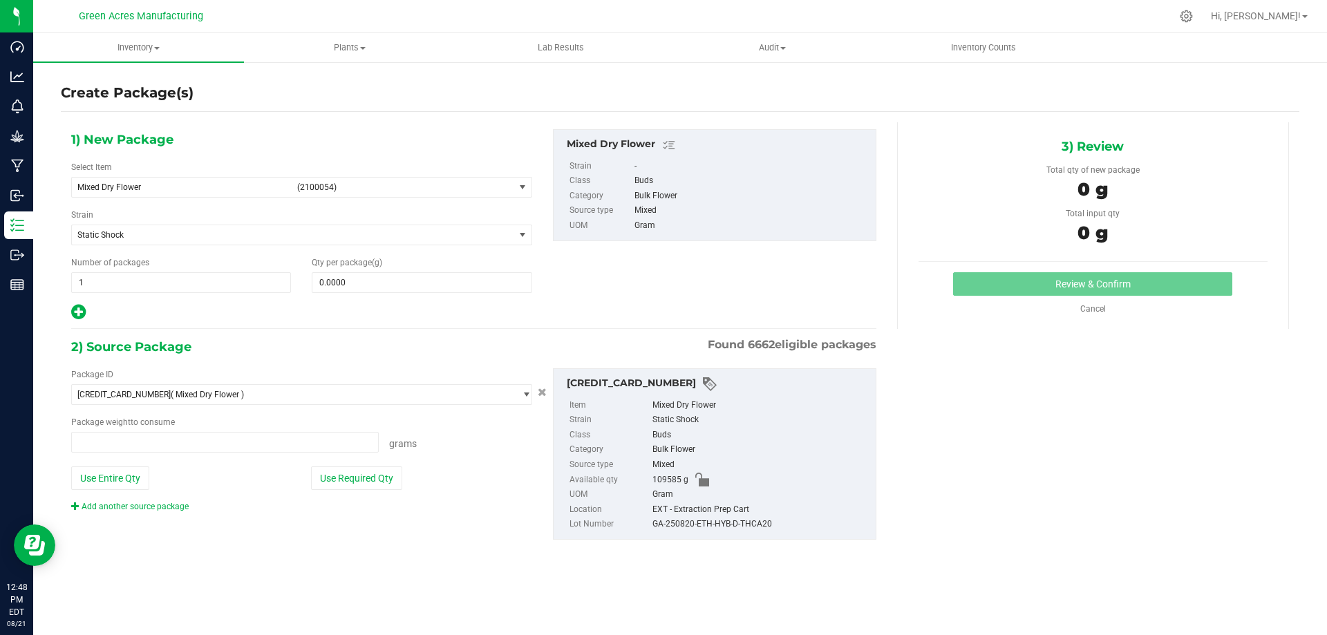
type input "0.0000 g"
click at [215, 185] on span "Mixed Dry Flower" at bounding box center [183, 187] width 212 height 10
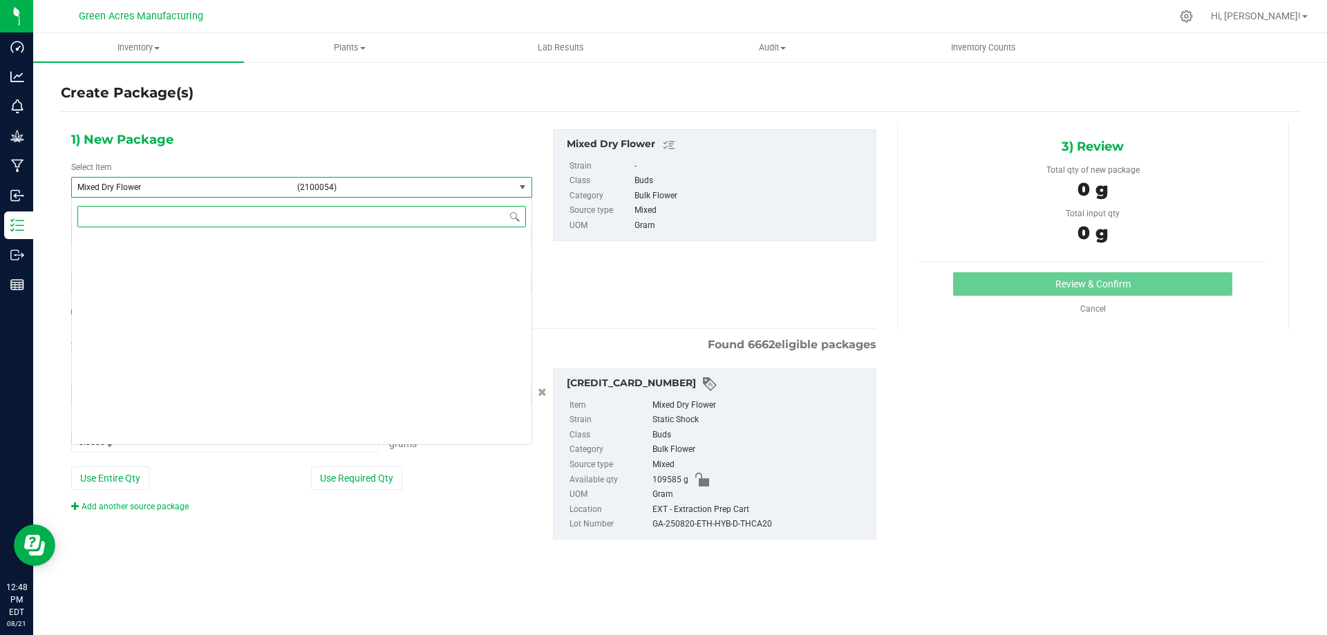
scroll to position [141294, 0]
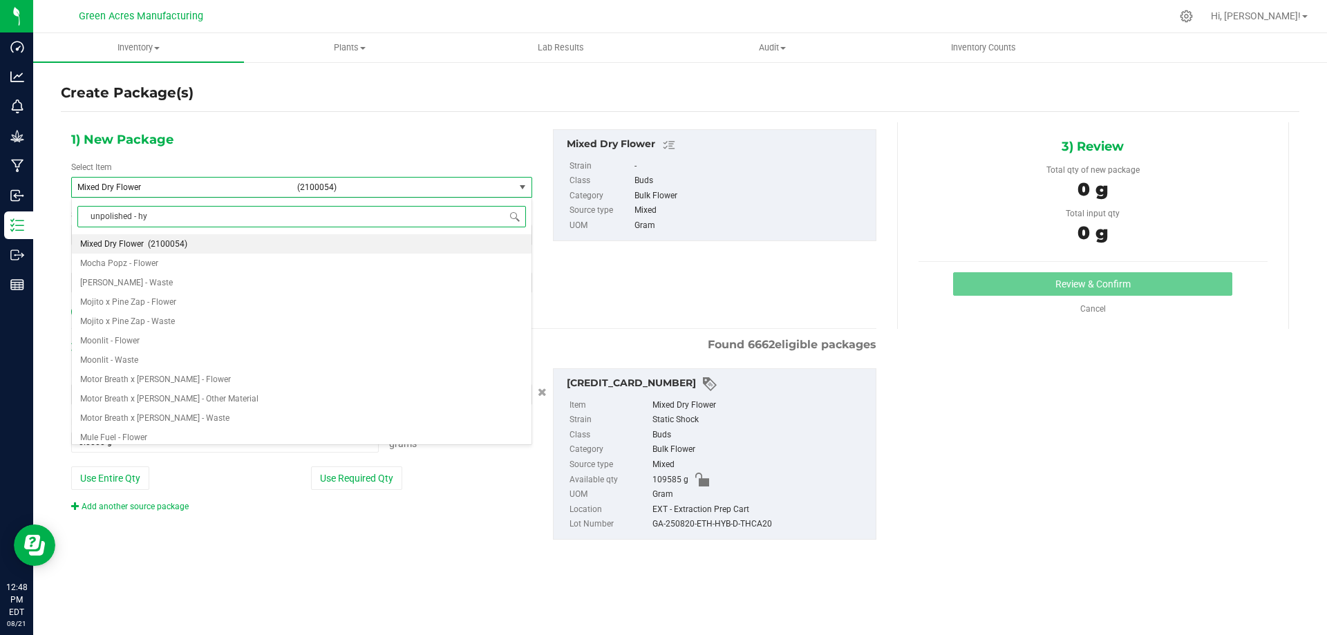
type input "unpolished - hyb"
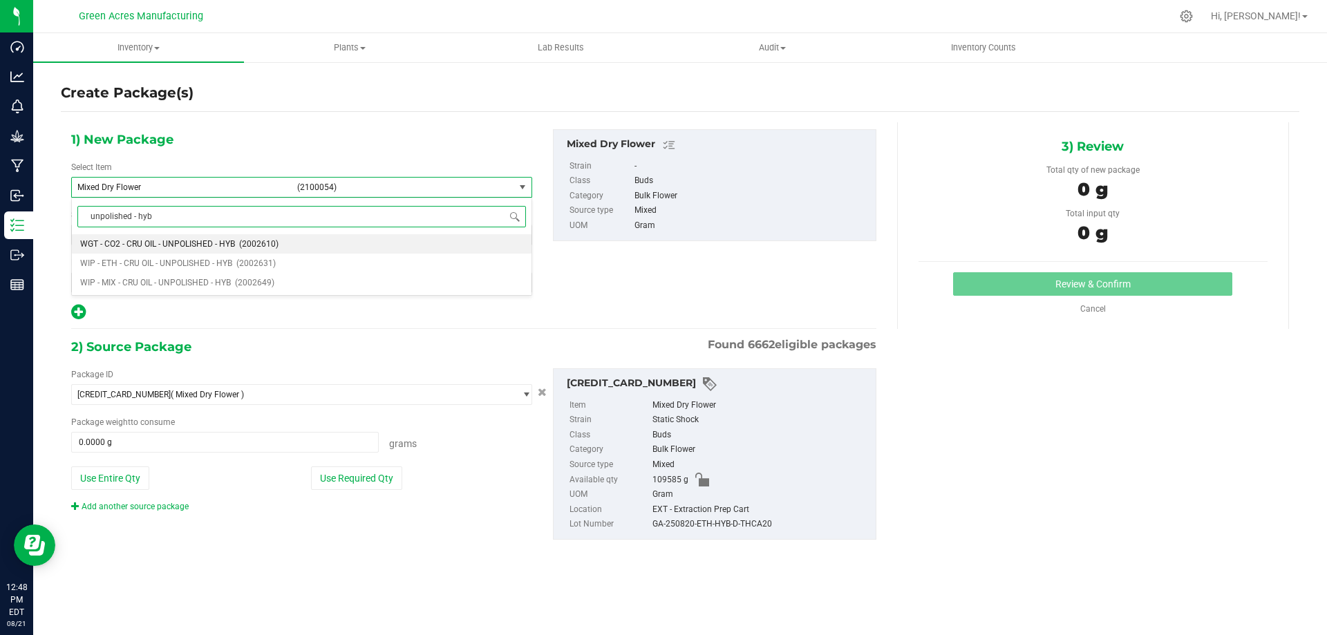
scroll to position [0, 0]
click at [187, 263] on span "WIP - ETH - CRU OIL - UNPOLISHED - HYB" at bounding box center [156, 264] width 152 height 10
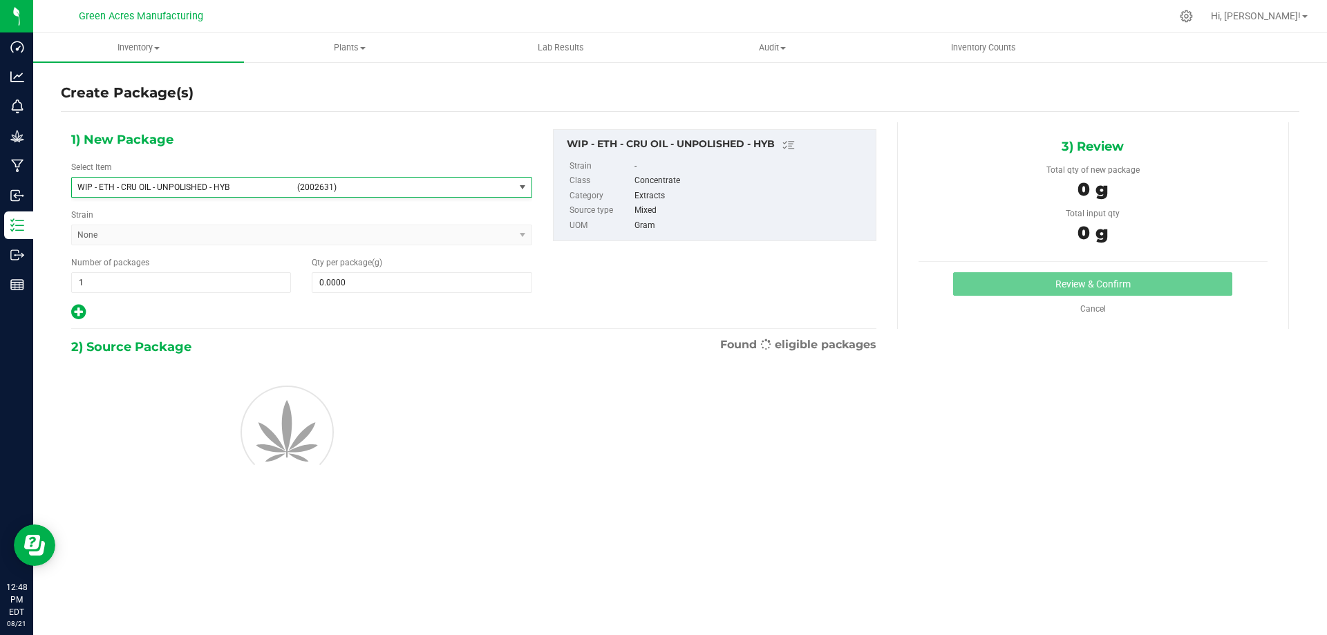
type input "0.0000"
click at [450, 266] on div "Qty per package (g) 0.0000 0" at bounding box center [421, 274] width 241 height 37
click at [451, 279] on span at bounding box center [422, 282] width 220 height 21
type input "0.0000"
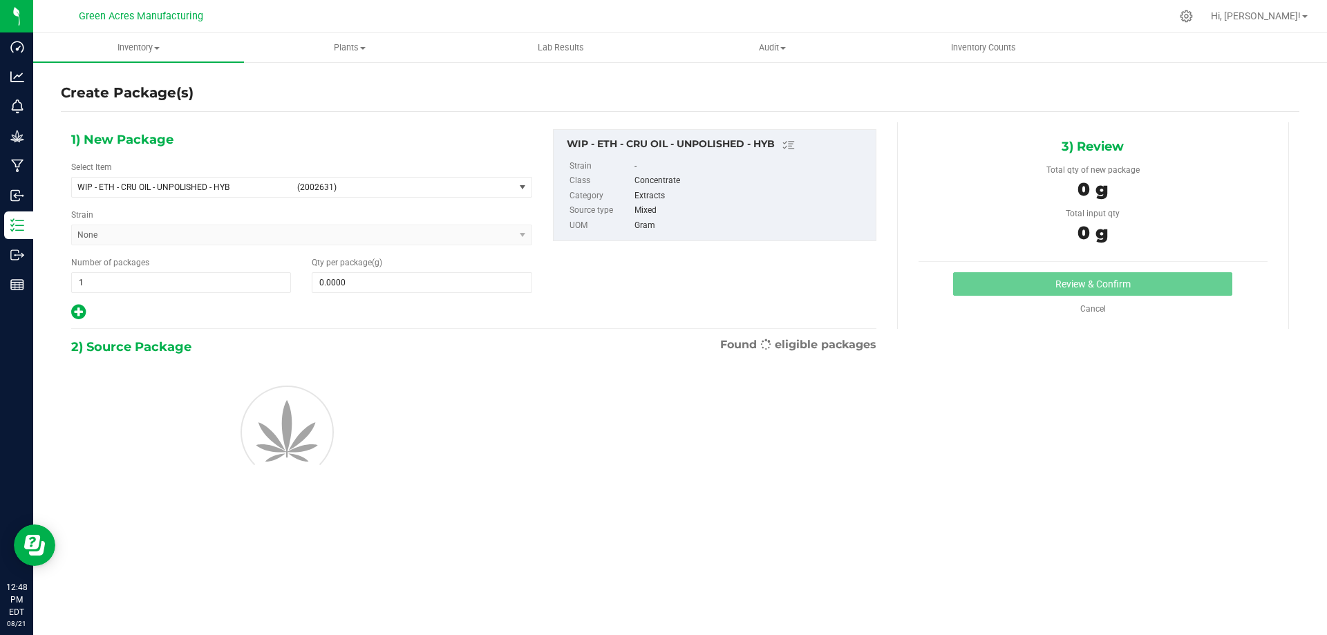
click at [445, 270] on div "Qty per package (g) 0.0000 0" at bounding box center [421, 274] width 241 height 37
click at [445, 276] on span at bounding box center [422, 282] width 220 height 21
paste input "text"
click at [402, 281] on span at bounding box center [422, 282] width 220 height 21
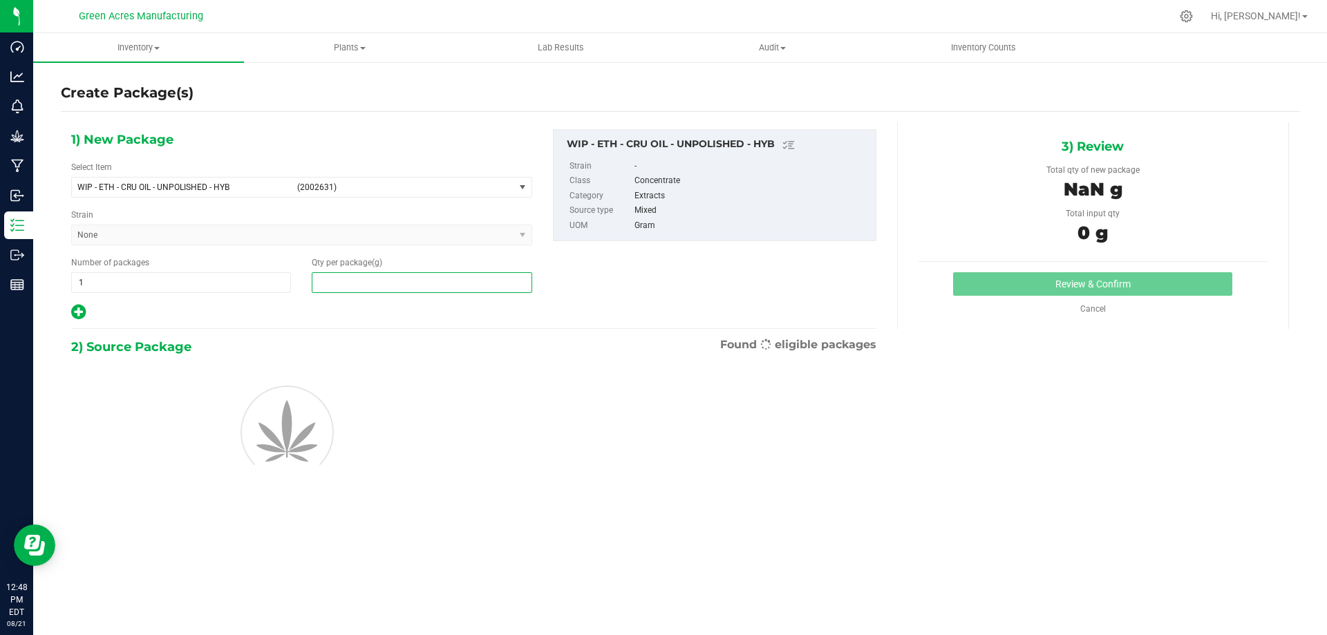
paste input "text"
click at [460, 275] on input "text" at bounding box center [421, 282] width 218 height 19
type input "0.0000"
click at [478, 286] on span at bounding box center [422, 282] width 220 height 21
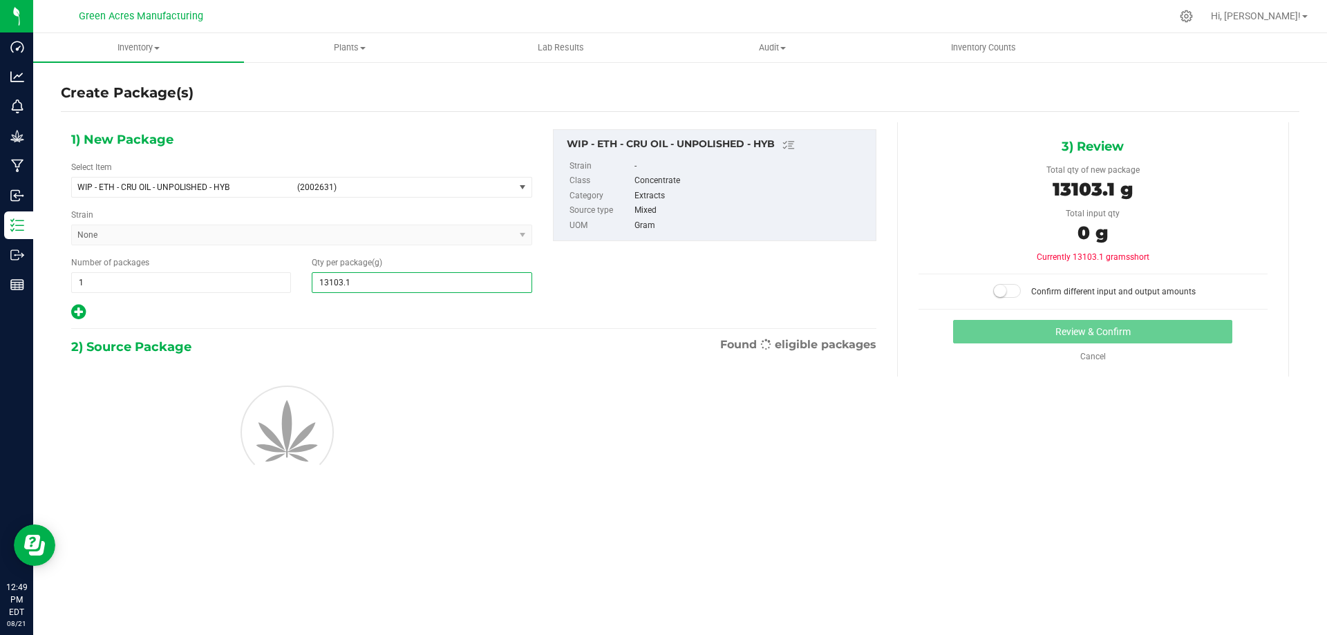
type input "13103.11"
type input "13,103.1100"
click at [644, 288] on div "1) New Package Select Item WIP - ETH - CRU OIL - UNPOLISHED - HYB (2002631) WIP…" at bounding box center [474, 225] width 826 height 192
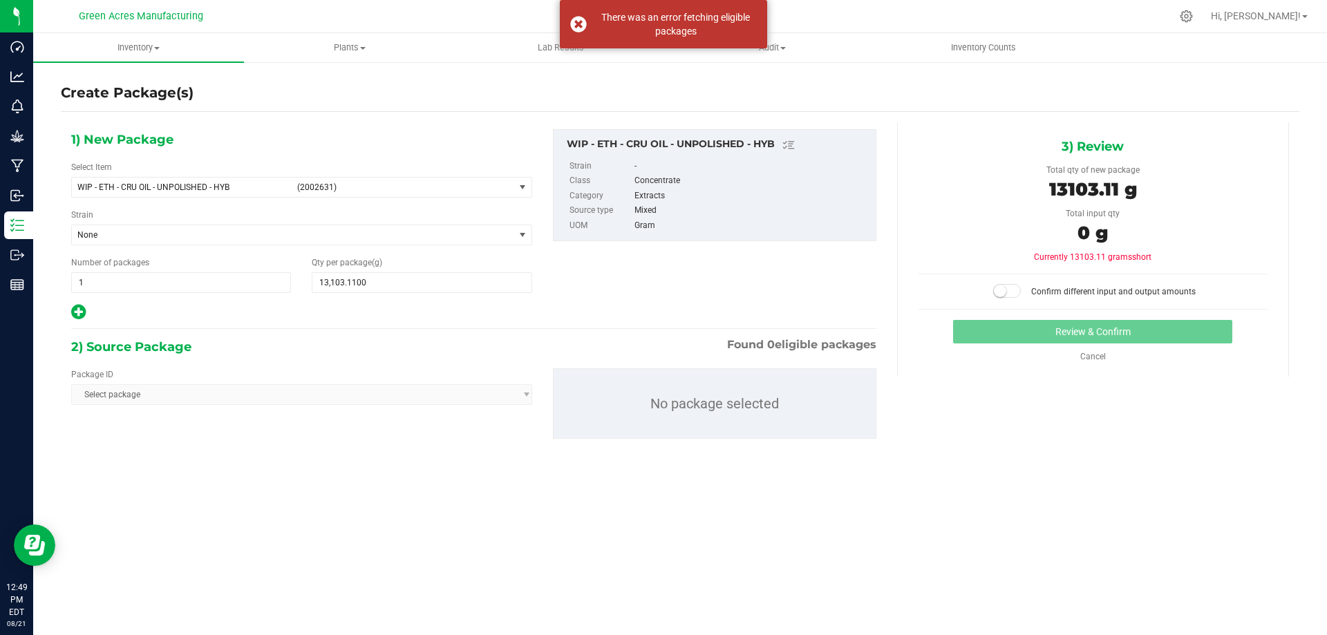
click at [316, 395] on span "Select package" at bounding box center [301, 394] width 461 height 21
click at [503, 400] on span "Select package" at bounding box center [301, 394] width 461 height 21
click at [197, 182] on span "WIP - ETH - CRU OIL - UNPOLISHED - HYB" at bounding box center [183, 187] width 212 height 10
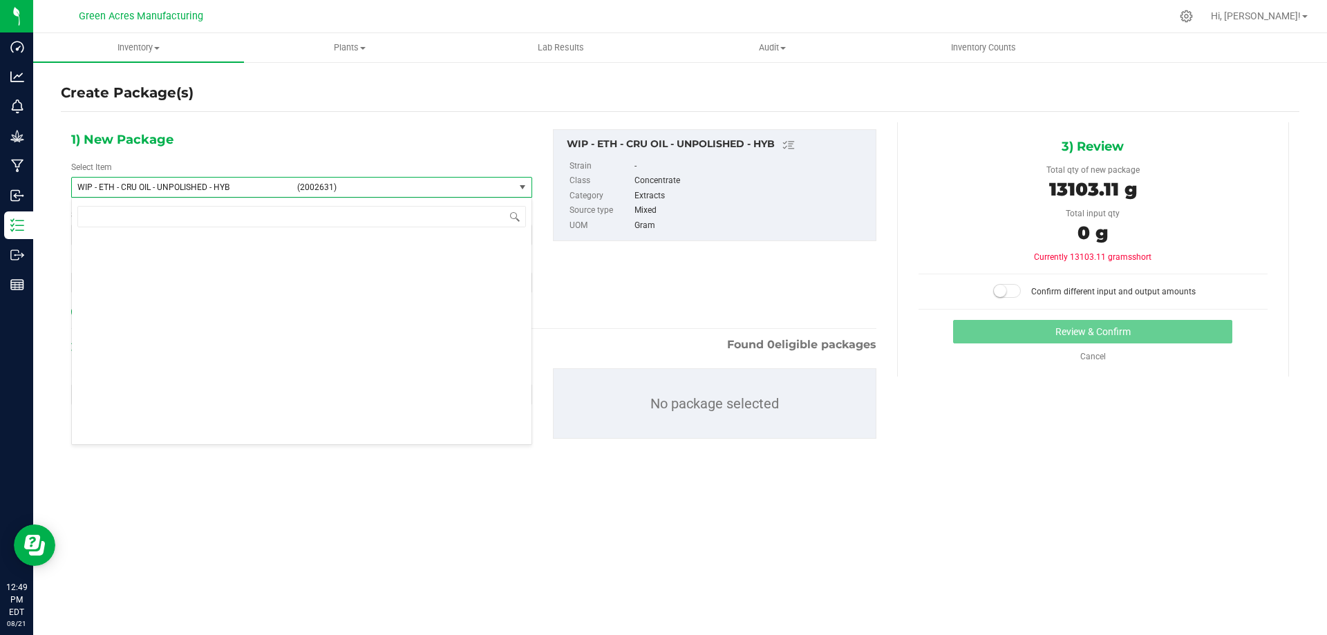
click at [613, 232] on label "UOM" at bounding box center [601, 225] width 62 height 15
click at [1092, 358] on link "Cancel" at bounding box center [1093, 357] width 26 height 10
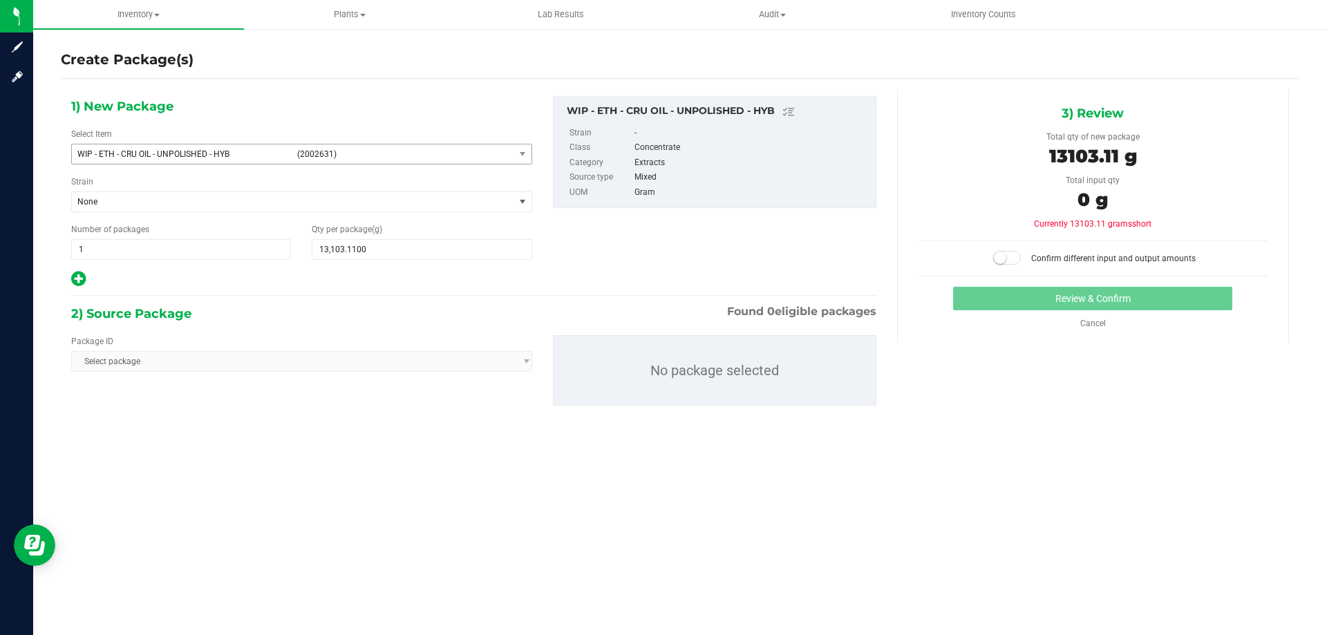
click at [451, 359] on span "Select package" at bounding box center [301, 361] width 461 height 21
click at [189, 364] on span "Select package" at bounding box center [301, 361] width 461 height 21
click at [396, 359] on span "Select package" at bounding box center [301, 361] width 461 height 21
click at [502, 363] on span "Select package" at bounding box center [301, 361] width 461 height 21
click at [684, 391] on p "No package selected" at bounding box center [715, 370] width 322 height 69
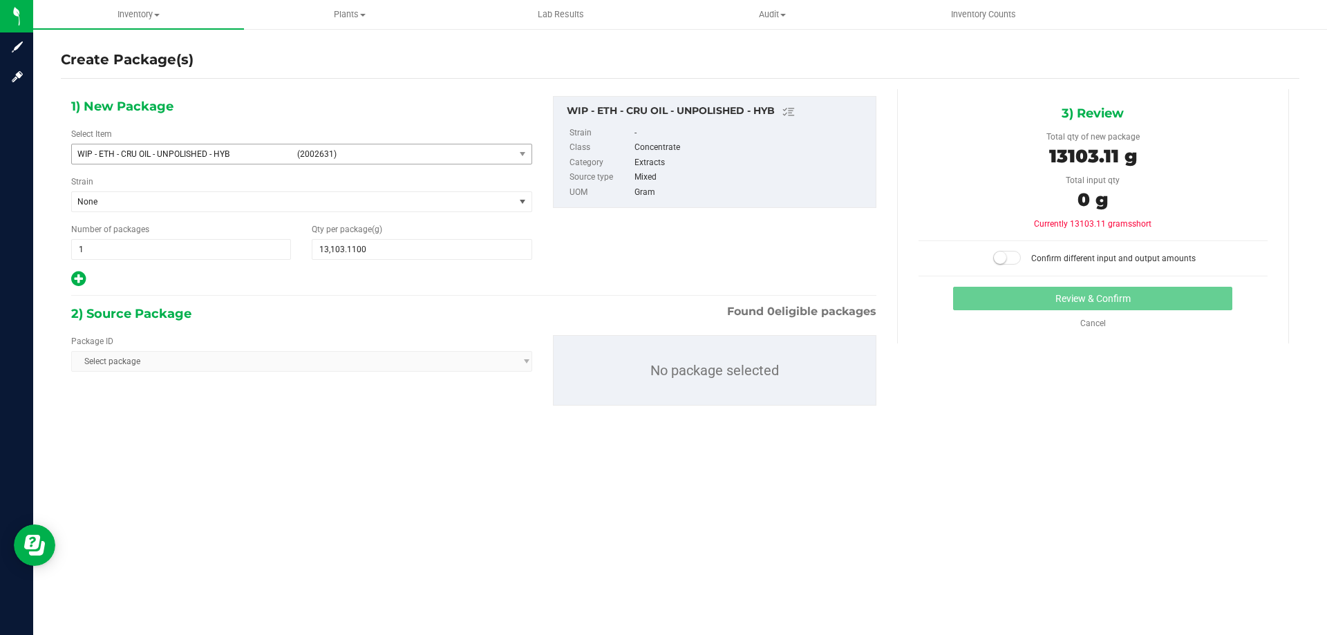
drag, startPoint x: 354, startPoint y: 98, endPoint x: 1141, endPoint y: 129, distance: 787.3
click at [357, 98] on div "1) New Package Select Item WIP - ETH - CRU OIL - UNPOLISHED - HYB (2002631) 007…" at bounding box center [302, 192] width 482 height 192
click at [1097, 324] on link "Cancel" at bounding box center [1093, 324] width 26 height 10
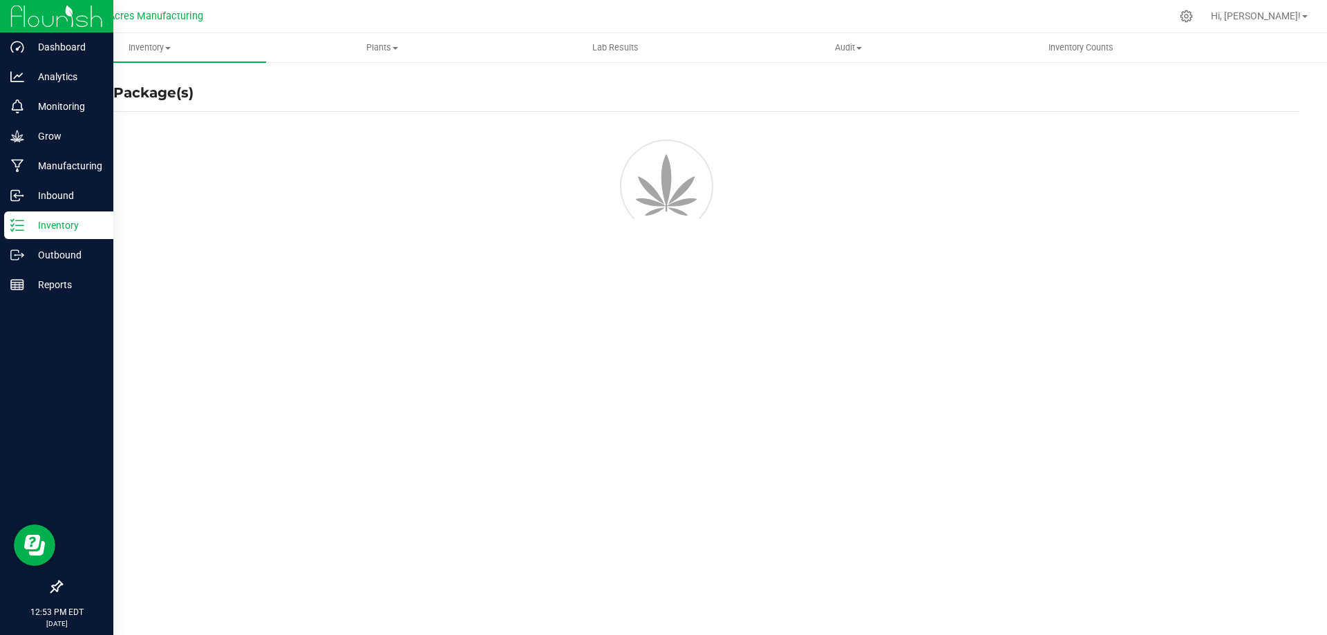
click at [13, 229] on icon at bounding box center [12, 230] width 3 height 2
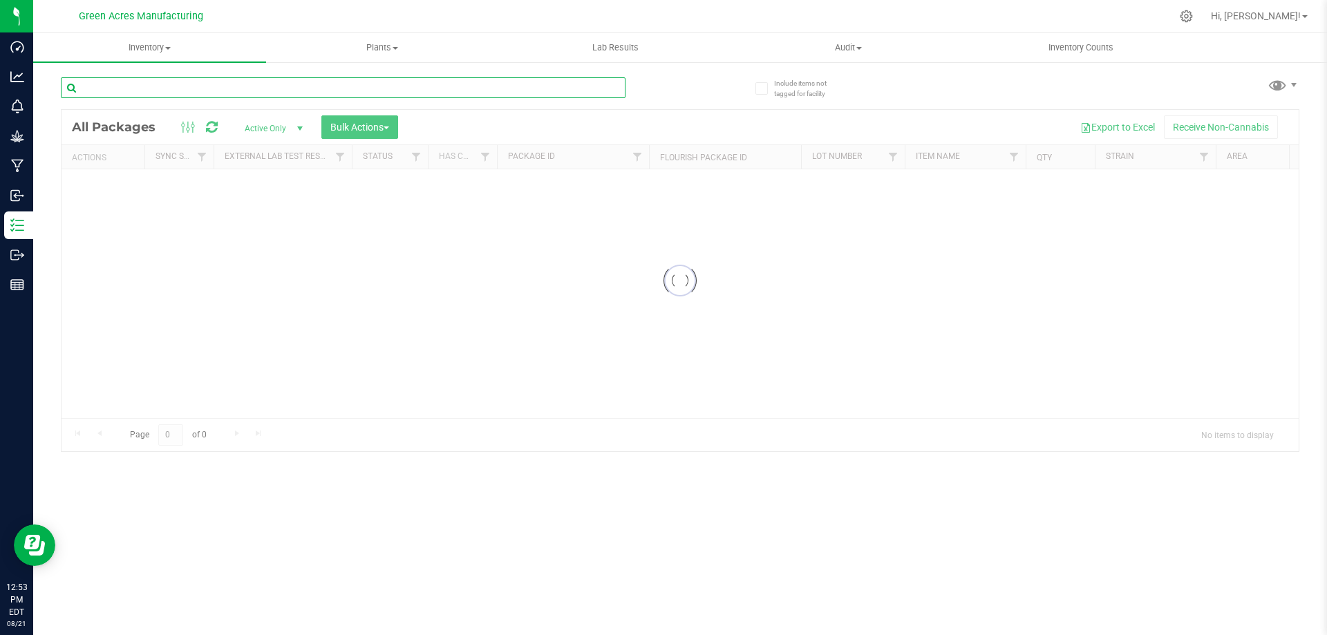
click at [232, 95] on input "text" at bounding box center [343, 87] width 565 height 21
type input "6282895749921200"
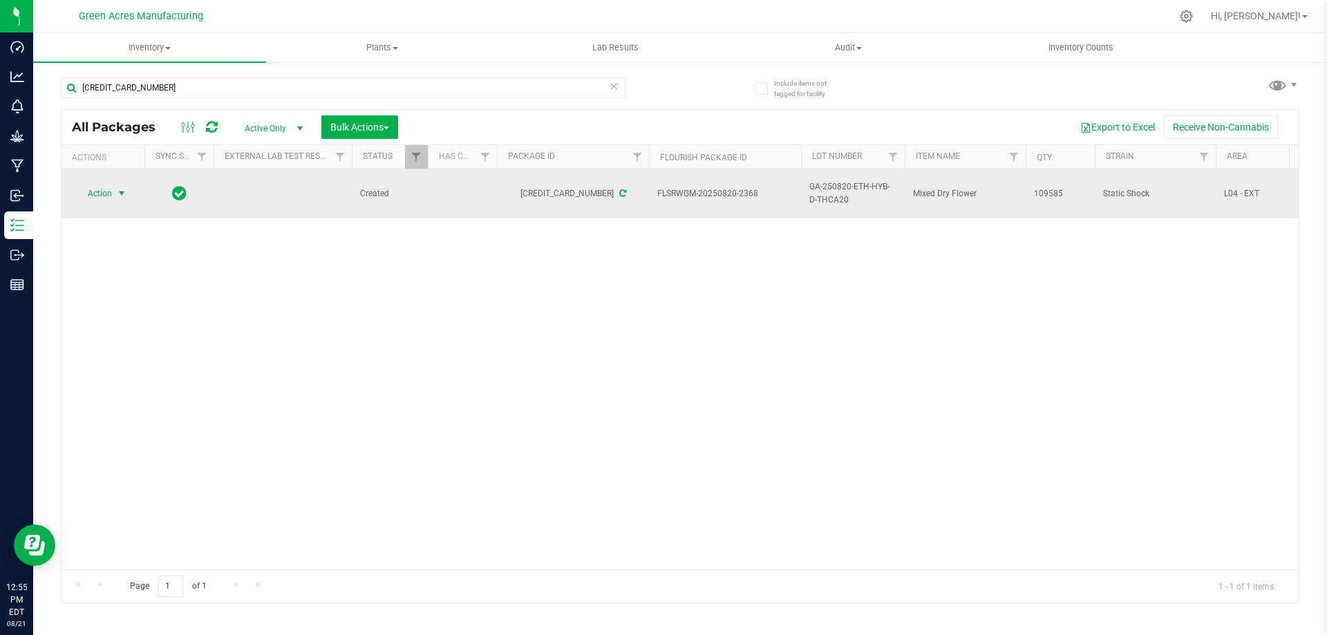
click at [100, 200] on span "Action" at bounding box center [93, 193] width 37 height 19
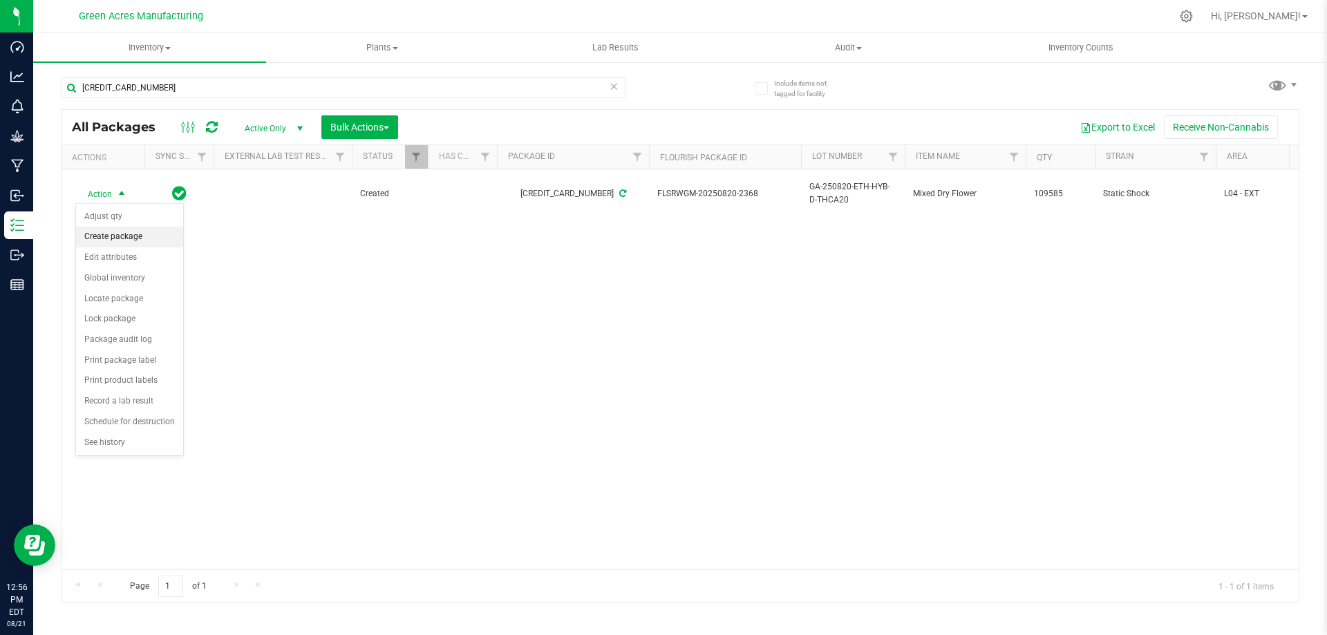
click at [105, 234] on li "Create package" at bounding box center [129, 237] width 107 height 21
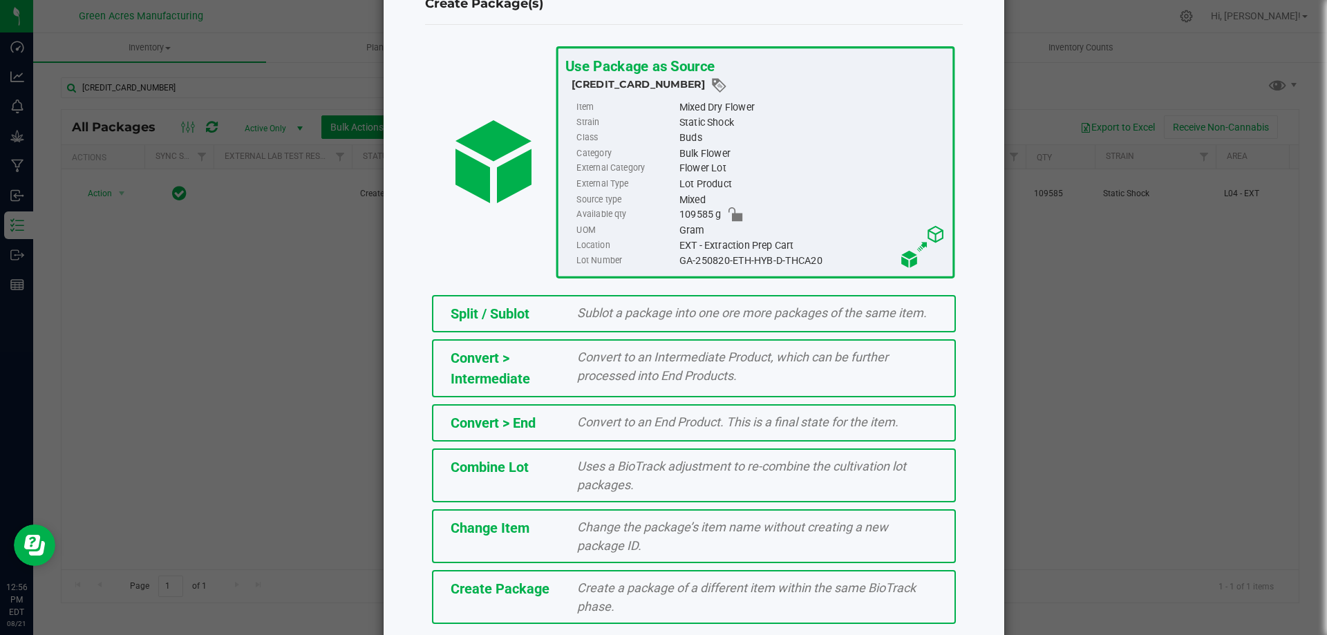
scroll to position [100, 0]
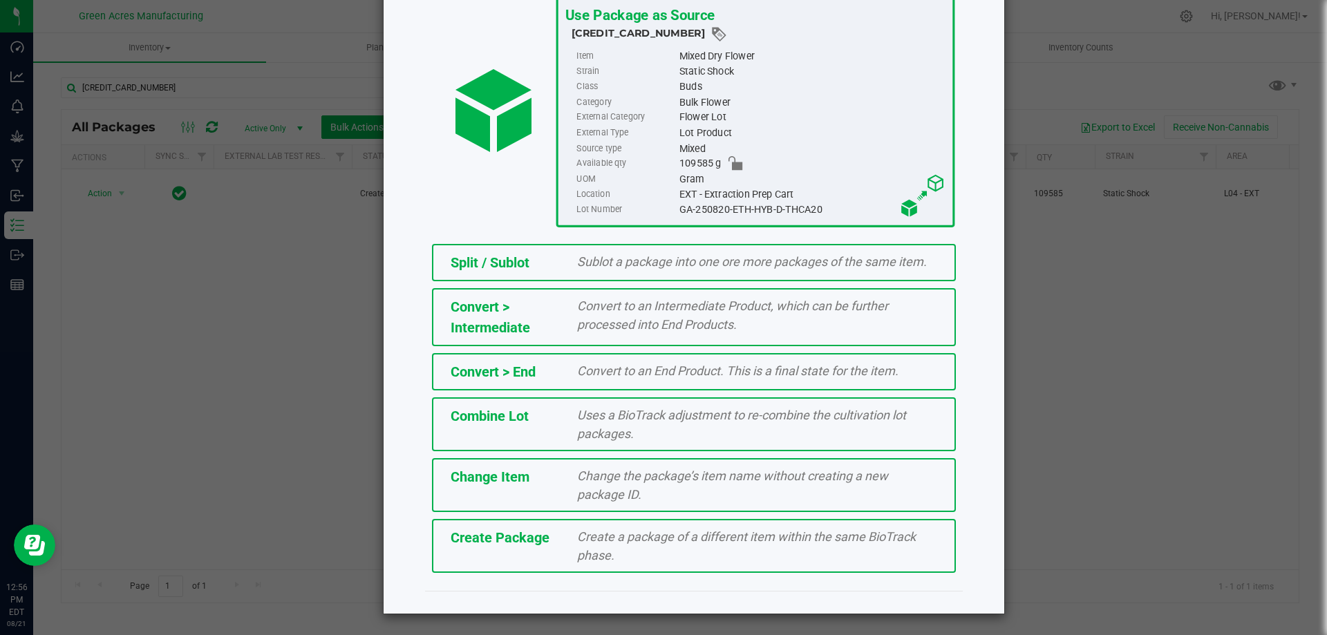
click at [814, 540] on span "Create a package of a different item within the same BioTrack phase." at bounding box center [746, 546] width 339 height 33
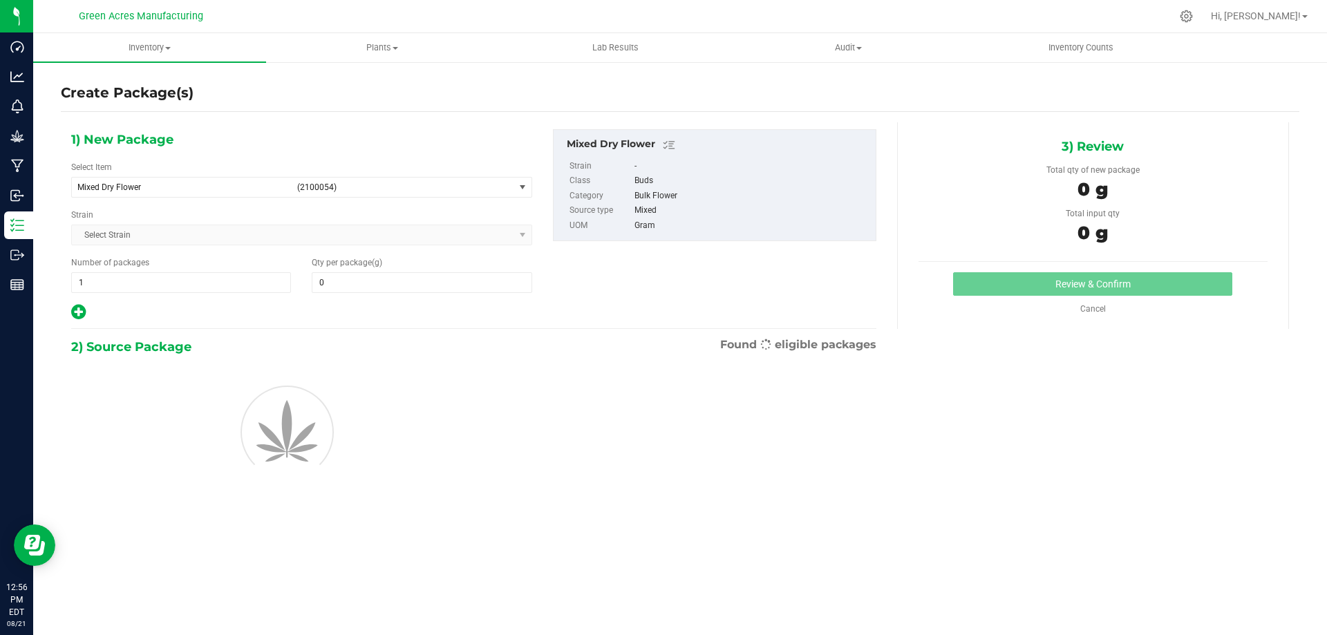
type input "0.0000"
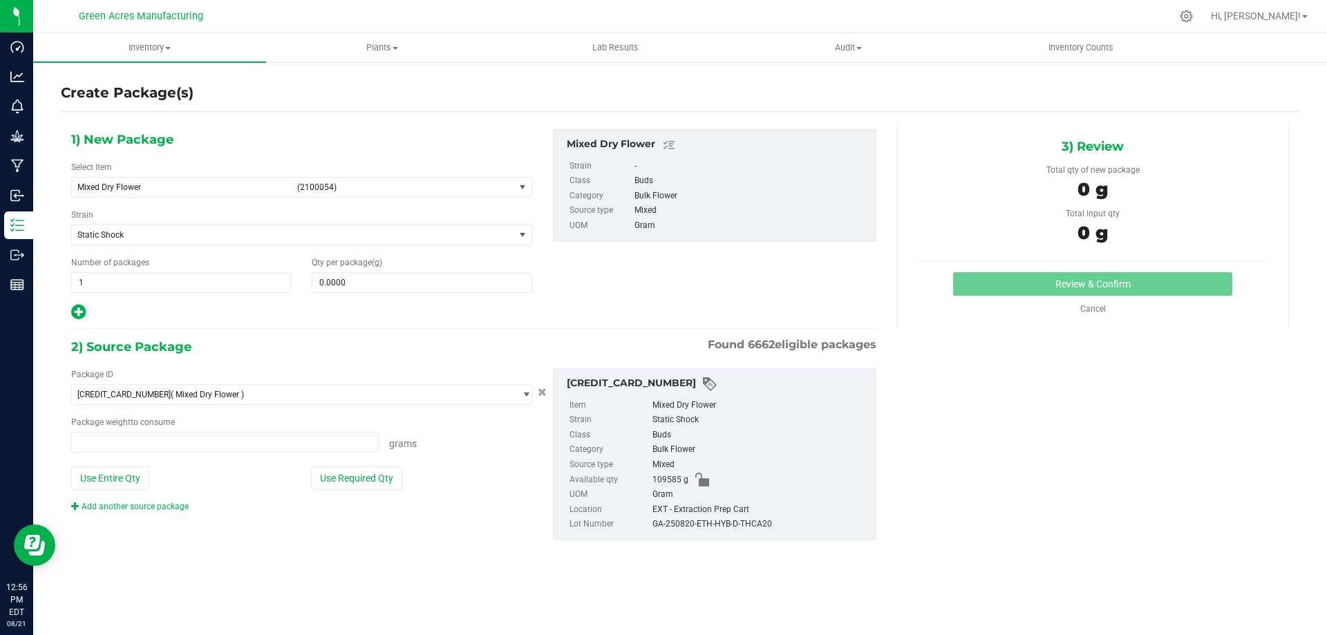
type input "0.0000 g"
click at [169, 195] on span "Mixed Dry Flower (2100054)" at bounding box center [293, 187] width 442 height 19
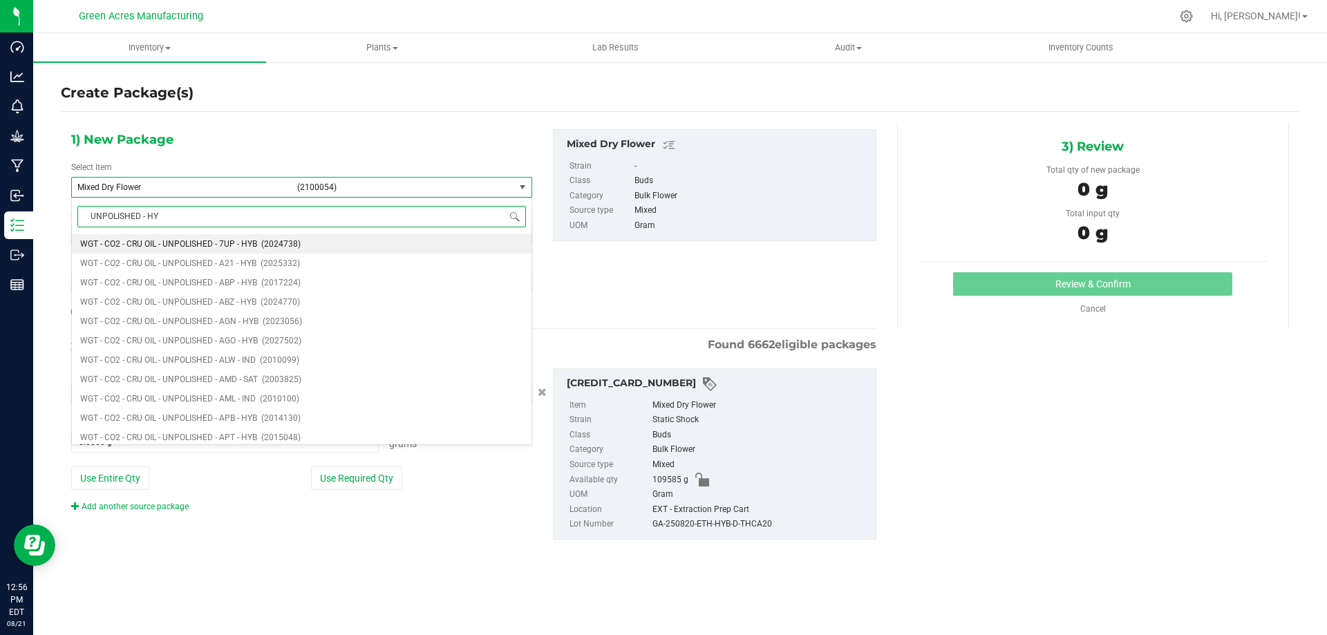
type input "UNPOLISHED - HYB"
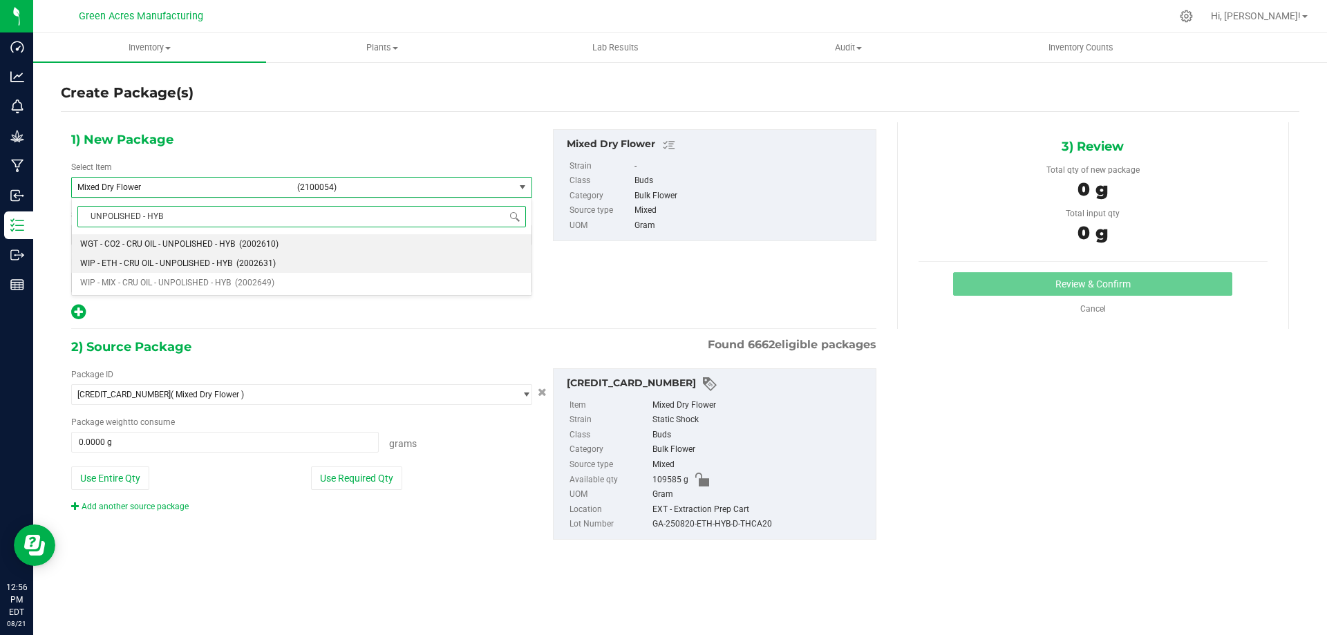
click at [160, 265] on span "WIP - ETH - CRU OIL - UNPOLISHED - HYB" at bounding box center [156, 264] width 152 height 10
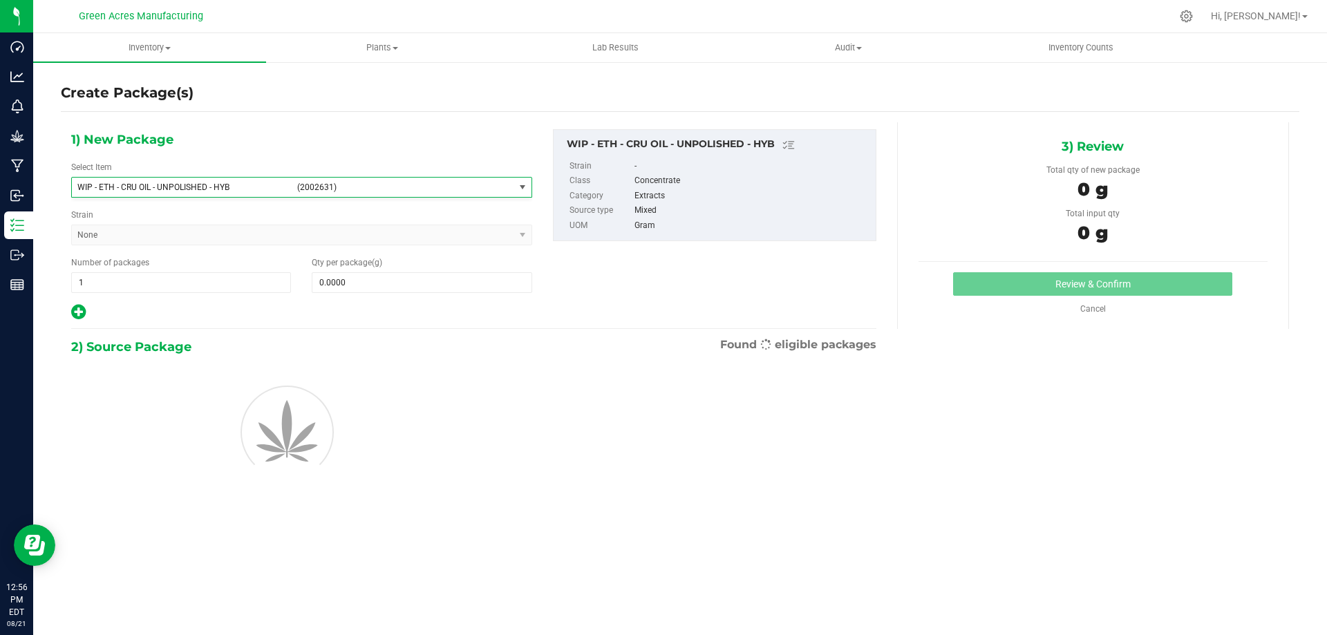
type input "0.0000"
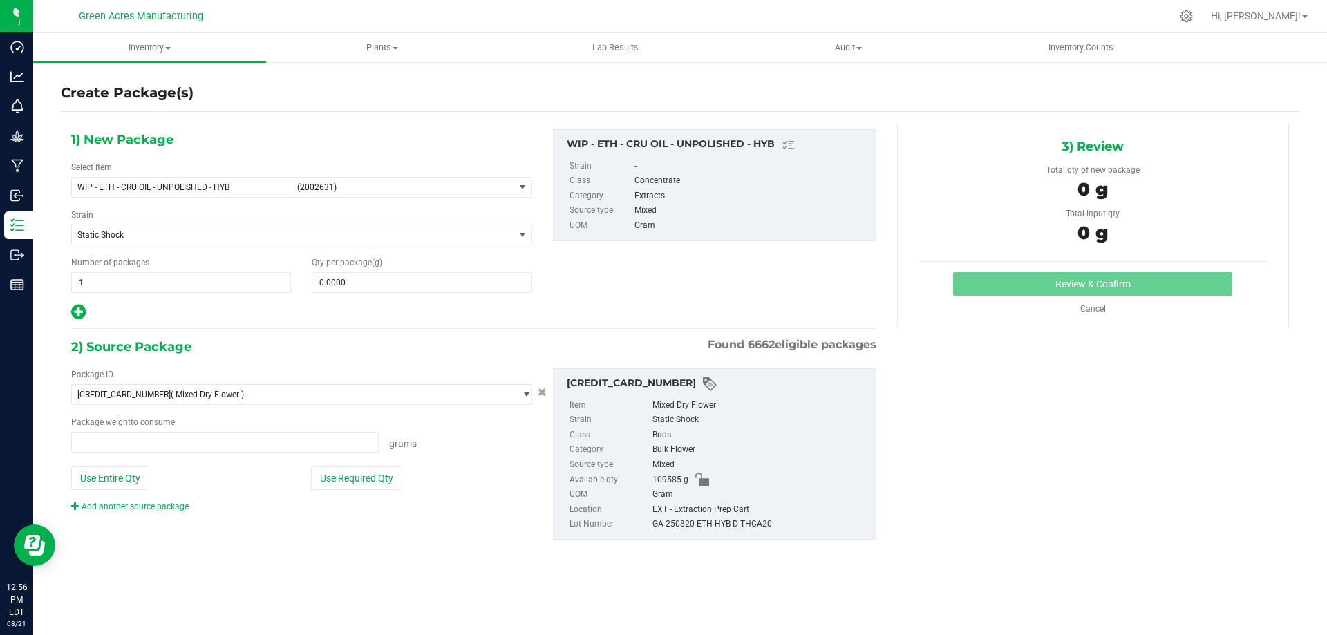
type input "0.0000 g"
click at [365, 280] on span at bounding box center [422, 282] width 220 height 21
paste input "13103.11"
type input "13103.11"
type input "13,103.1100"
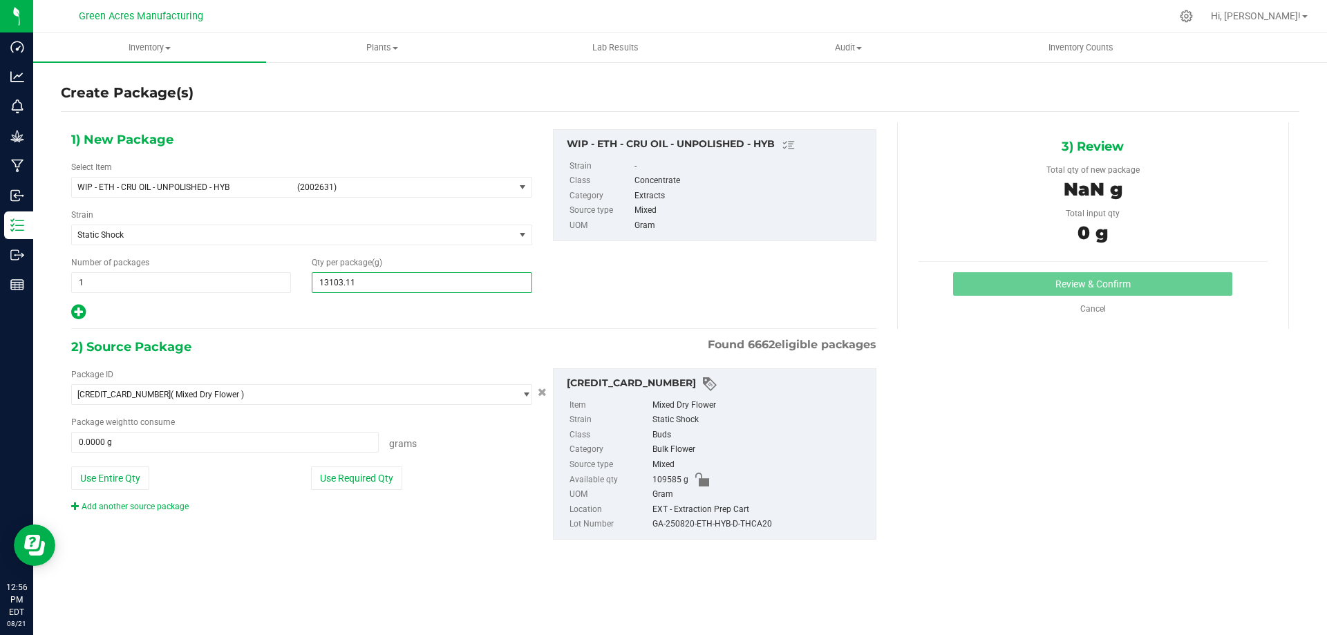
click at [722, 308] on div "1) New Package Select Item WIP - ETH - CRU OIL - UNPOLISHED - HYB (2002631) WIP…" at bounding box center [474, 225] width 826 height 192
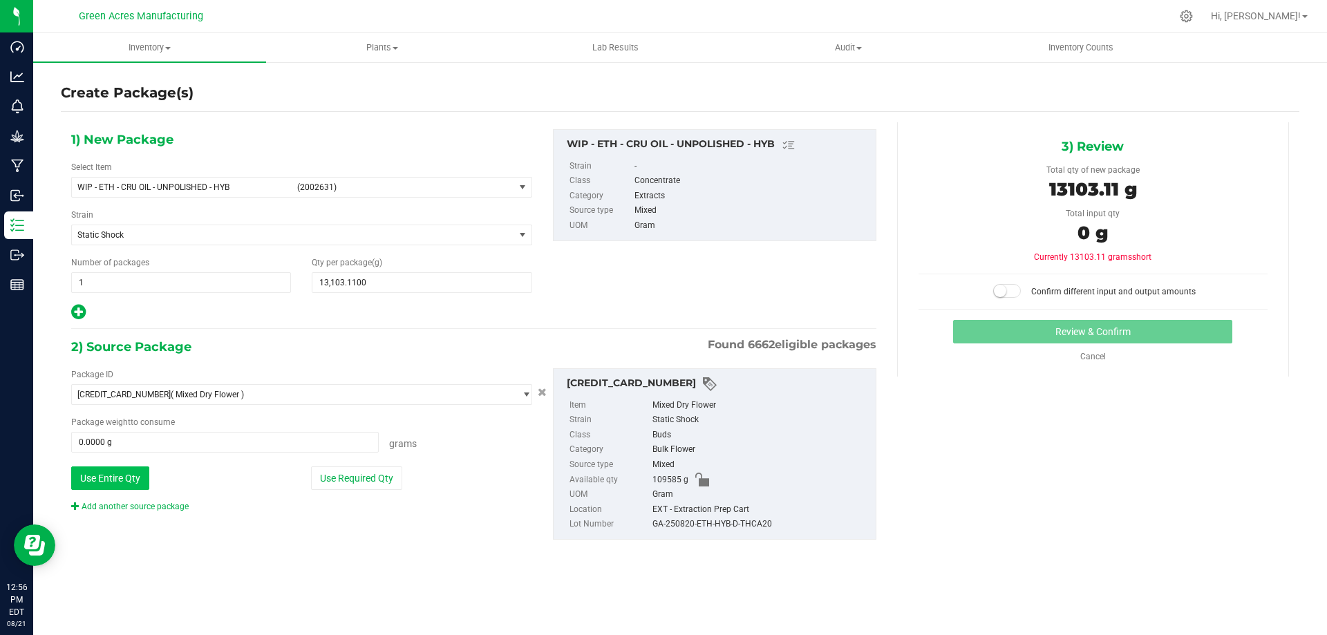
click at [129, 480] on button "Use Entire Qty" at bounding box center [110, 479] width 78 height 24
type input "109585.0000 g"
click at [1006, 288] on small at bounding box center [1000, 291] width 12 height 12
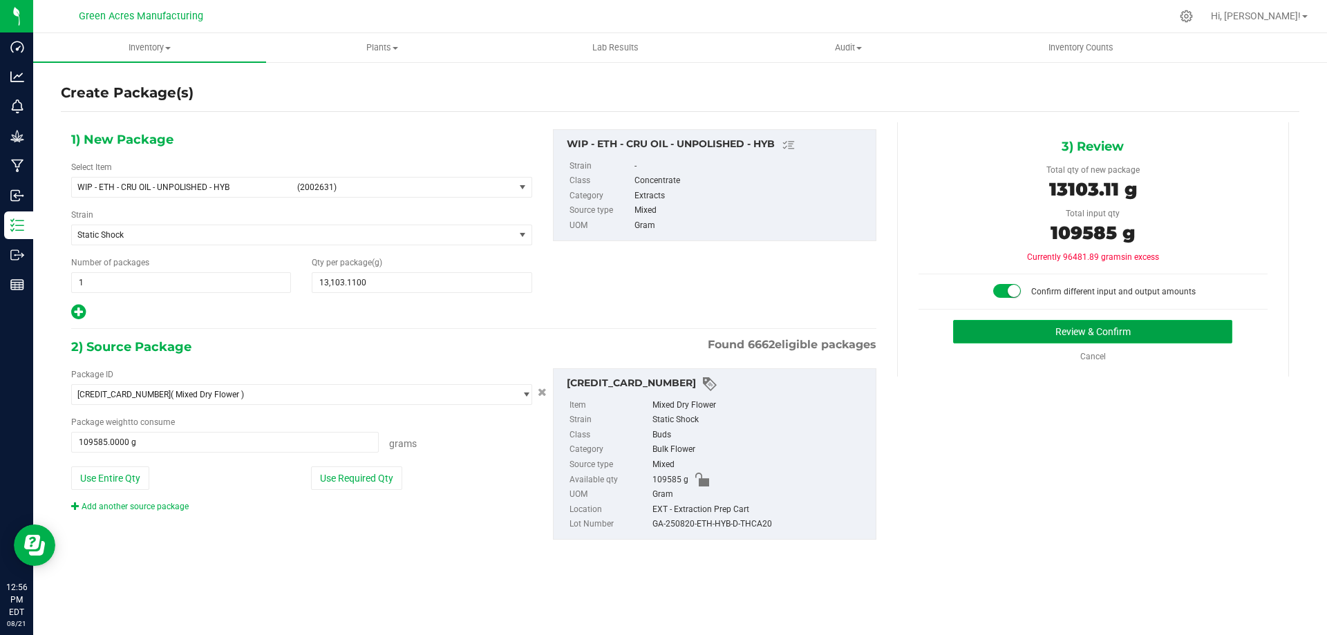
click at [1011, 329] on button "Review & Confirm" at bounding box center [1092, 332] width 279 height 24
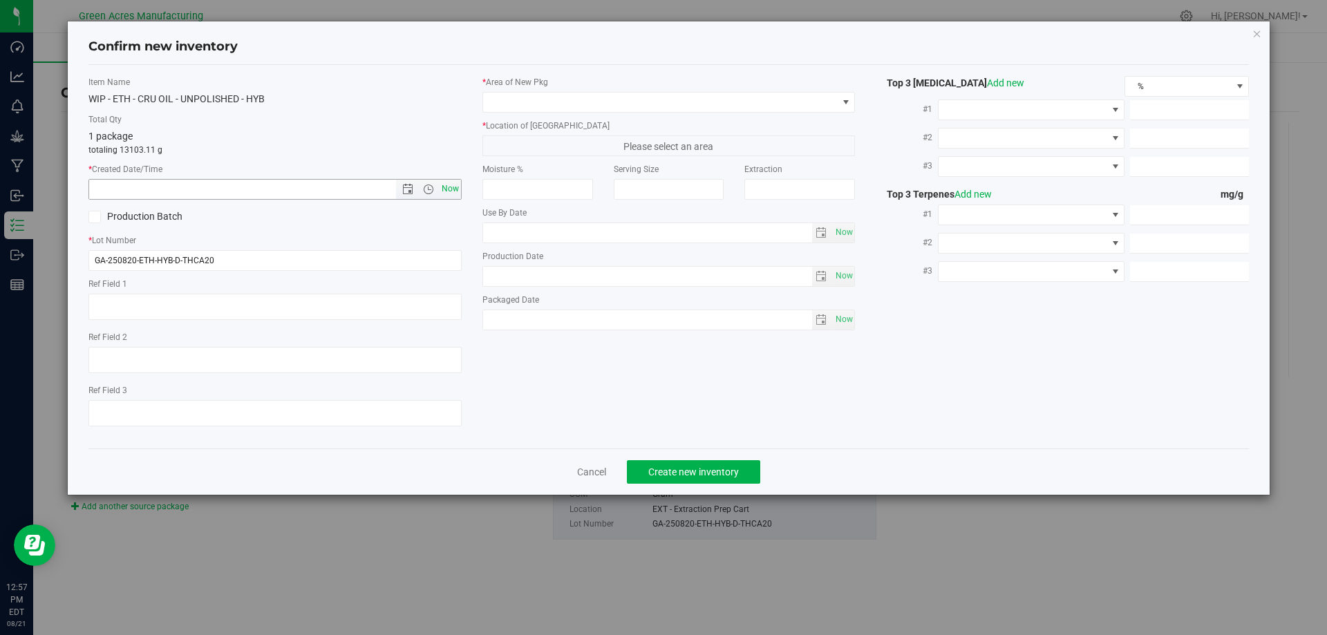
click at [448, 186] on span "Now" at bounding box center [450, 189] width 24 height 20
type input "8/21/2025 12:57 PM"
click at [580, 94] on span at bounding box center [660, 102] width 355 height 19
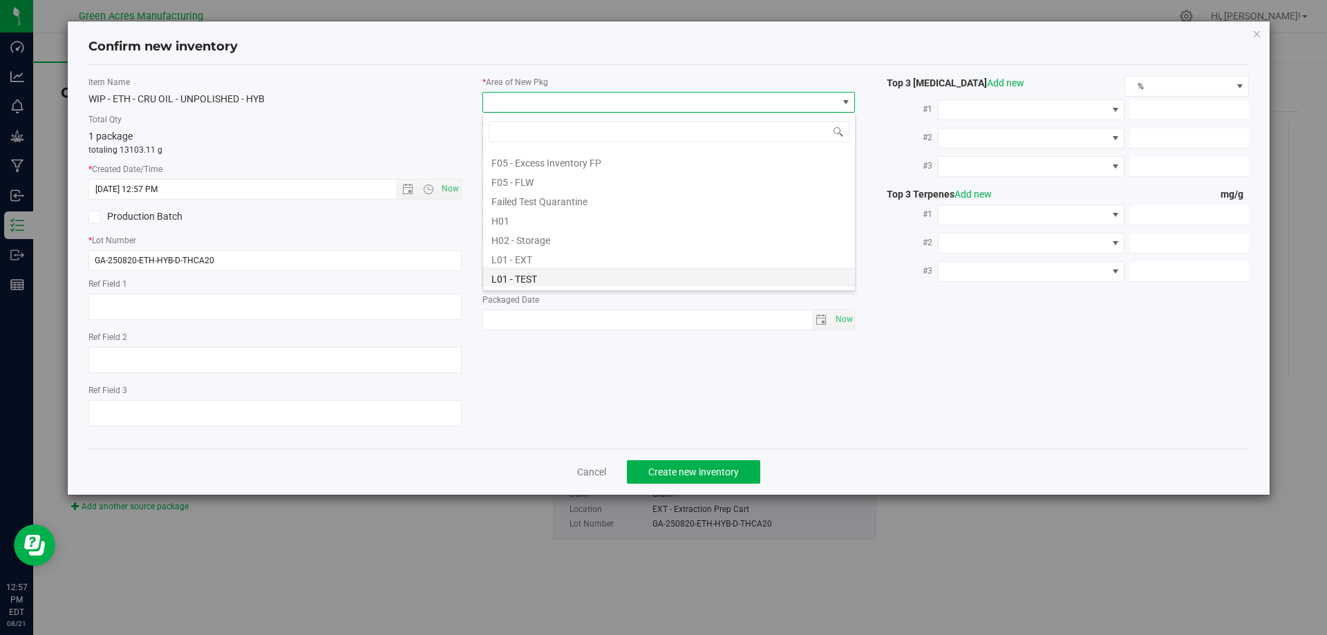
scroll to position [207, 0]
click at [522, 275] on li "L04 - EXT" at bounding box center [669, 280] width 372 height 19
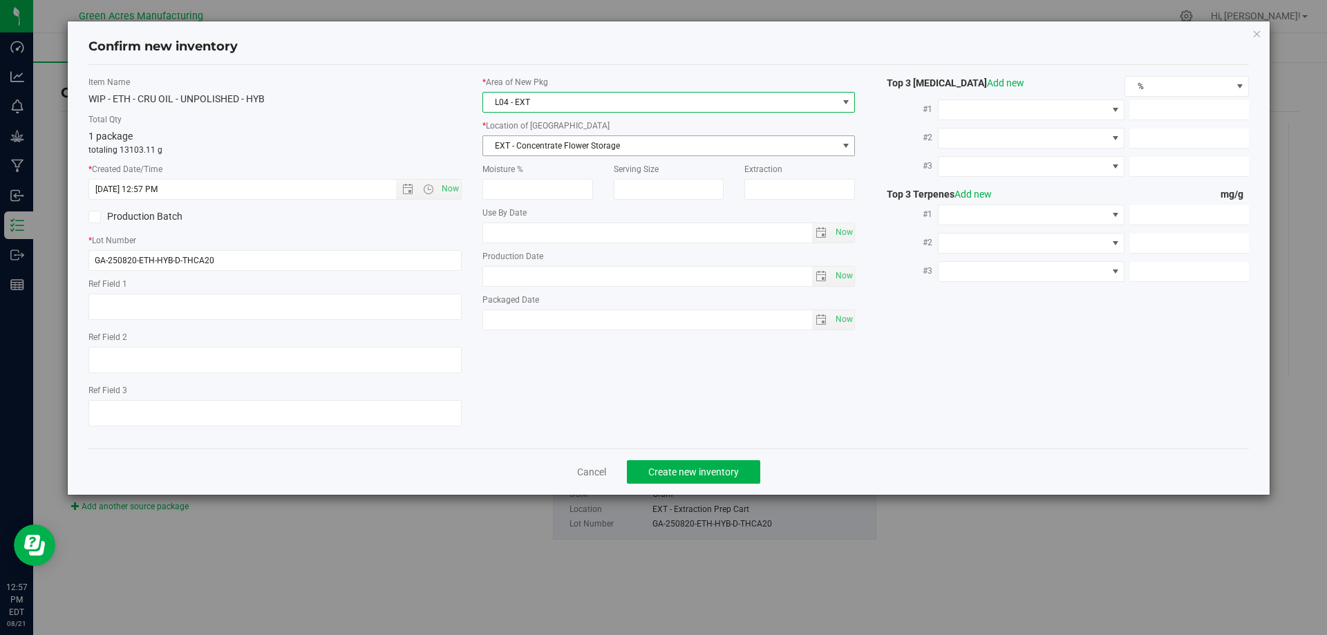
click at [577, 148] on span "EXT - Concentrate Flower Storage" at bounding box center [660, 145] width 355 height 19
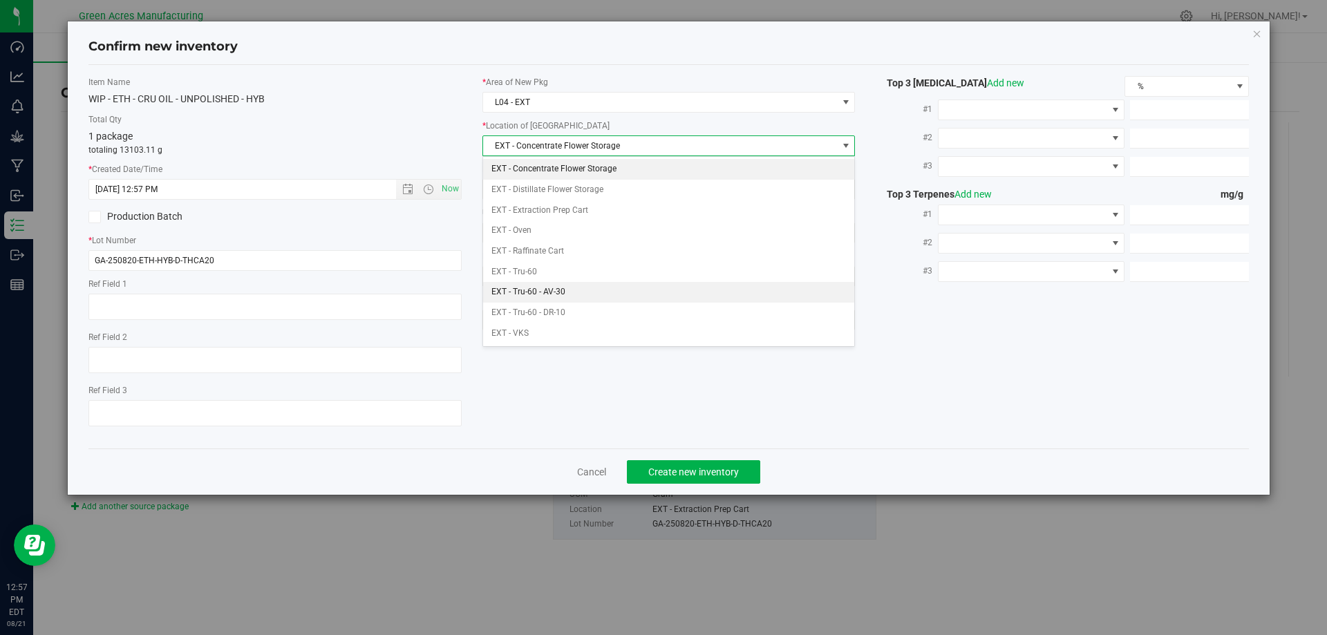
click at [564, 294] on li "EXT - Tru-60 - AV-30" at bounding box center [669, 292] width 372 height 21
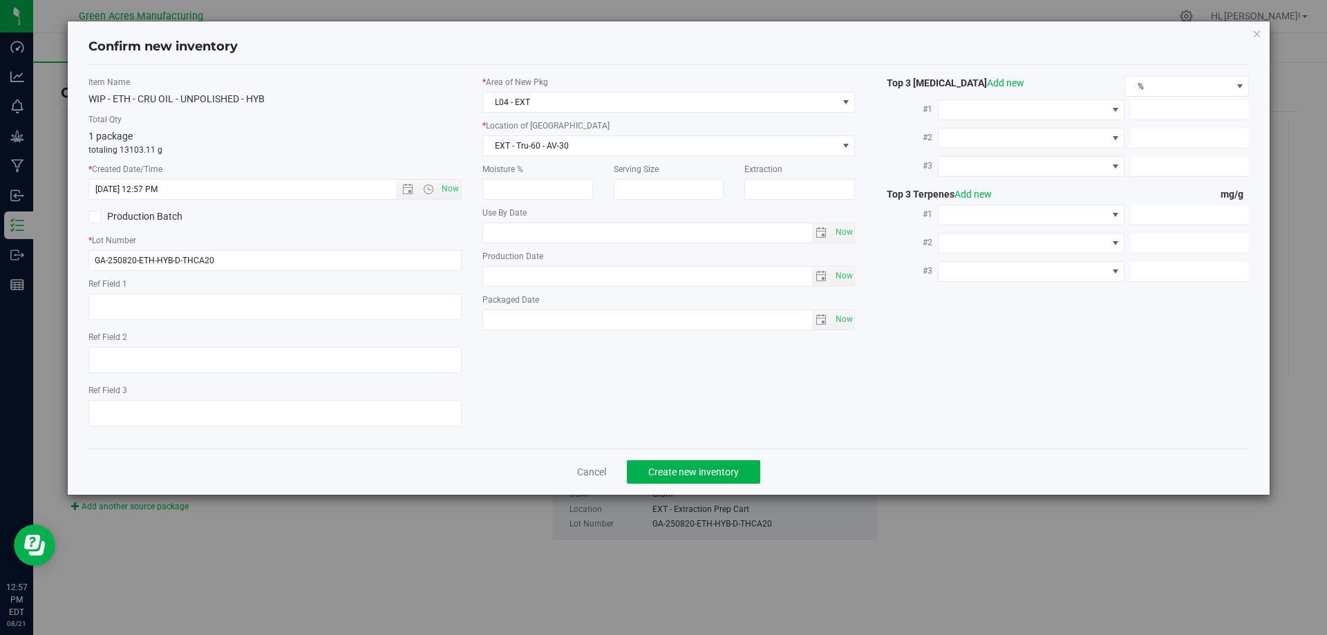
click at [394, 138] on div "1 package totaling 13103.11 g" at bounding box center [274, 142] width 373 height 27
click at [688, 469] on span "Create new inventory" at bounding box center [693, 472] width 91 height 11
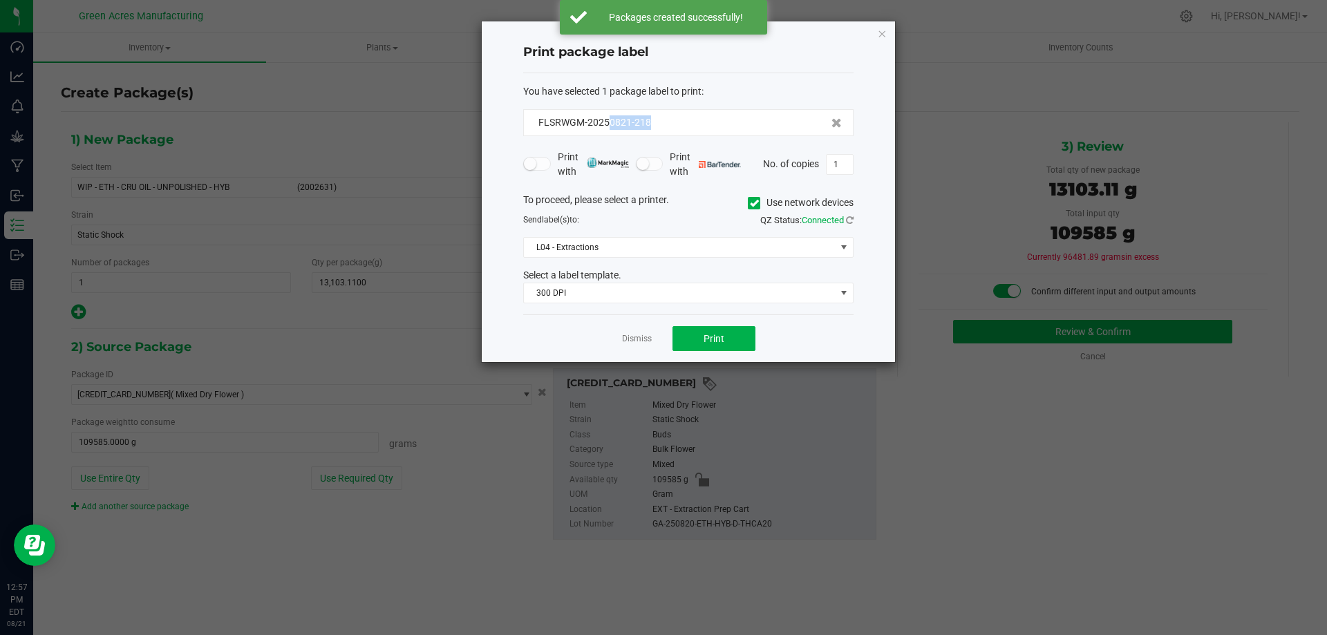
drag, startPoint x: 686, startPoint y: 131, endPoint x: 610, endPoint y: 135, distance: 76.8
click at [610, 135] on div "FLSRWGM-20250821-218" at bounding box center [688, 122] width 330 height 27
copy span "0821-218"
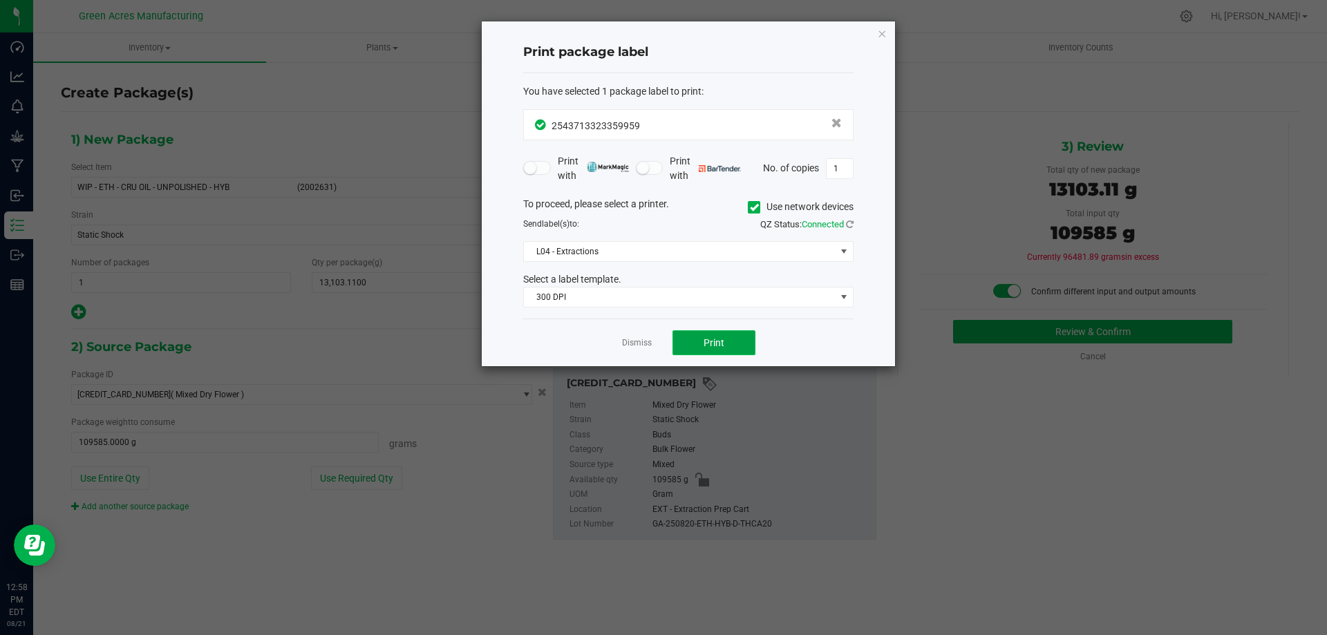
click at [721, 337] on span "Print" at bounding box center [714, 342] width 21 height 11
click at [718, 340] on span "Print" at bounding box center [714, 342] width 21 height 11
click at [644, 343] on link "Dismiss" at bounding box center [637, 343] width 30 height 12
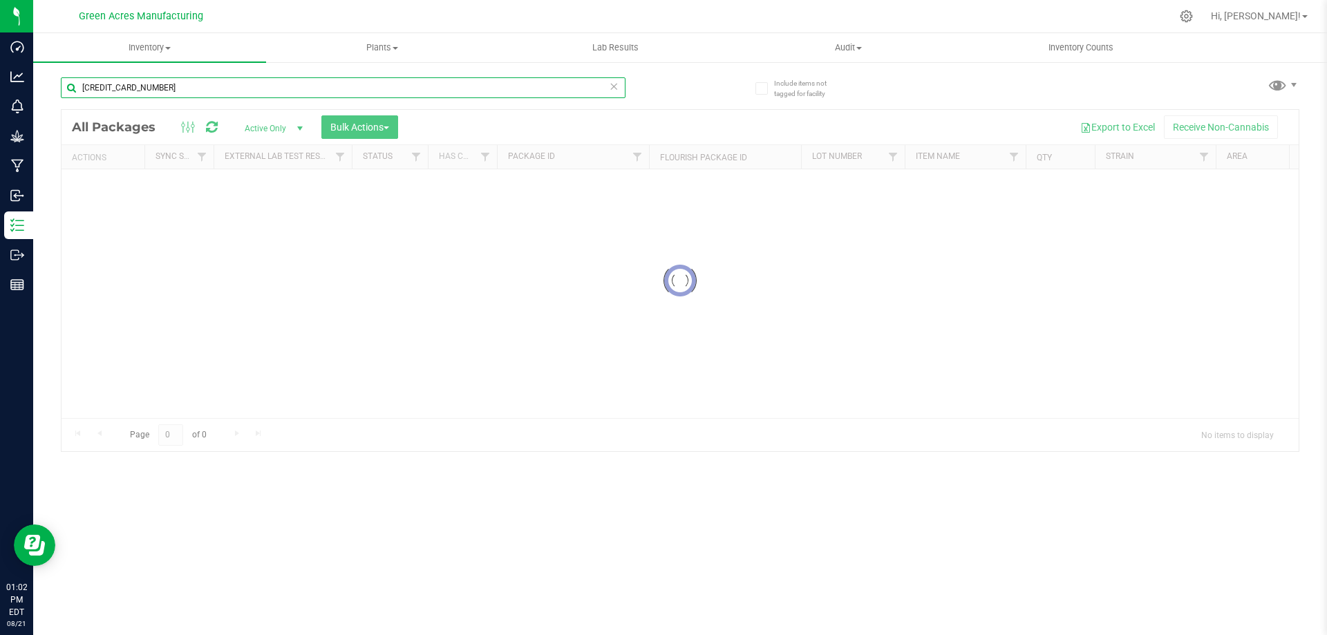
click at [461, 88] on input "6282895749921200" at bounding box center [343, 87] width 565 height 21
click at [407, 80] on input "6282895749921200" at bounding box center [343, 87] width 565 height 21
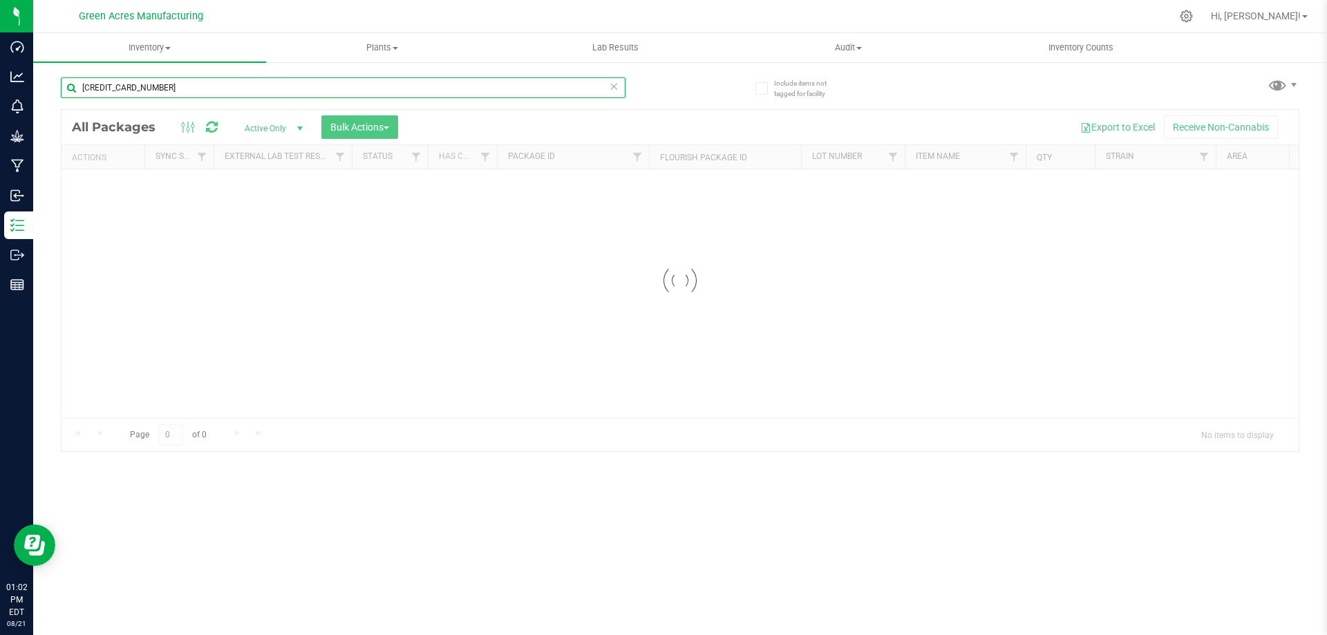
paste input "GA-250820-ETH-HYB-D-THCA19"
type input "GA-250820-ETH-HYB-D-THCA19"
click at [418, 252] on div at bounding box center [680, 280] width 1237 height 341
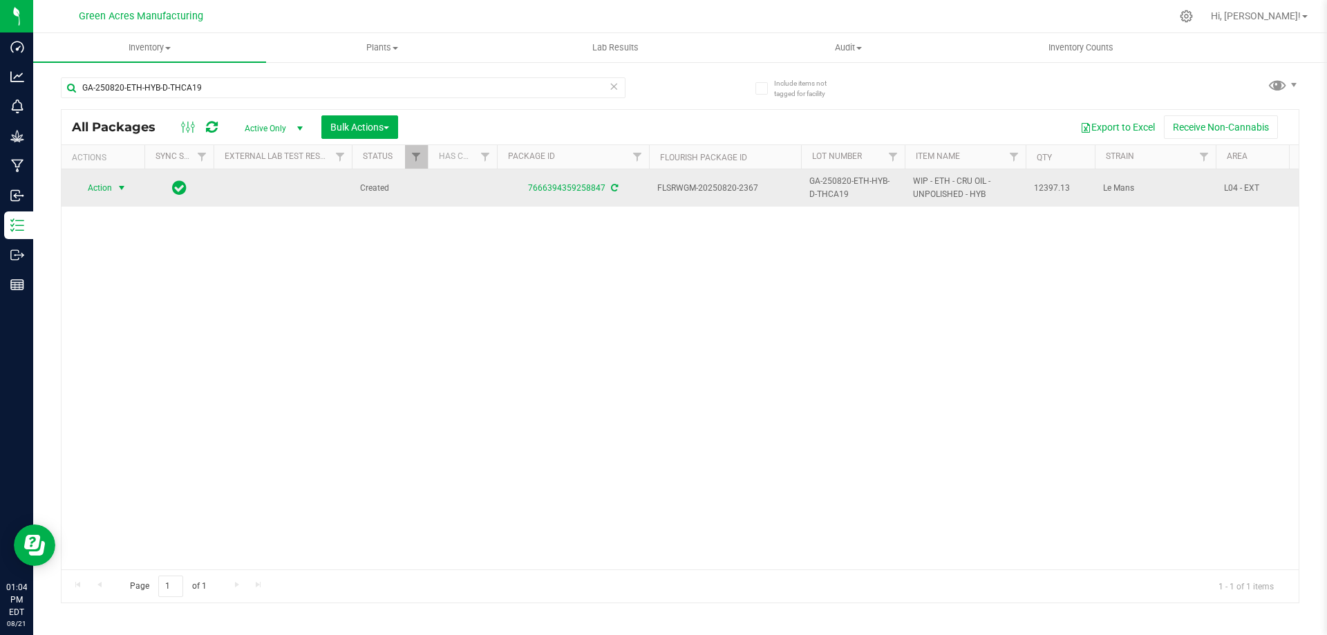
click at [118, 185] on span "select" at bounding box center [121, 187] width 11 height 11
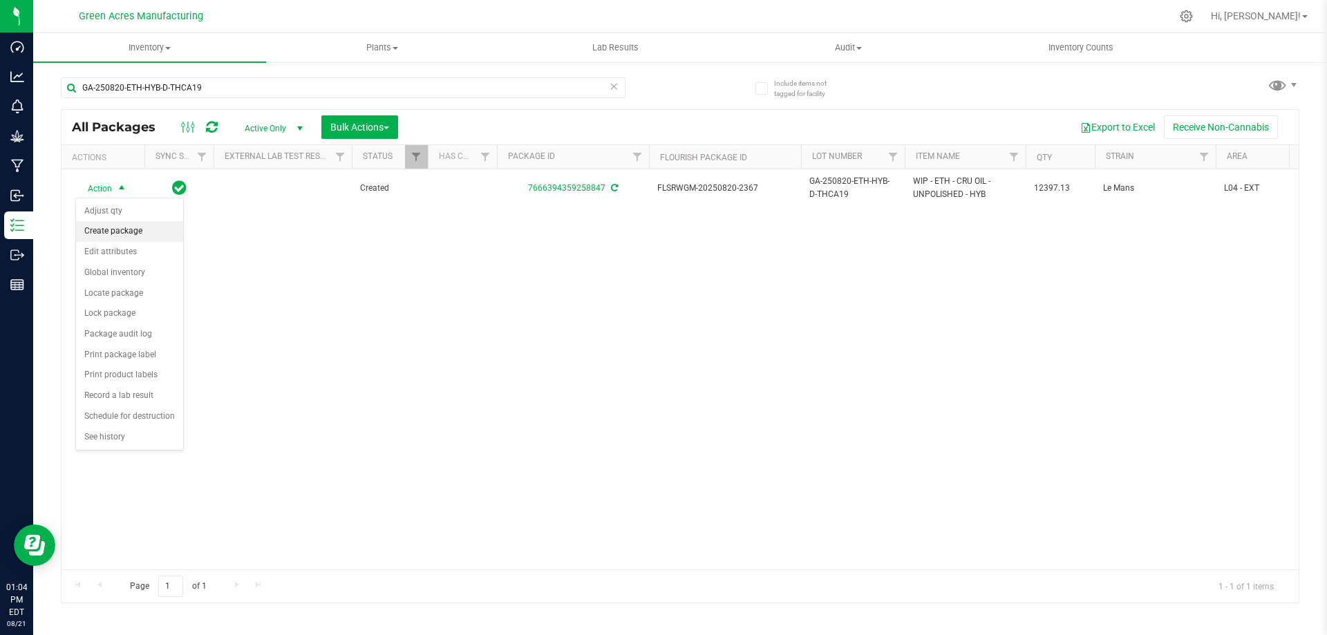
click at [118, 233] on li "Create package" at bounding box center [129, 231] width 107 height 21
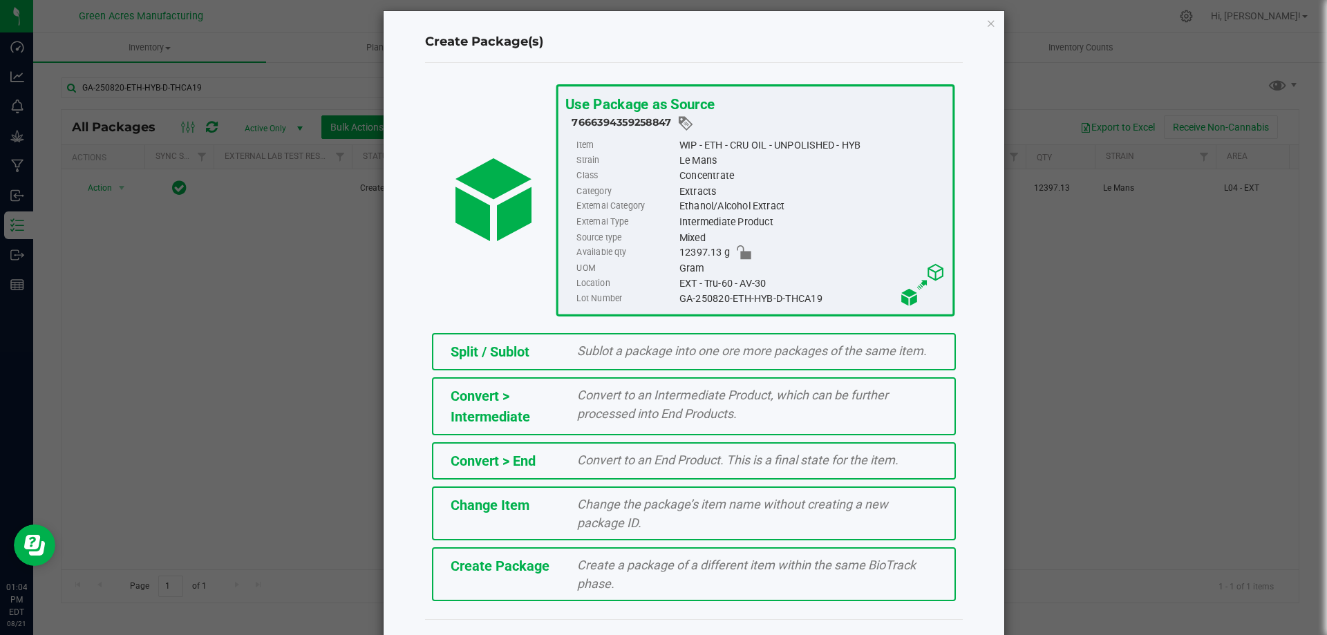
scroll to position [39, 0]
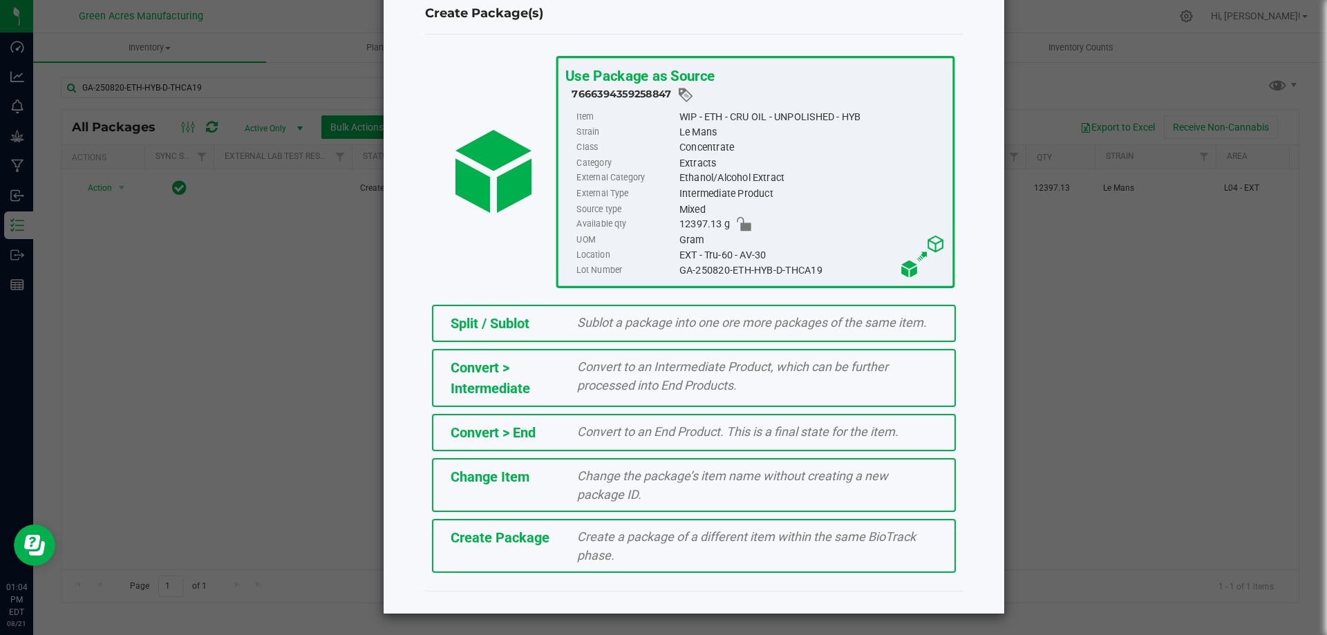
click at [755, 539] on span "Create a package of a different item within the same BioTrack phase." at bounding box center [746, 546] width 339 height 33
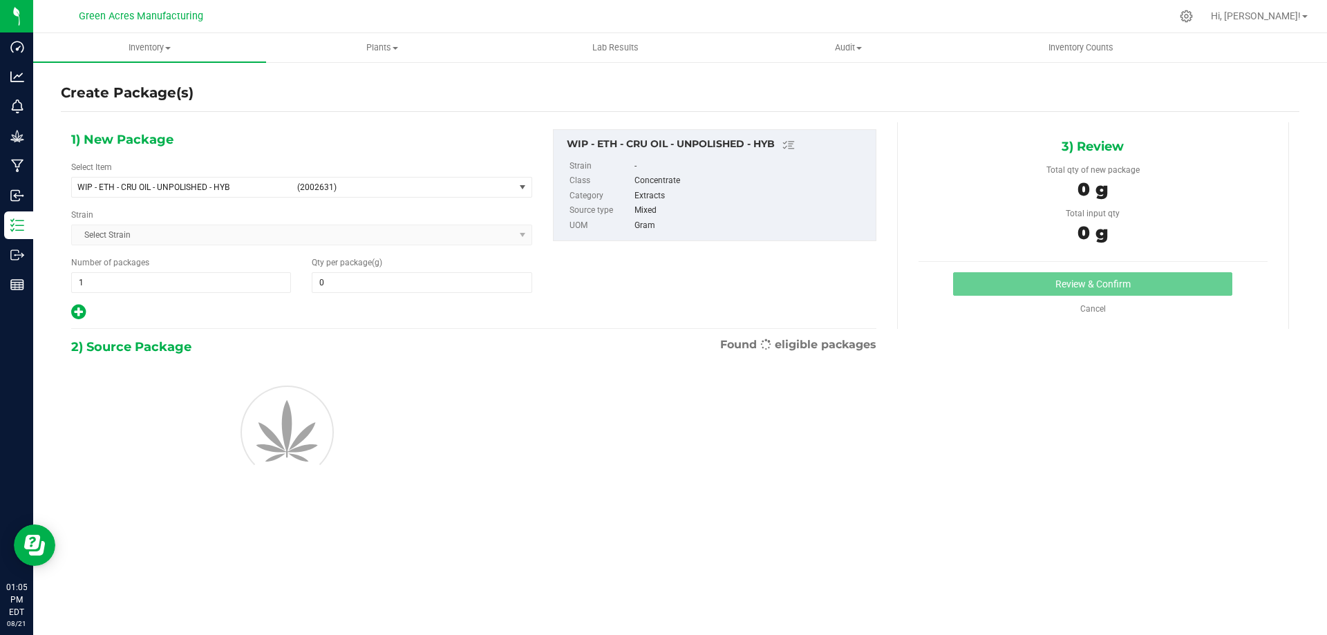
type input "0.0000"
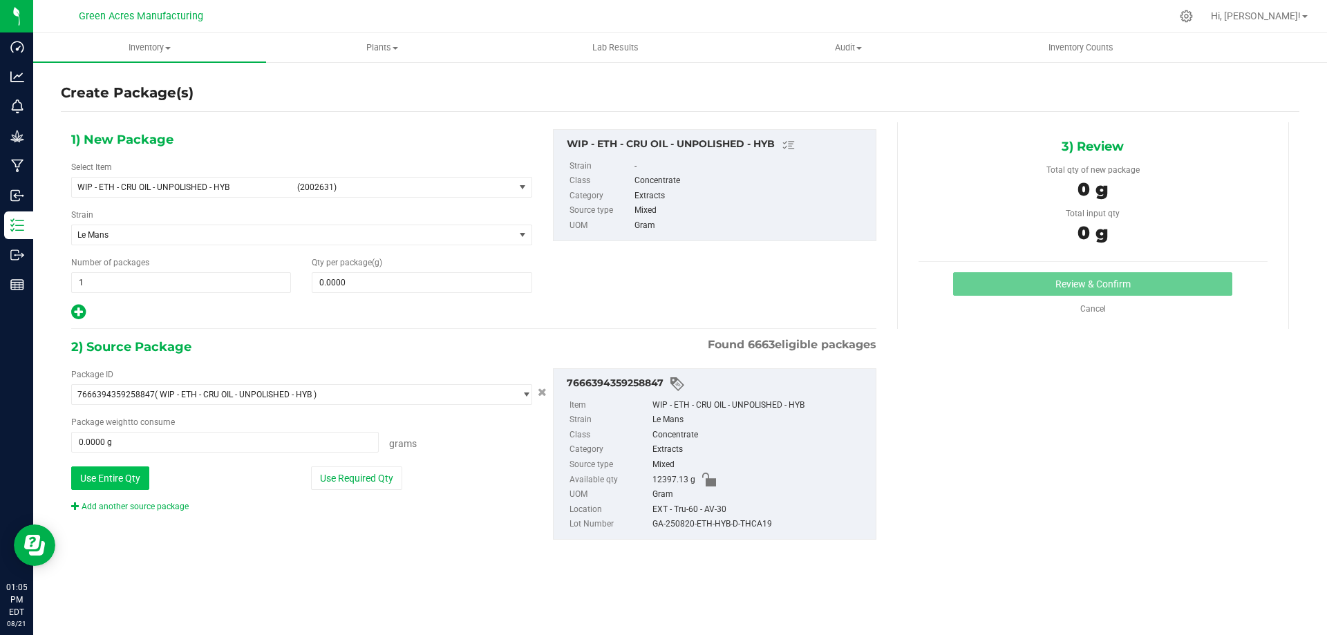
click at [90, 484] on button "Use Entire Qty" at bounding box center [110, 479] width 78 height 24
type input "12397.1300 g"
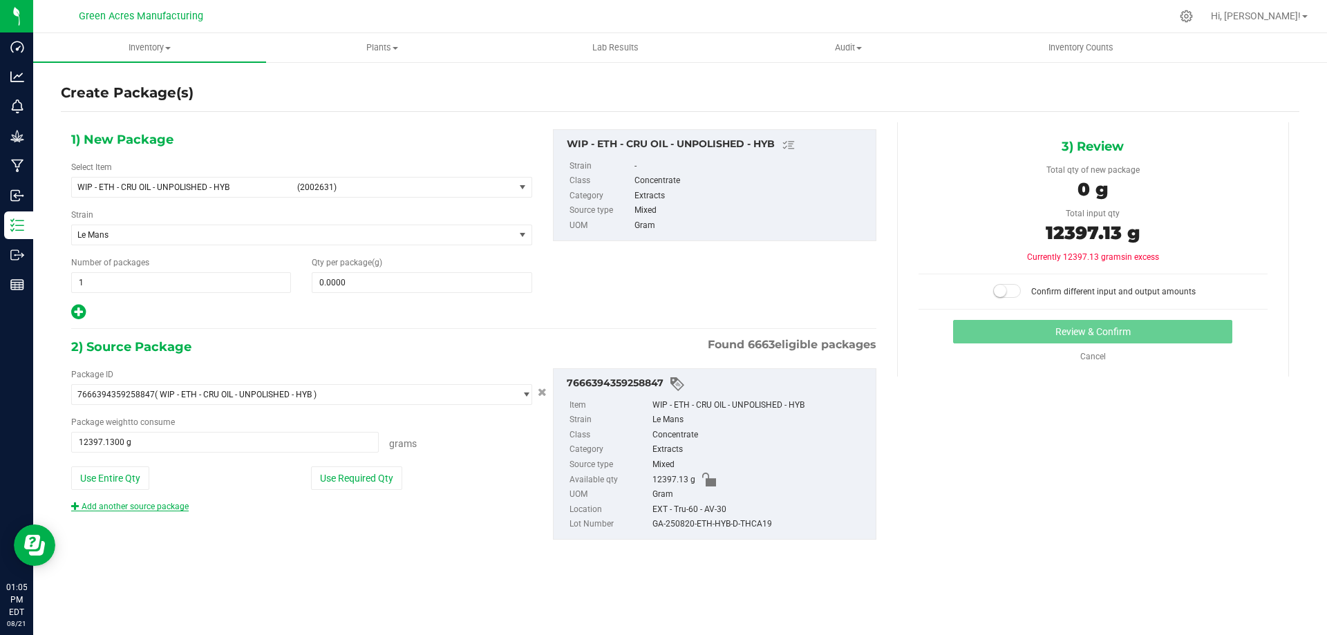
click at [138, 503] on link "Add another source package" at bounding box center [130, 507] width 118 height 10
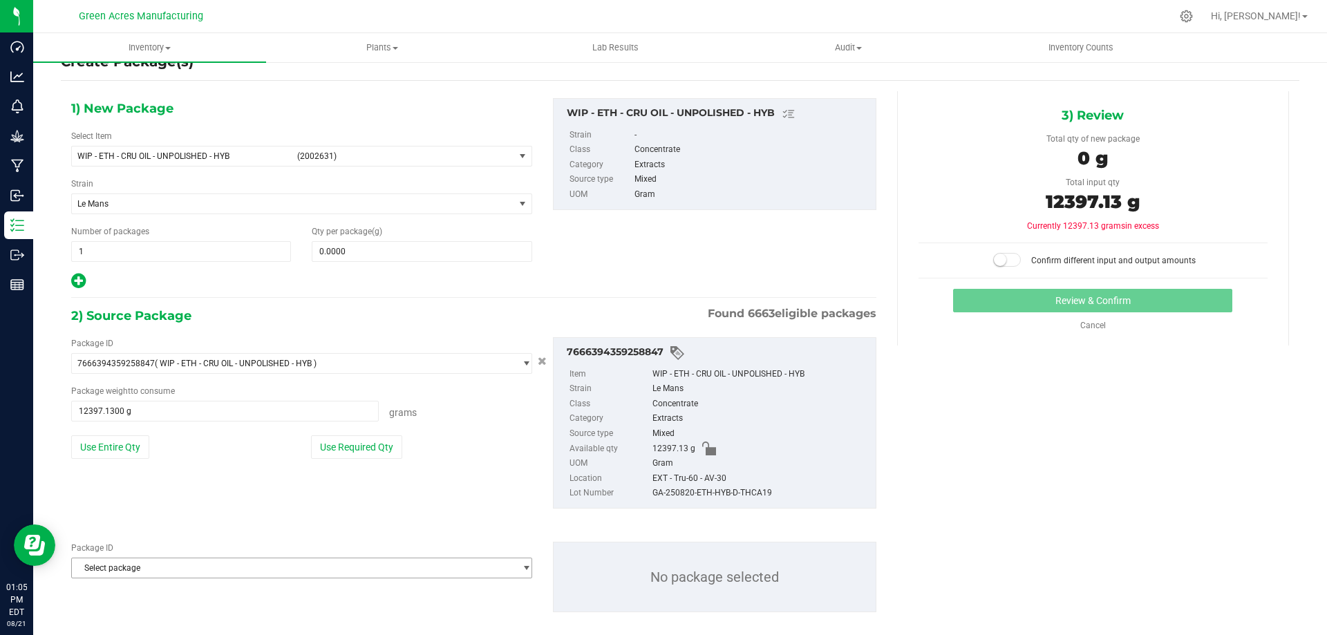
scroll to position [48, 0]
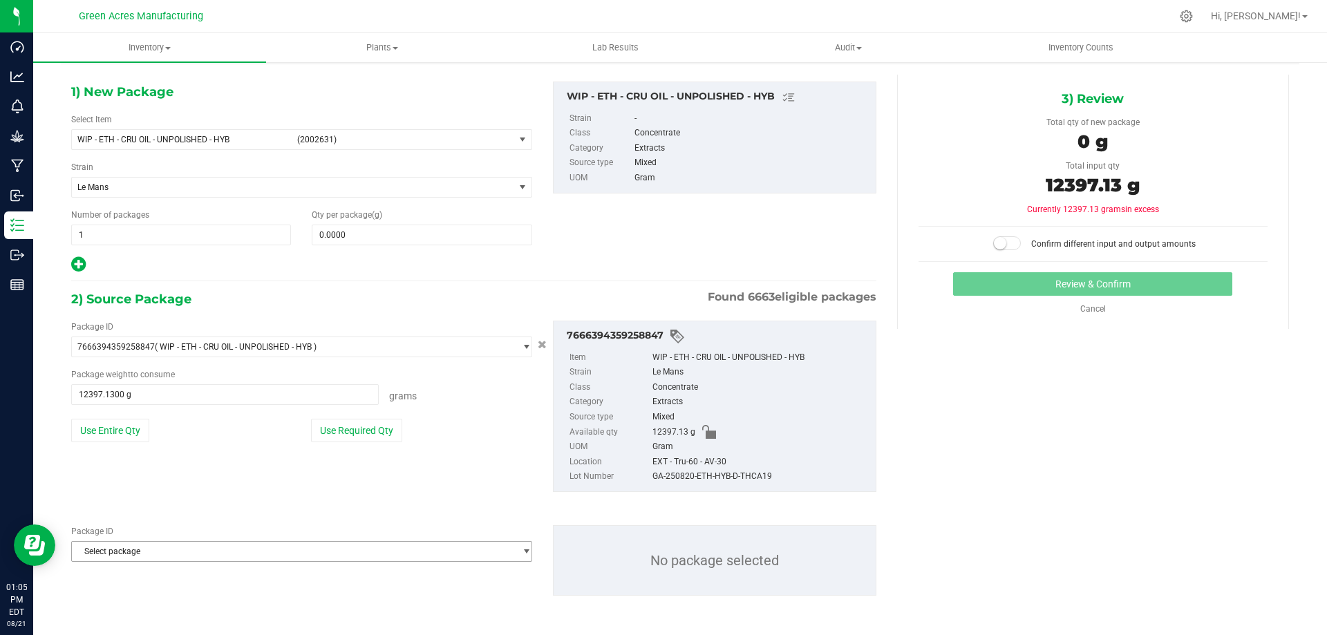
click at [254, 553] on span "Select package" at bounding box center [293, 551] width 442 height 19
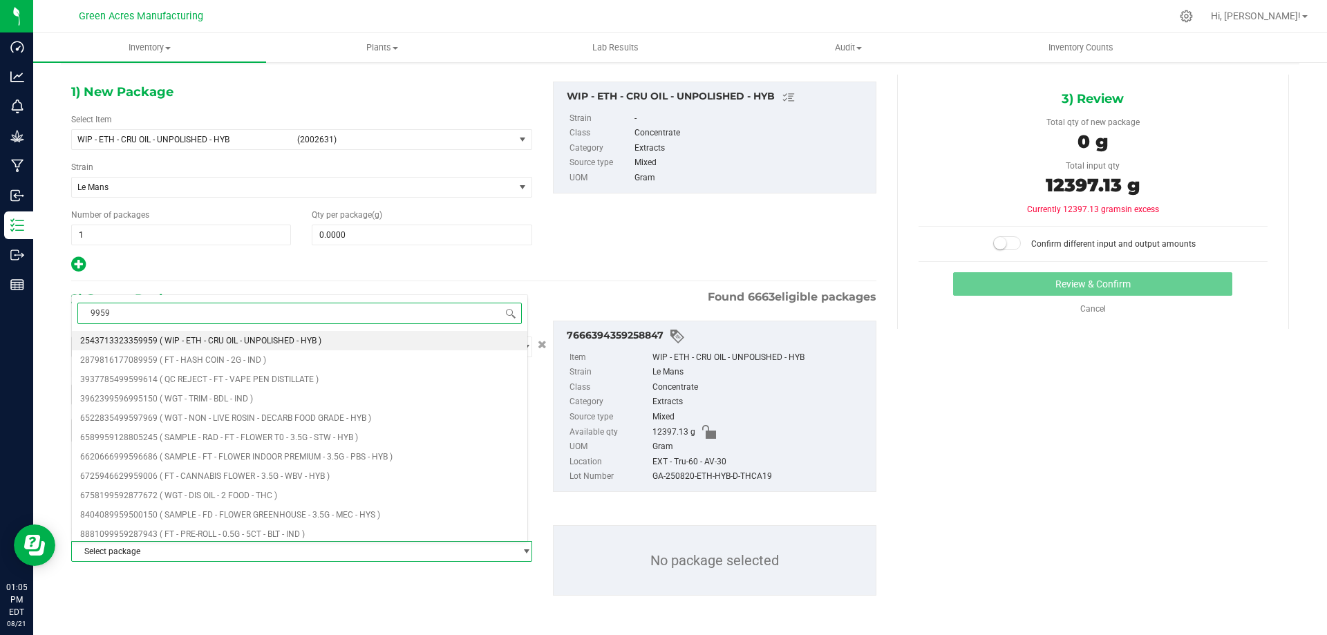
click at [82, 312] on input "9959" at bounding box center [299, 313] width 444 height 21
type input "59959"
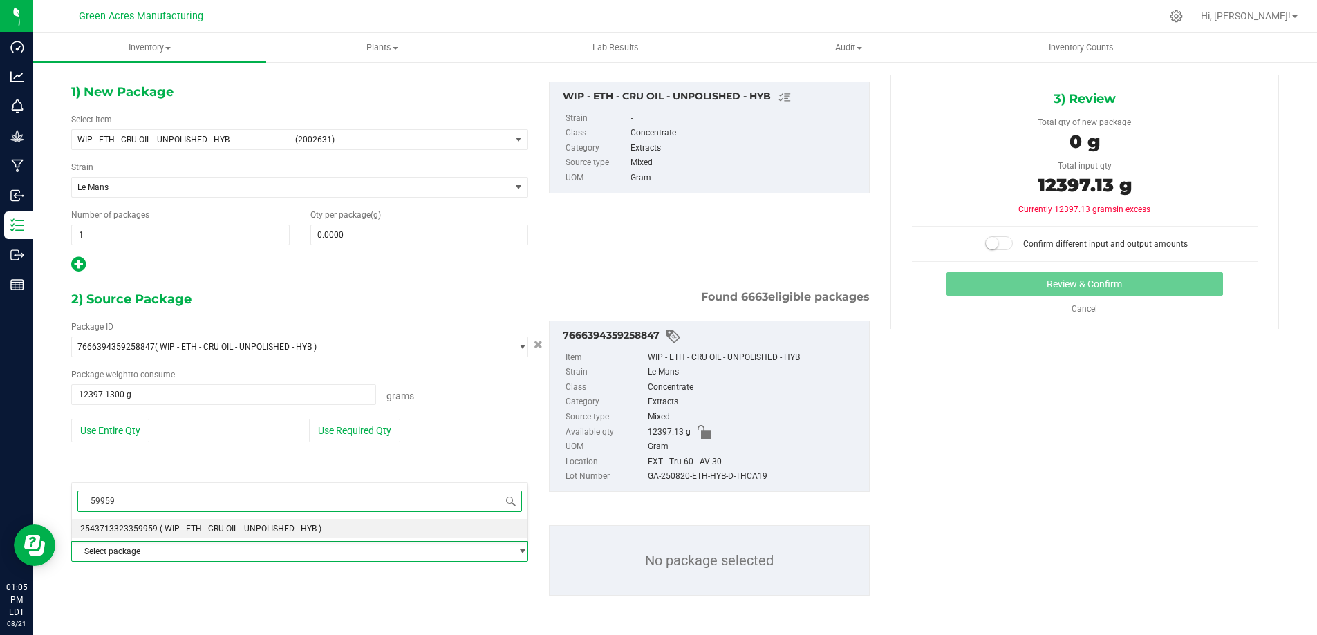
click at [267, 521] on li "2543713323359959 ( WIP - ETH - CRU OIL - UNPOLISHED - HYB )" at bounding box center [300, 528] width 456 height 19
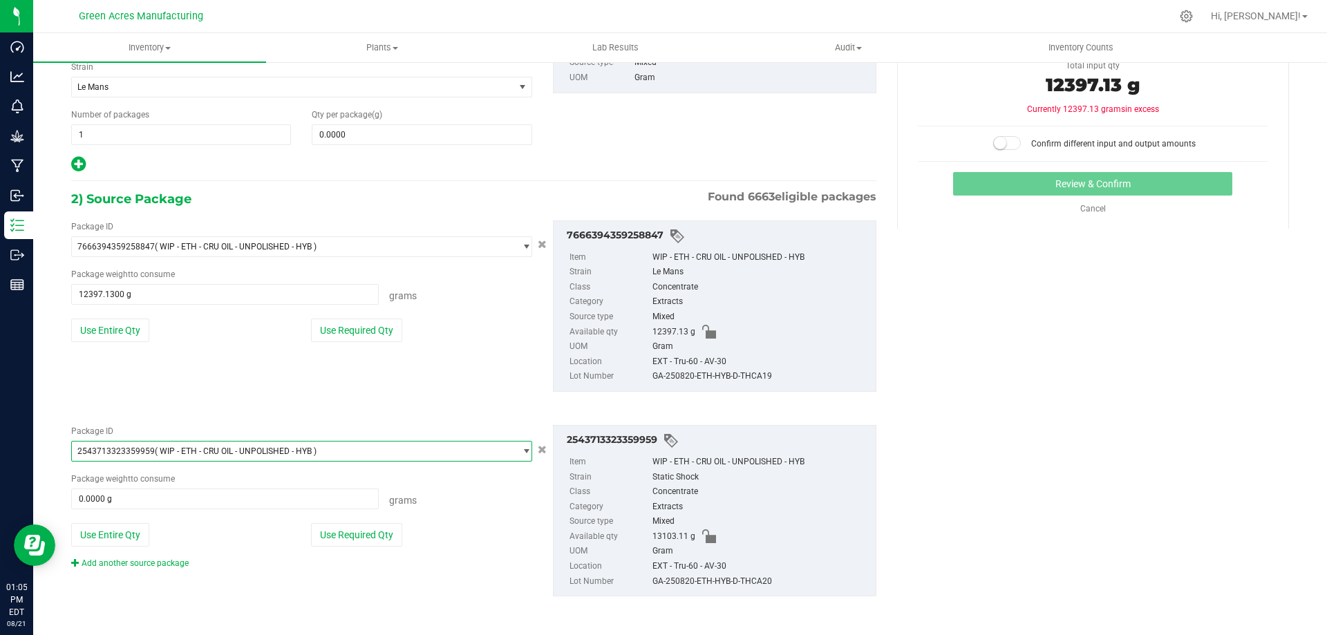
scroll to position [149, 0]
click at [124, 530] on button "Use Entire Qty" at bounding box center [110, 535] width 78 height 24
type input "13103.1100 g"
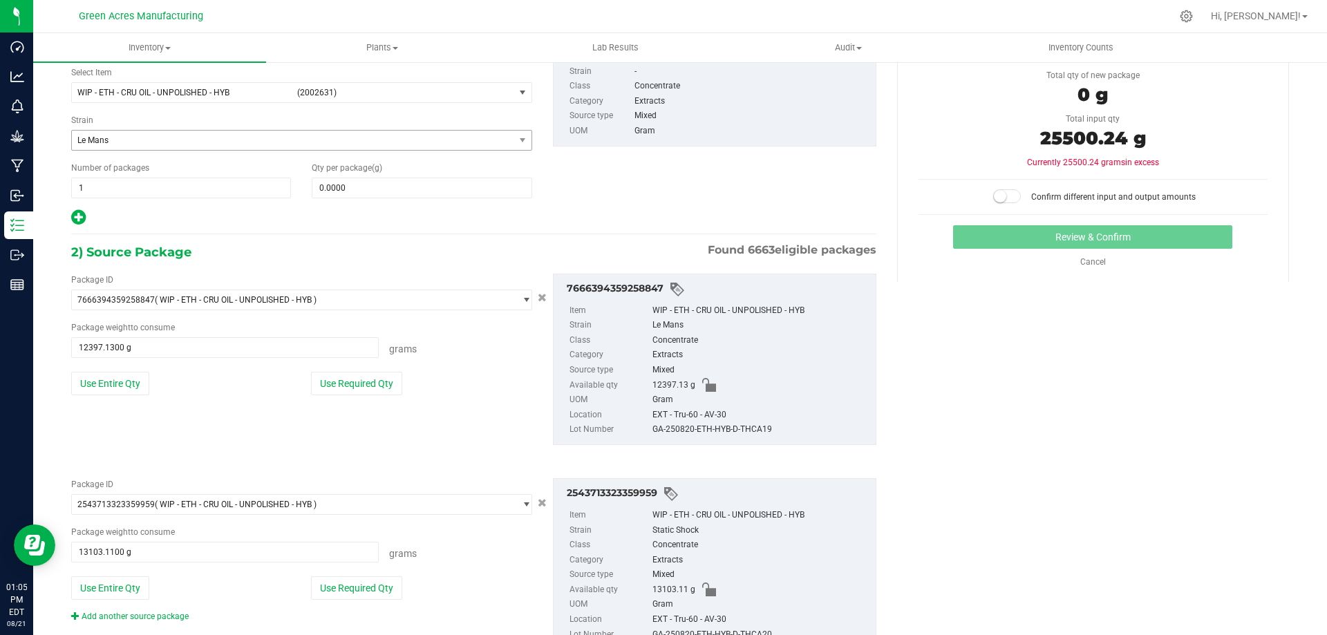
scroll to position [0, 0]
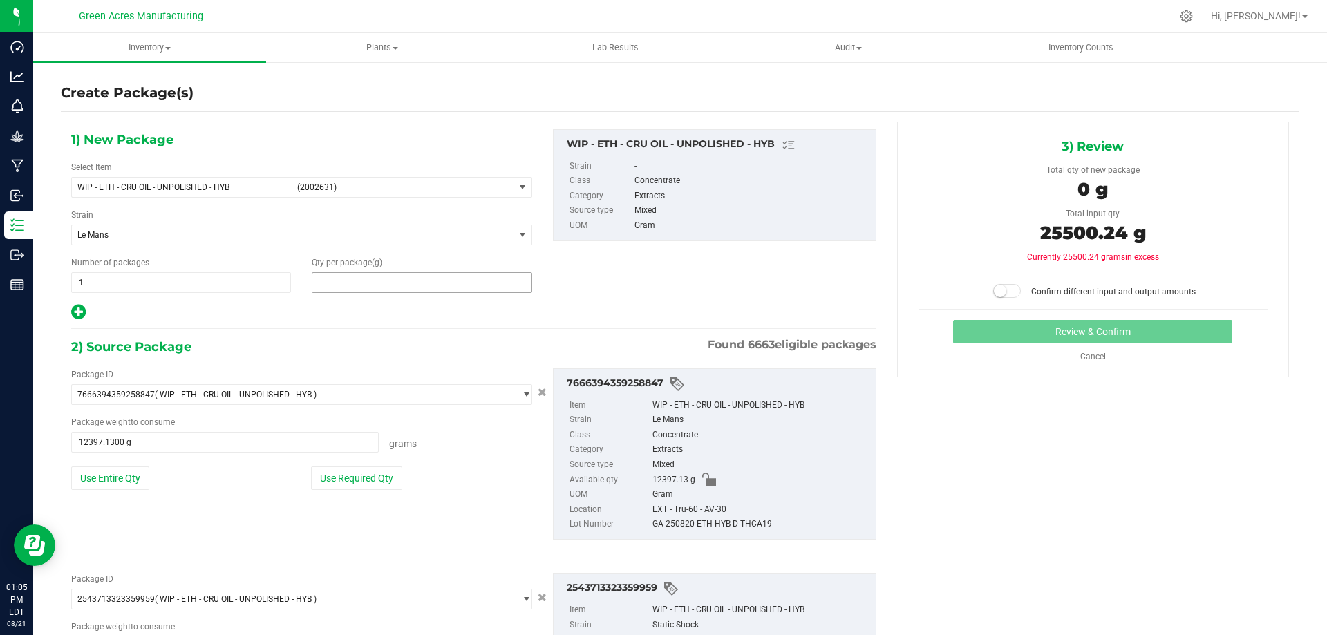
click at [459, 290] on span at bounding box center [422, 282] width 220 height 21
type input "25500.24"
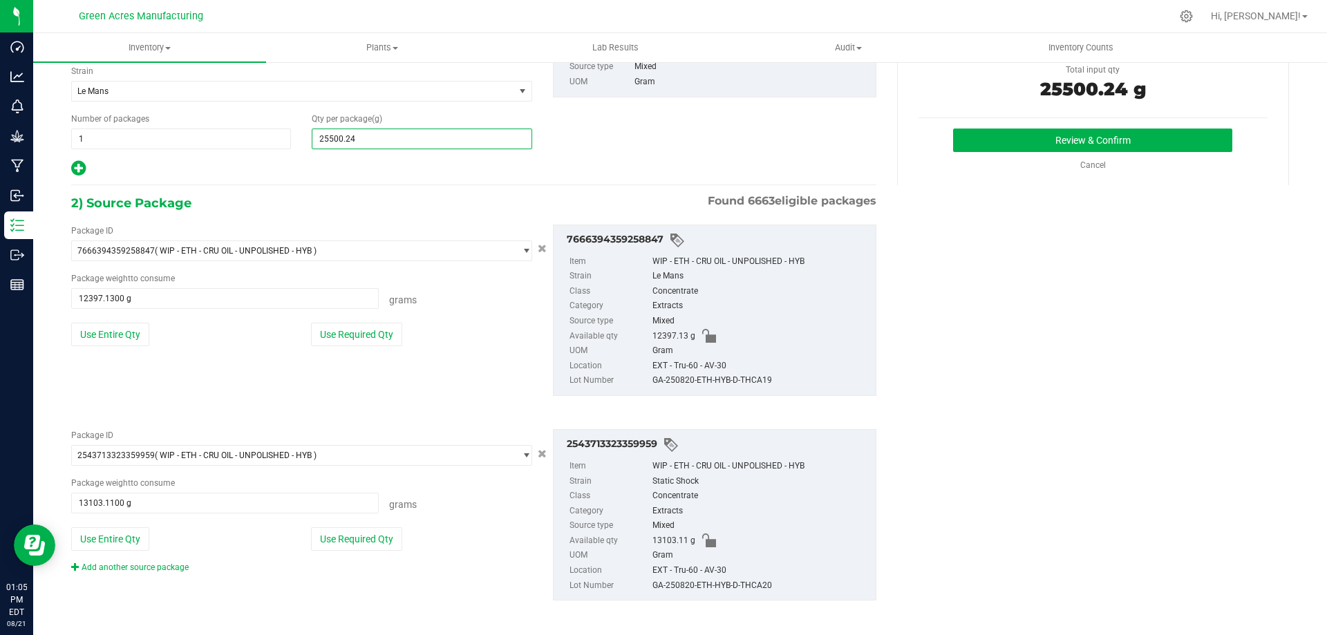
scroll to position [149, 0]
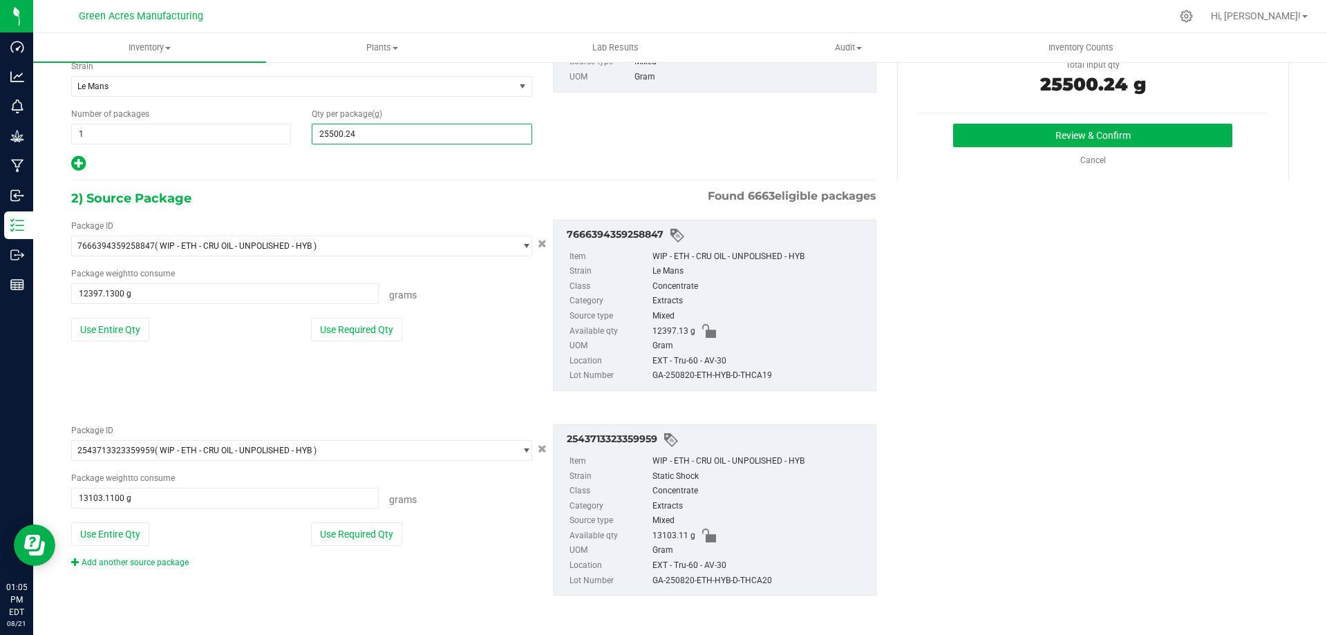
type input "25,500.2400"
click at [727, 375] on div "GA-250820-ETH-HYB-D-THCA19" at bounding box center [761, 375] width 216 height 15
copy div "GA-250820-ETH-HYB-D-THCA19"
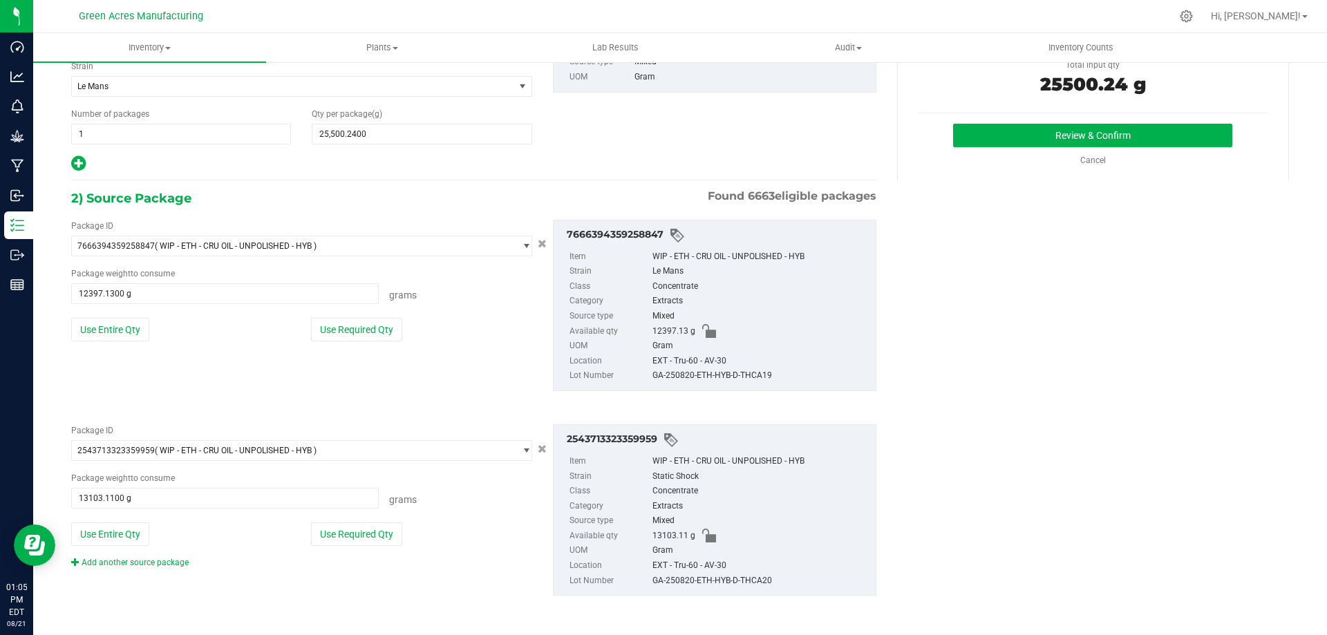
click at [991, 147] on div "Review & Confirm Cancel" at bounding box center [1093, 145] width 349 height 43
click at [982, 130] on button "Review & Confirm" at bounding box center [1092, 136] width 279 height 24
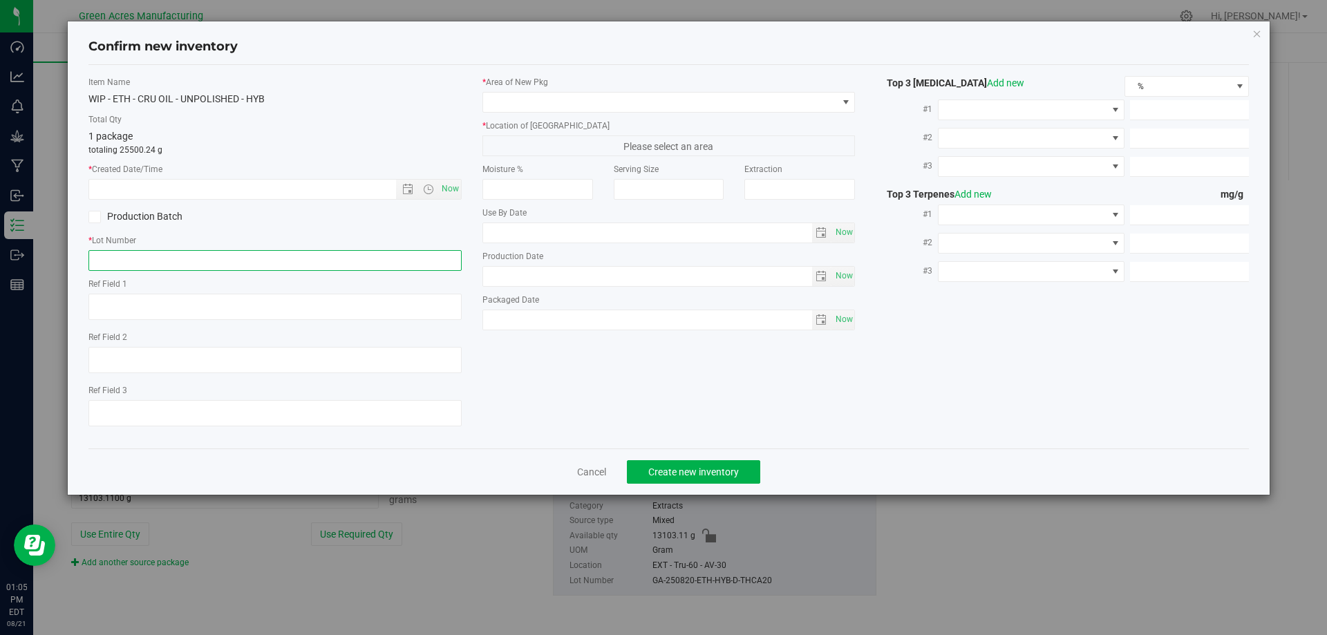
click at [290, 267] on input "text" at bounding box center [274, 260] width 373 height 21
paste input "GA-250820-ETH-HYB-D-THCA19"
type input "GA-250820-ETH-HYB-D-THCA19/20"
click at [449, 190] on span "Now" at bounding box center [450, 189] width 24 height 20
type input "8/21/2025 1:05 PM"
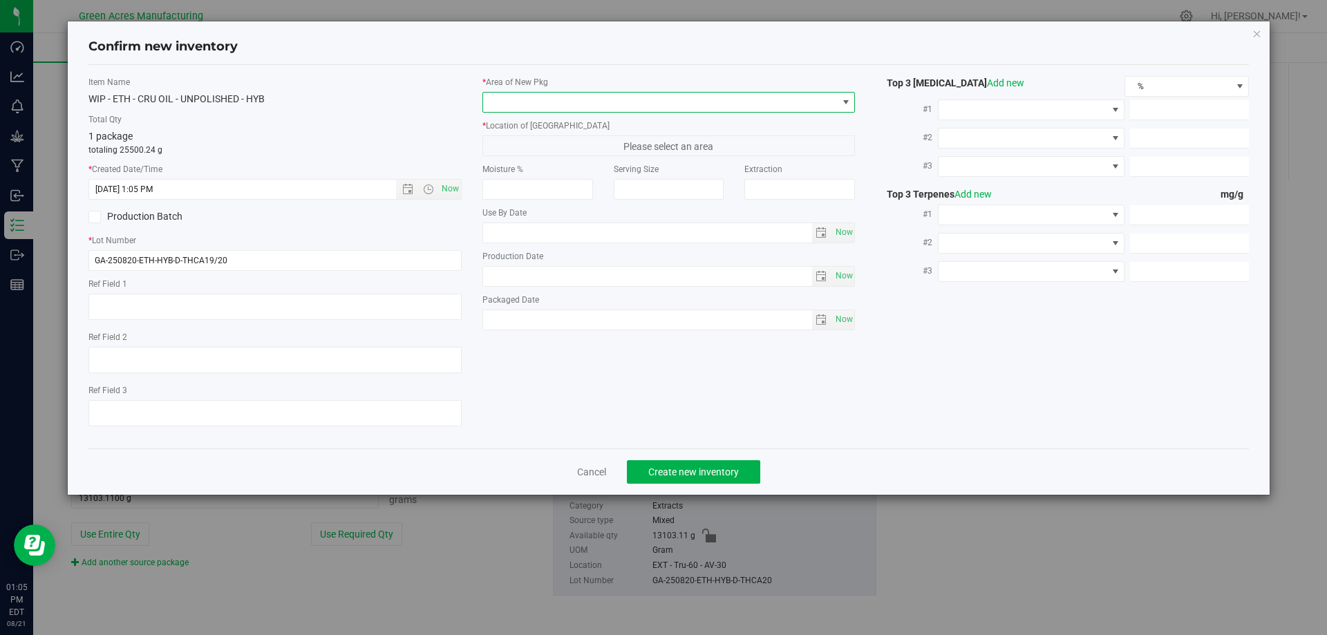
click at [529, 106] on span at bounding box center [660, 102] width 355 height 19
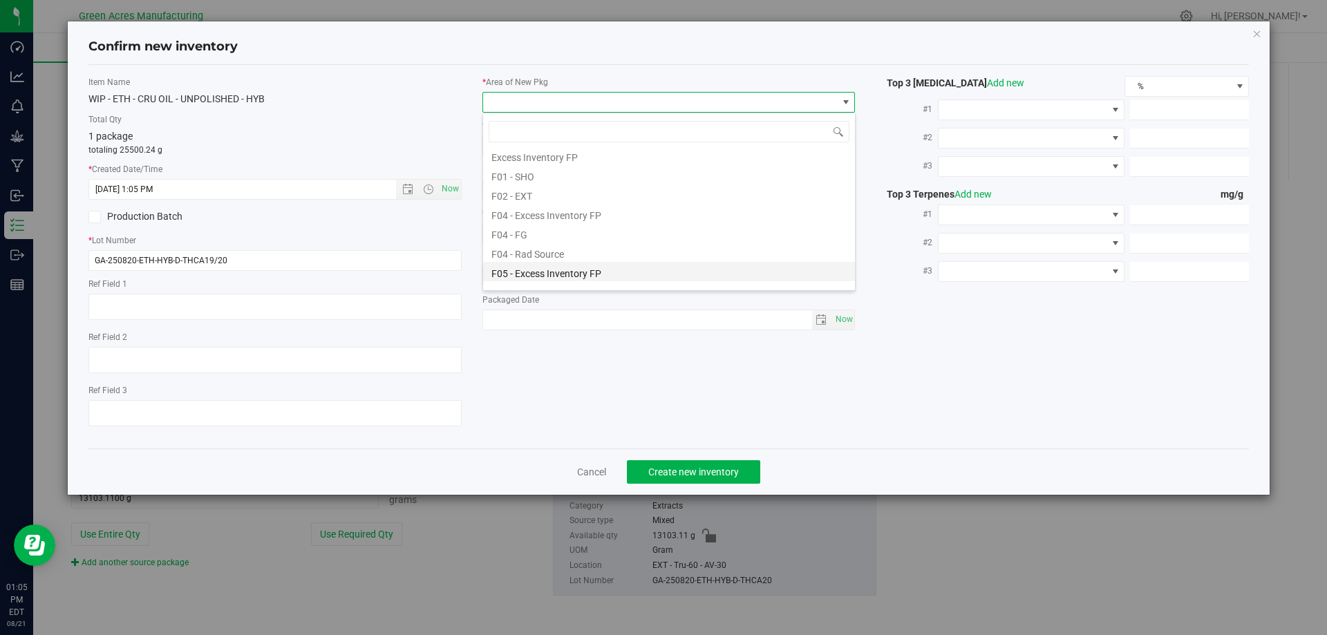
scroll to position [207, 0]
click at [531, 283] on li "L04 - EXT" at bounding box center [669, 280] width 372 height 19
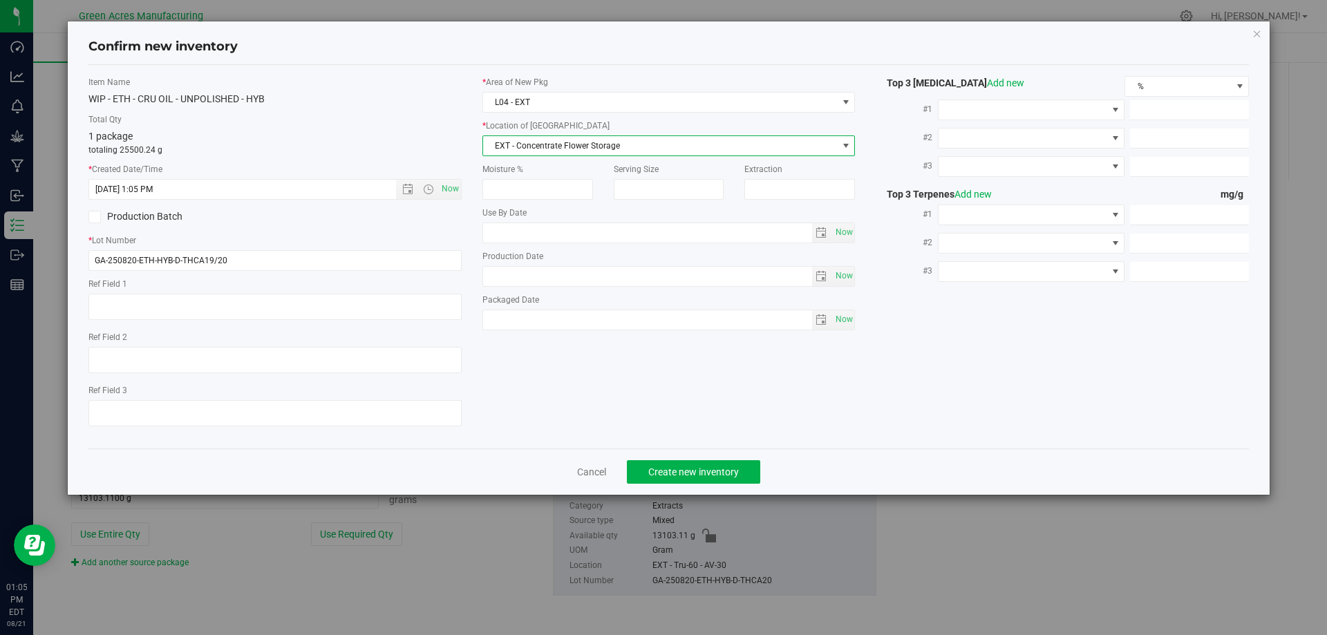
click at [549, 149] on span "EXT - Concentrate Flower Storage" at bounding box center [660, 145] width 355 height 19
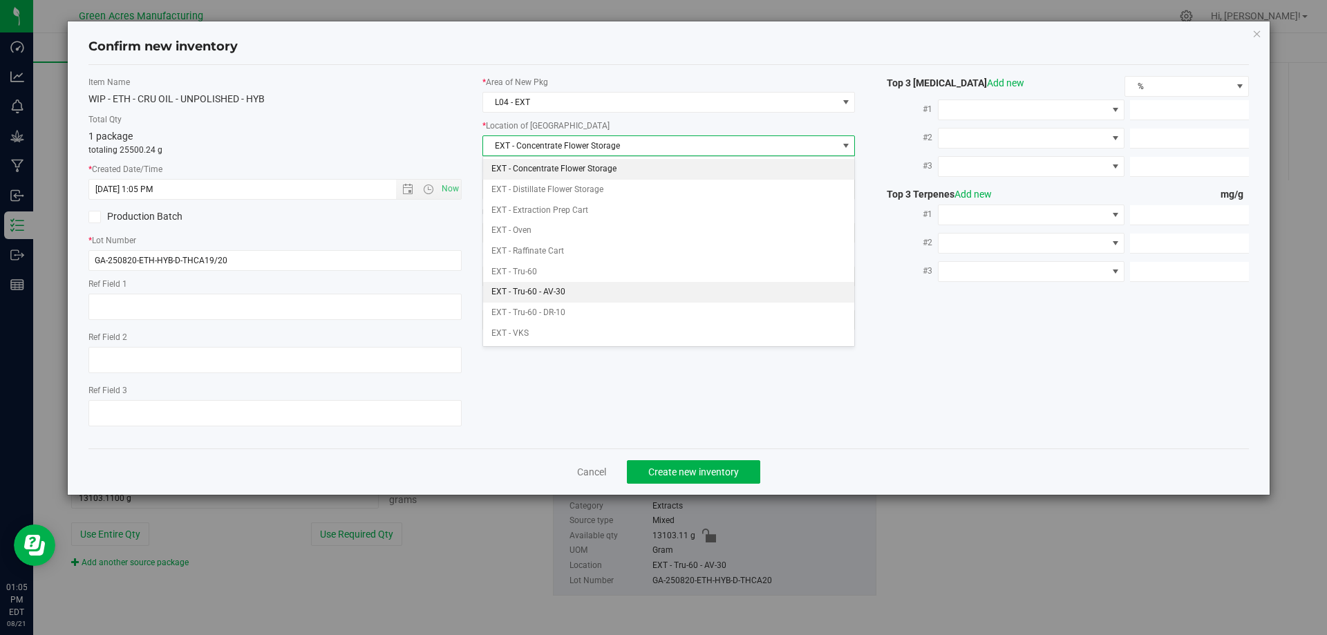
click at [568, 294] on li "EXT - Tru-60 - AV-30" at bounding box center [669, 292] width 372 height 21
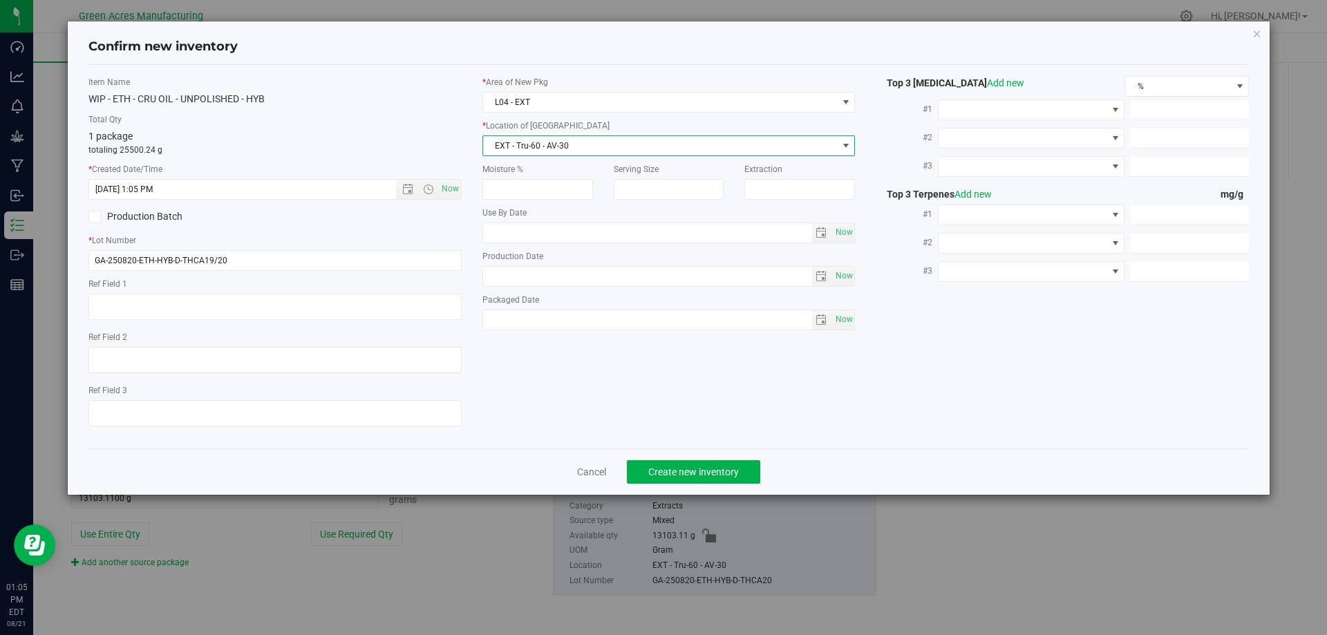
click at [362, 129] on div "1 package totaling 25500.24 g" at bounding box center [274, 142] width 373 height 27
click at [696, 474] on span "Create new inventory" at bounding box center [693, 472] width 91 height 11
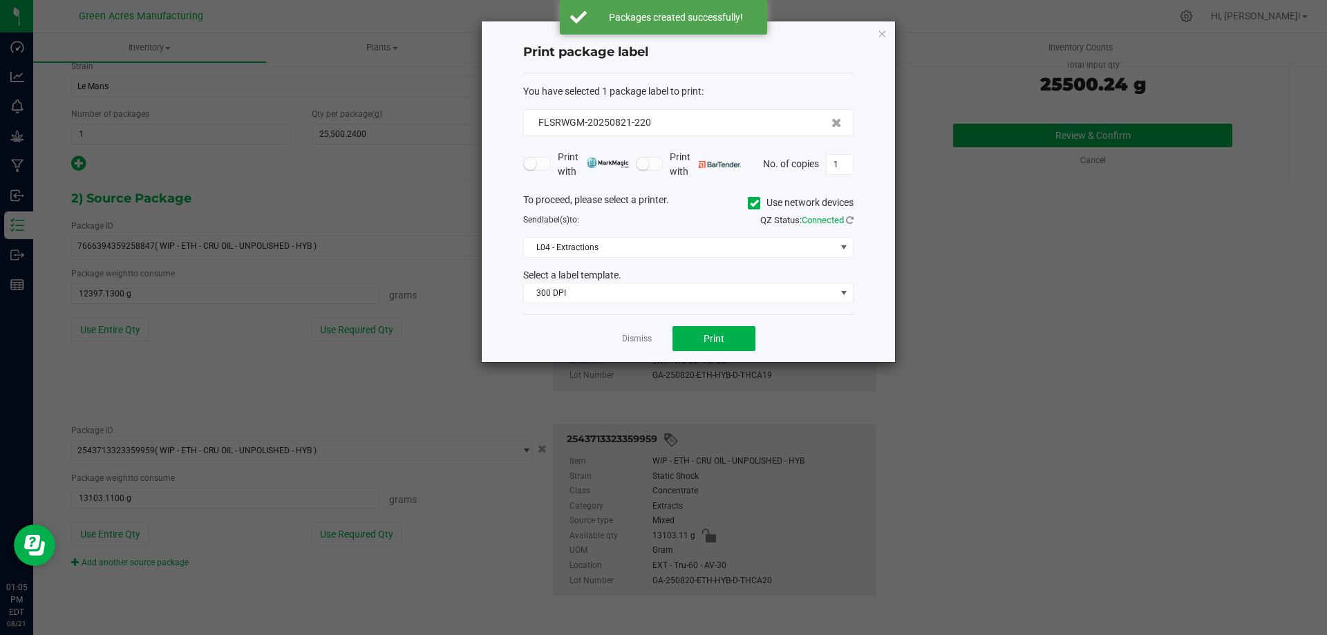
click at [748, 86] on div "You have selected 1 package label to print :" at bounding box center [688, 91] width 330 height 15
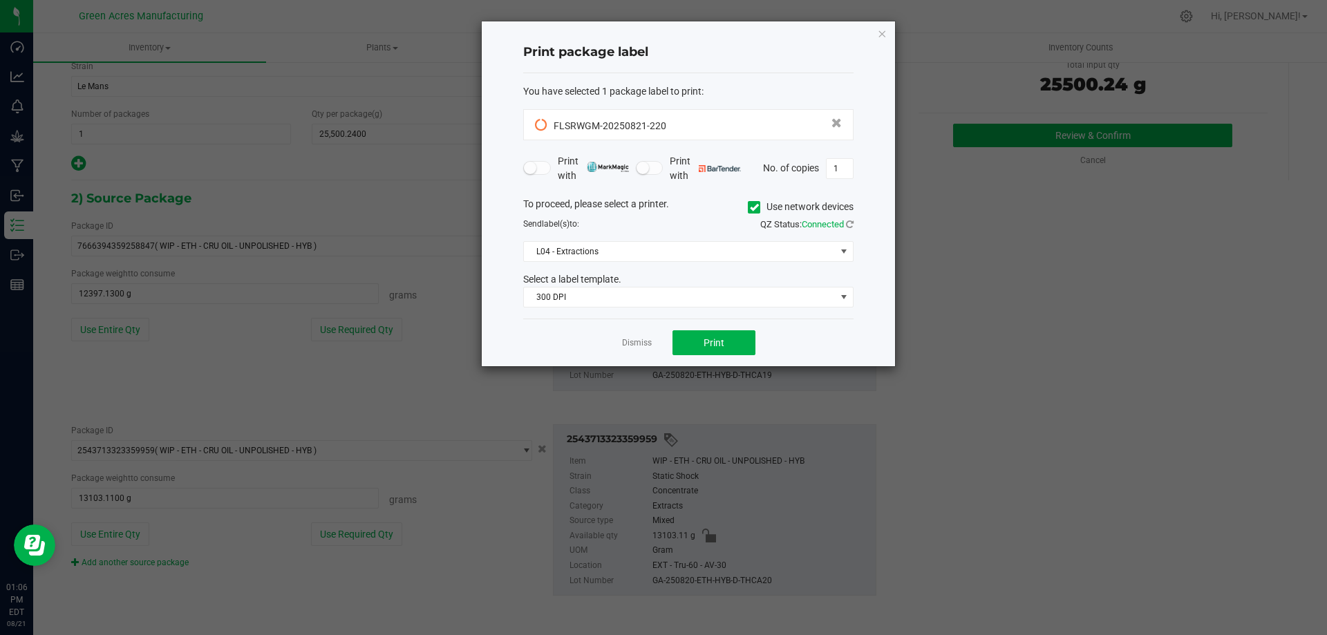
click at [766, 93] on div "You have selected 1 package label to print :" at bounding box center [688, 91] width 330 height 15
click at [740, 334] on button "Print" at bounding box center [714, 342] width 83 height 25
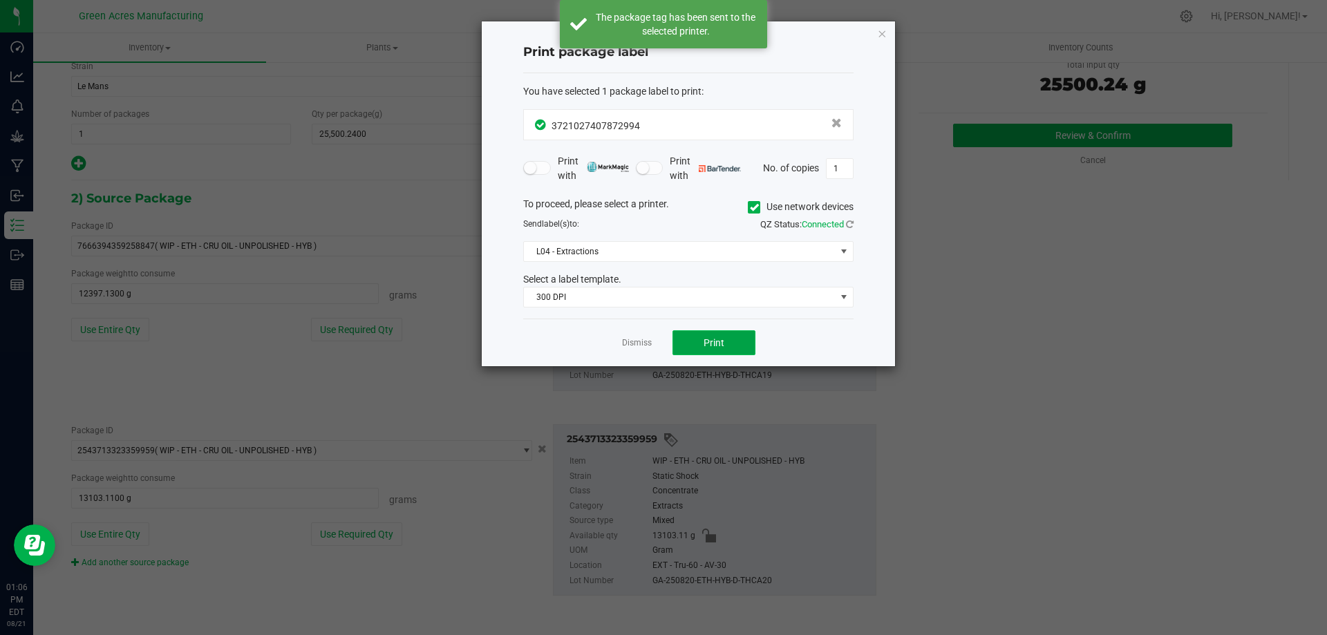
click at [740, 335] on button "Print" at bounding box center [714, 342] width 83 height 25
